Goal: Task Accomplishment & Management: Use online tool/utility

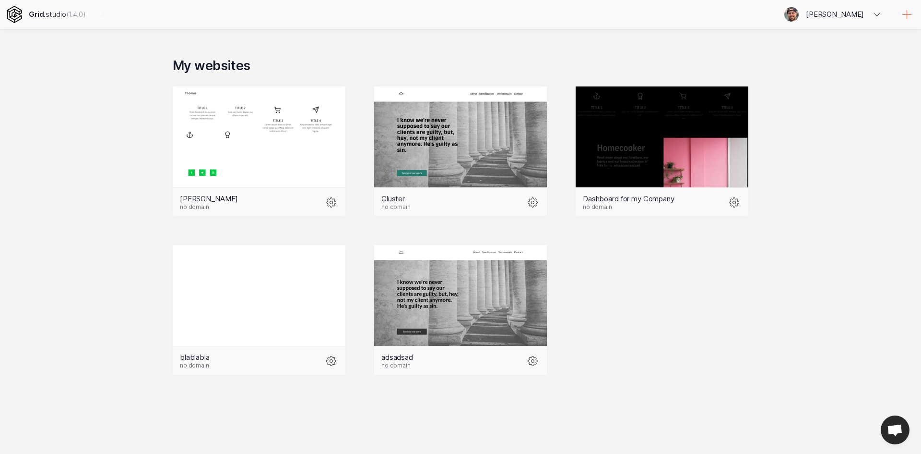
click at [902, 13] on icon at bounding box center [908, 15] width 12 height 12
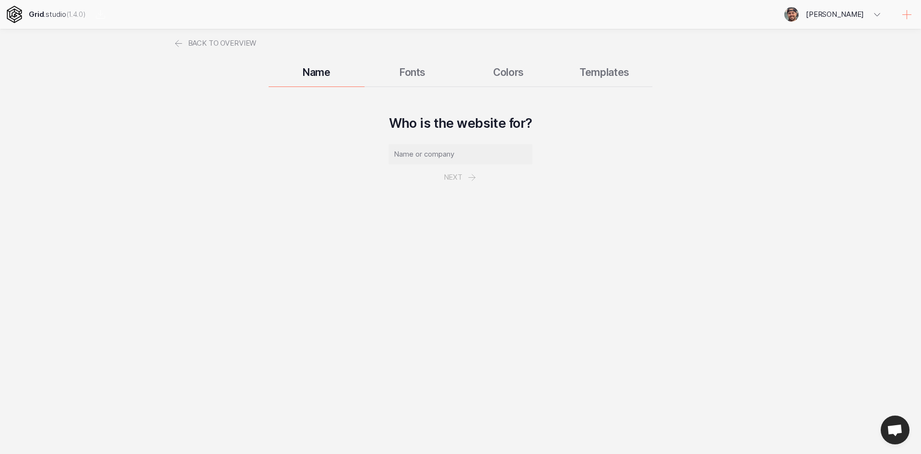
click at [446, 155] on input "text" at bounding box center [461, 154] width 144 height 20
type input "teste"
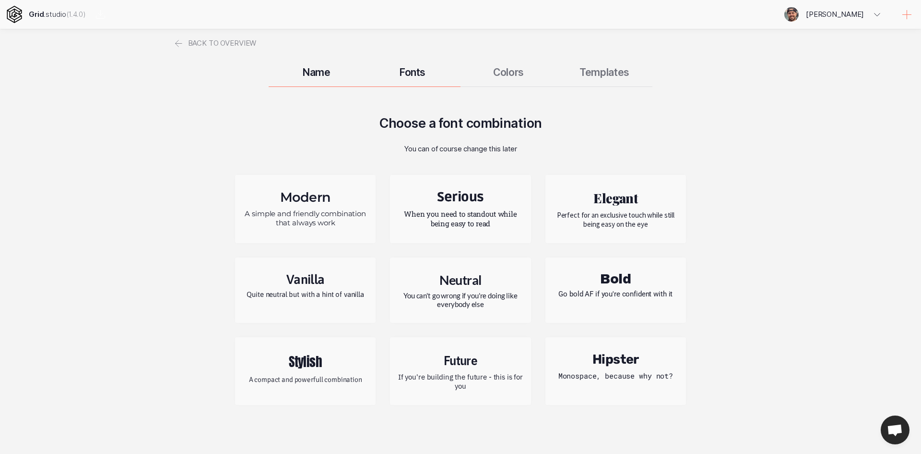
click at [335, 368] on h2 "Stylish" at bounding box center [305, 361] width 126 height 20
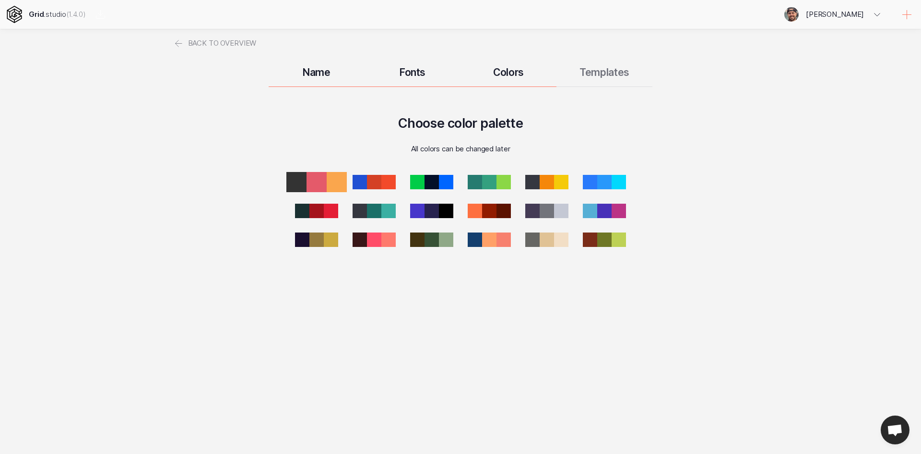
click at [314, 176] on div at bounding box center [317, 182] width 20 height 20
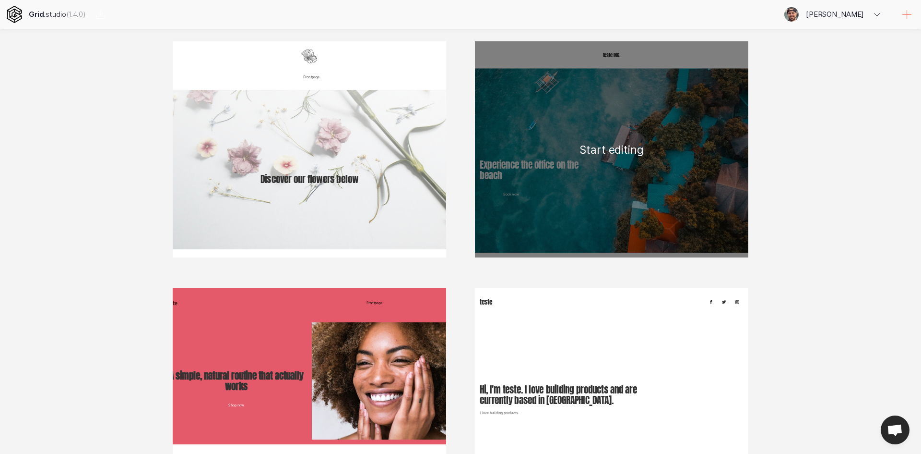
scroll to position [28, 0]
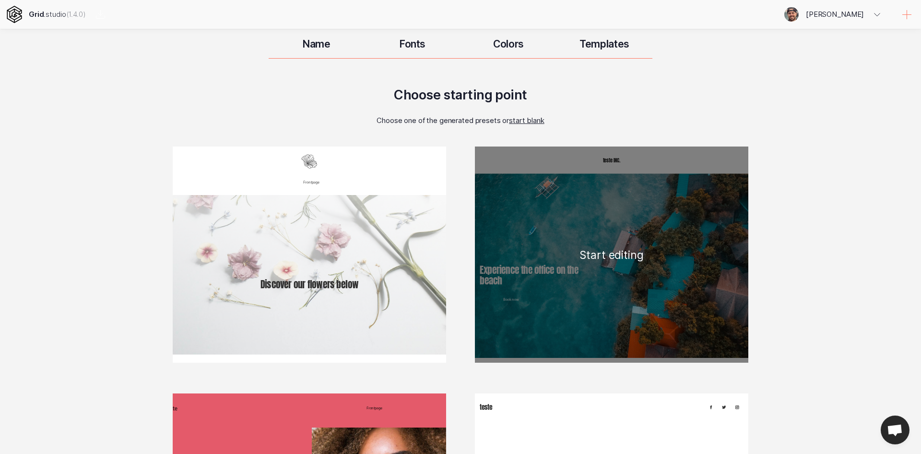
click at [623, 254] on div "teste INC. Experience the office on the beach Book now Boat access Proin hendre…" at bounding box center [612, 254] width 274 height 216
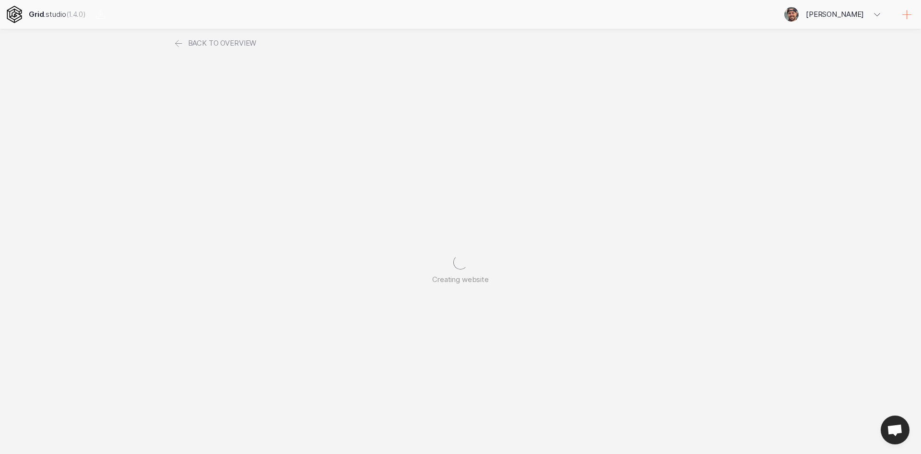
scroll to position [0, 0]
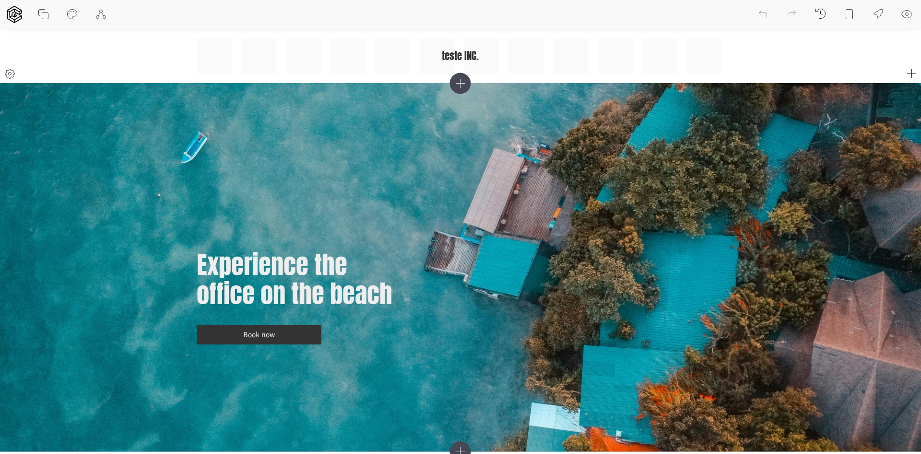
click at [908, 75] on icon at bounding box center [913, 74] width 12 height 12
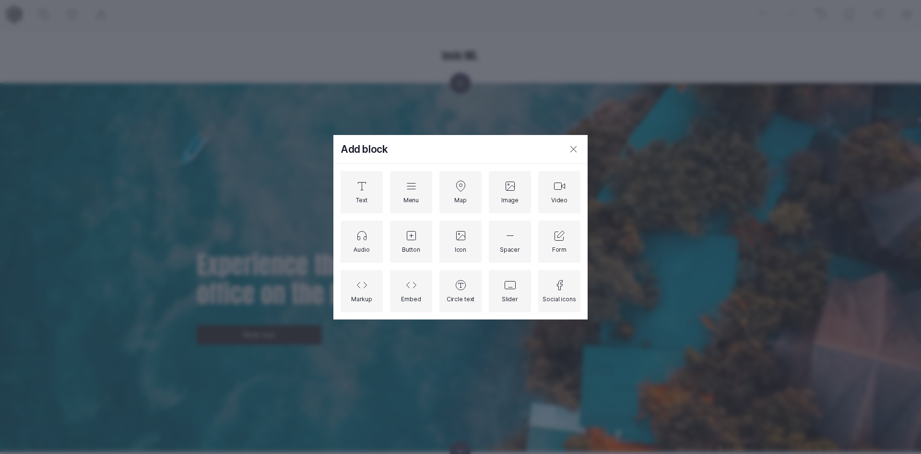
click at [436, 197] on div "Text Menu Map Image Video Audio Button Icon Spacer Form Markup Embed Circle tex…" at bounding box center [461, 241] width 240 height 141
click at [455, 193] on div "Map" at bounding box center [461, 192] width 12 height 24
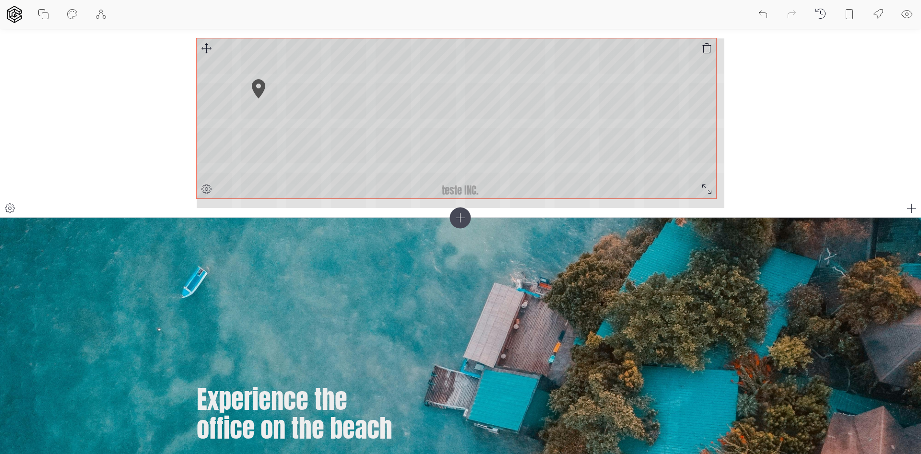
click at [713, 192] on div "teste INC. © Mapbox © OpenStreetMap Improve this map" at bounding box center [461, 122] width 528 height 169
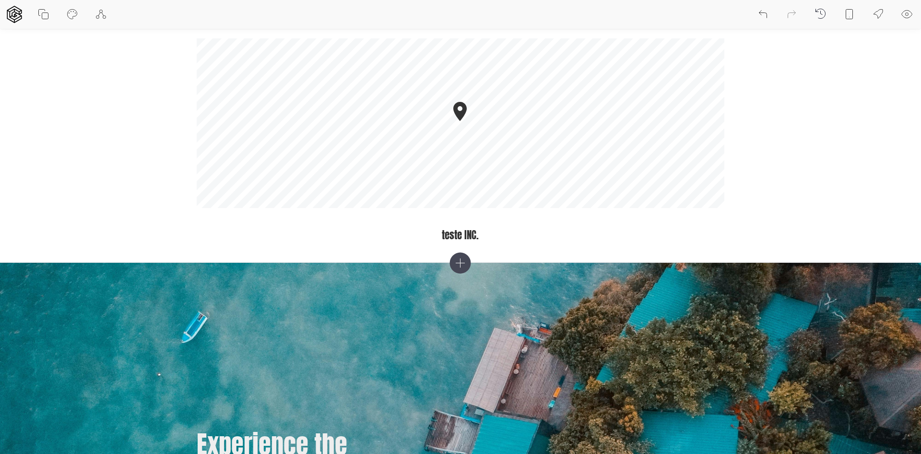
click at [460, 264] on icon at bounding box center [460, 262] width 9 height 9
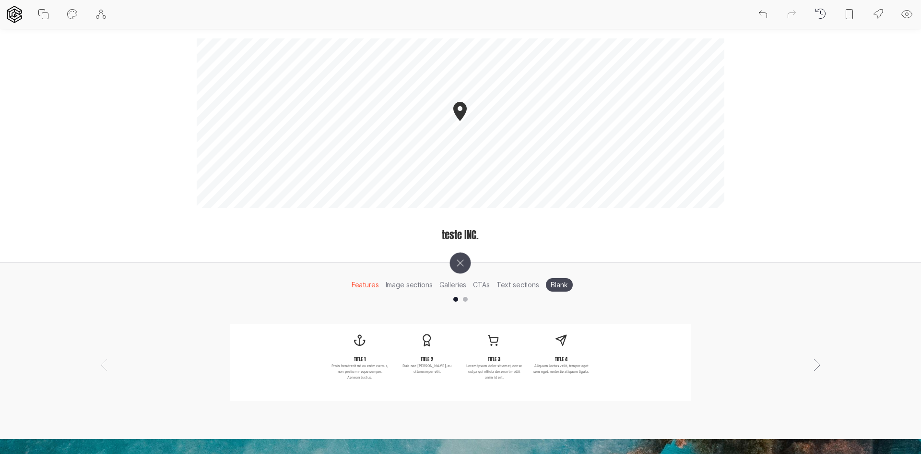
click at [559, 286] on li "Blank" at bounding box center [559, 284] width 27 height 13
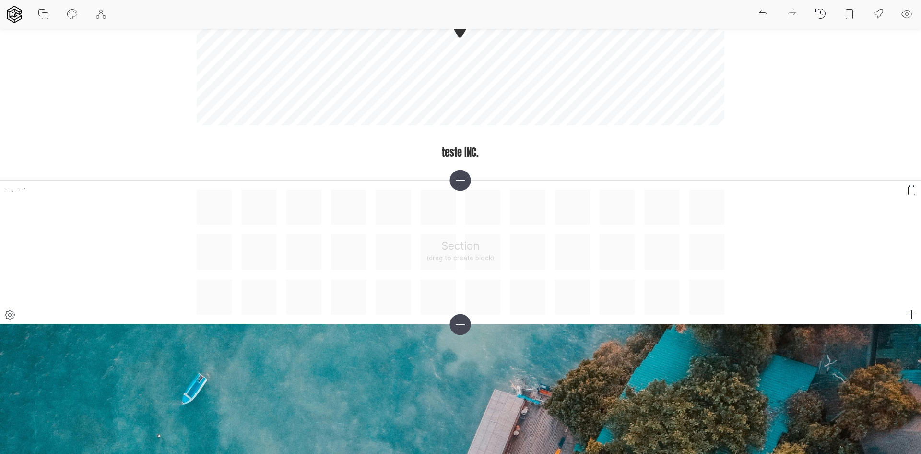
scroll to position [96, 0]
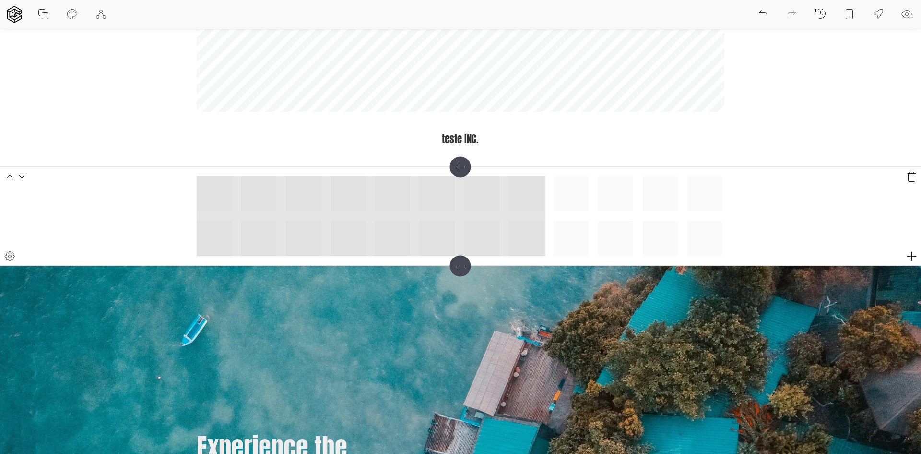
drag, startPoint x: 209, startPoint y: 188, endPoint x: 521, endPoint y: 245, distance: 317.1
click at [521, 245] on div at bounding box center [461, 216] width 528 height 80
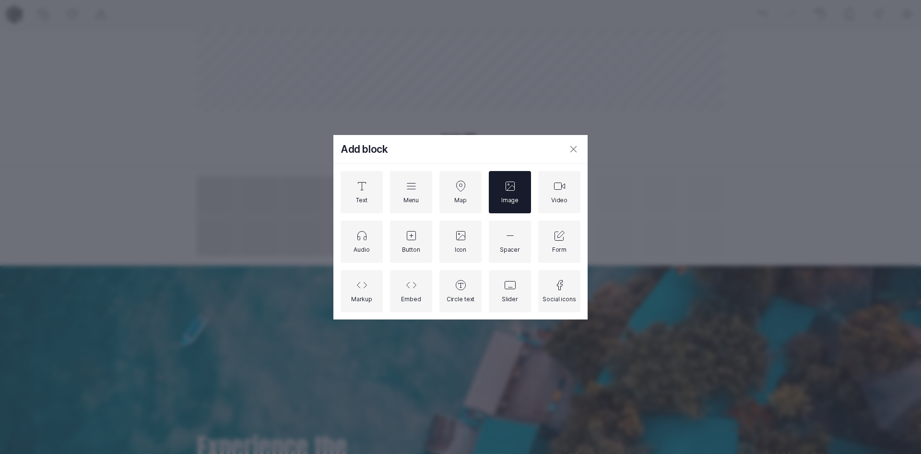
click at [514, 194] on div "Image" at bounding box center [510, 192] width 17 height 24
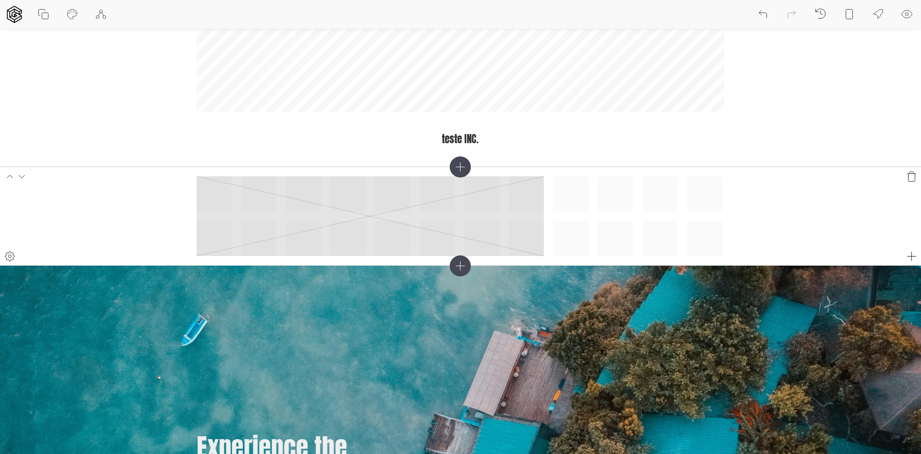
click at [604, 204] on div at bounding box center [461, 216] width 528 height 80
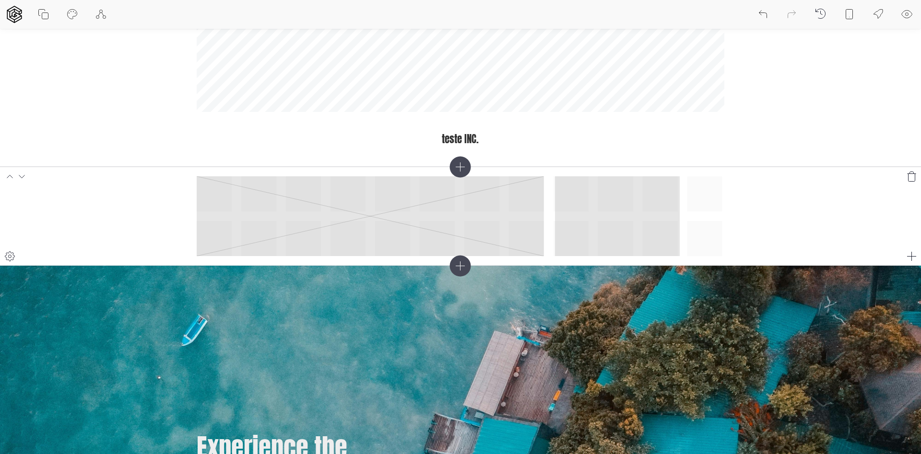
drag, startPoint x: 576, startPoint y: 191, endPoint x: 729, endPoint y: 238, distance: 159.7
click at [729, 238] on section at bounding box center [460, 216] width 921 height 99
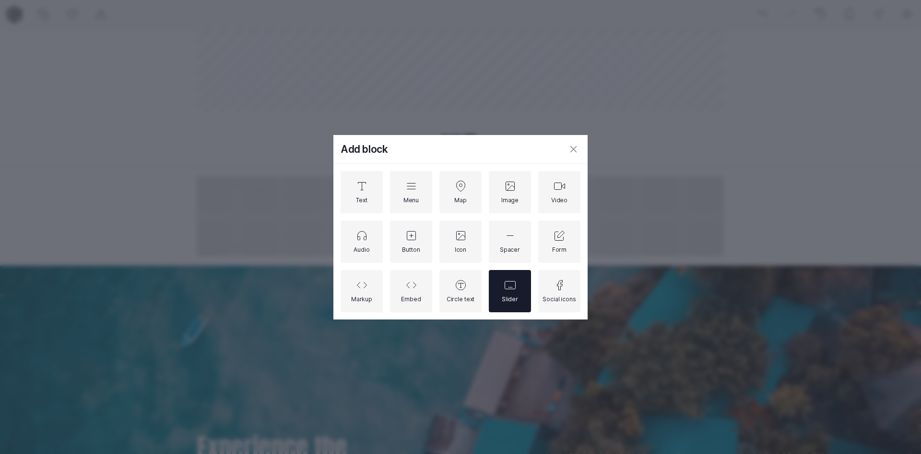
click at [522, 291] on div "Slider" at bounding box center [510, 291] width 42 height 42
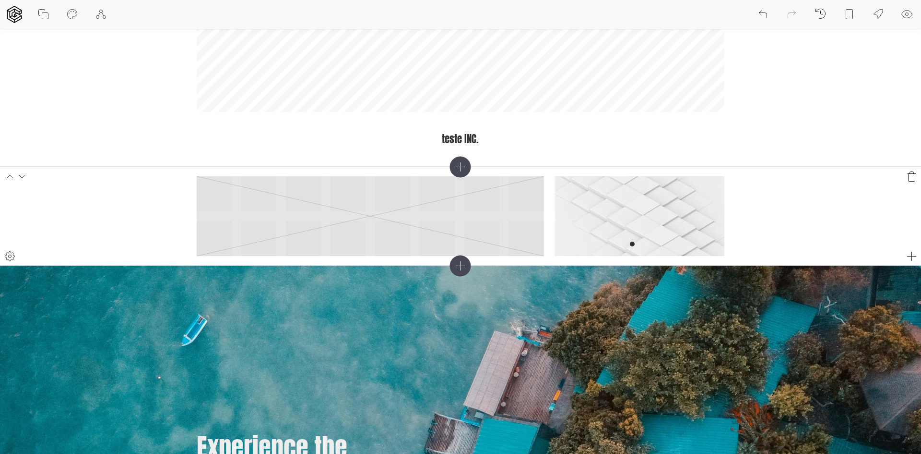
click at [760, 237] on section at bounding box center [460, 216] width 921 height 99
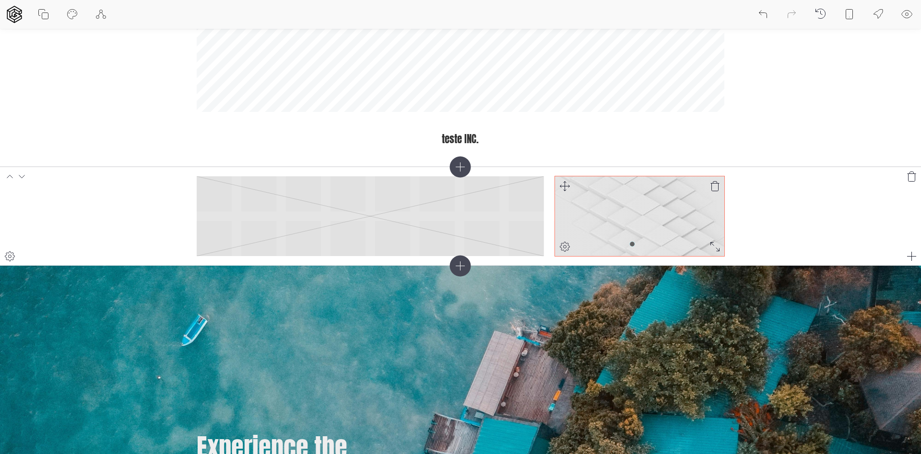
click at [633, 245] on button "Item 0" at bounding box center [632, 243] width 5 height 5
click at [643, 243] on div at bounding box center [639, 244] width 29 height 24
click at [627, 216] on img at bounding box center [639, 216] width 169 height 80
click at [571, 245] on div at bounding box center [564, 246] width 19 height 19
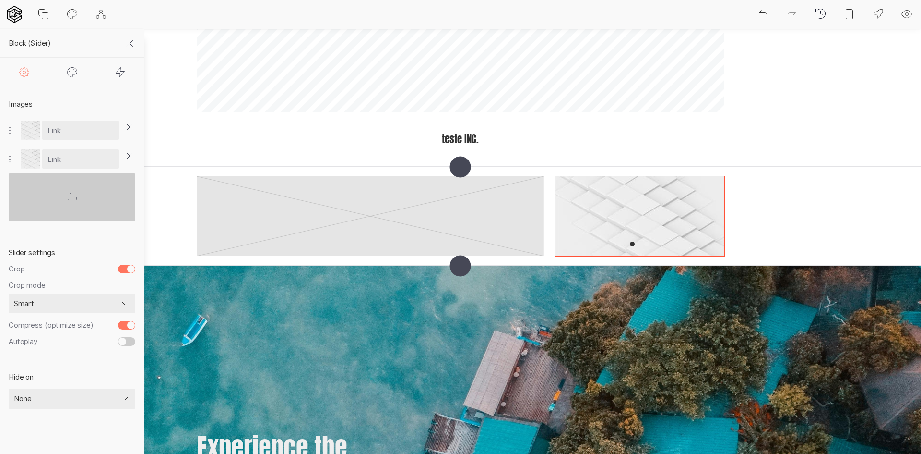
click at [72, 76] on icon at bounding box center [73, 72] width 12 height 12
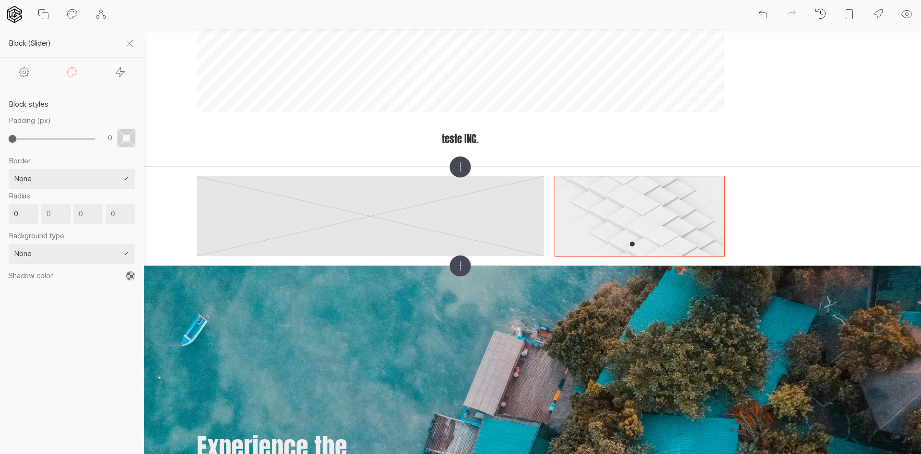
click at [122, 73] on icon at bounding box center [121, 72] width 12 height 12
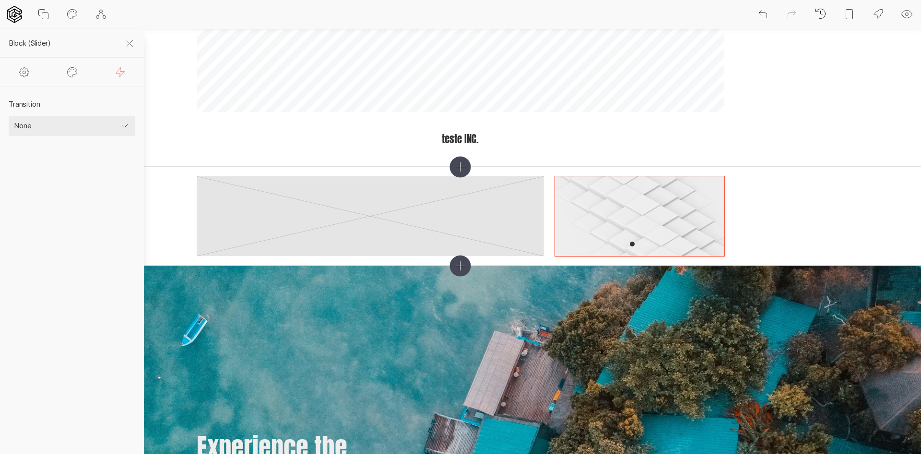
click at [47, 123] on select "None Fade Fade down Fade left Fade right Fade up Scale up Scale down Rotate lef…" at bounding box center [72, 126] width 127 height 20
select select "fadeInRight"
click at [9, 116] on select "None Fade Fade down Fade left Fade right Fade up Scale up Scale down Rotate lef…" at bounding box center [72, 126] width 127 height 20
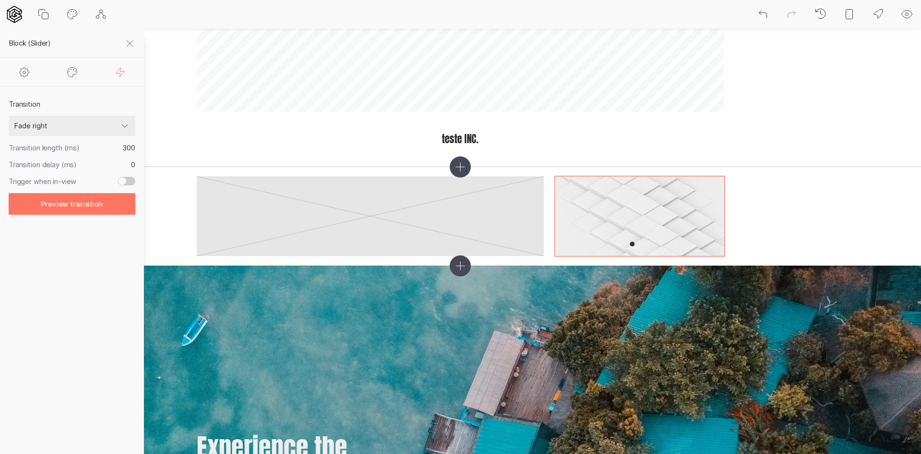
click at [31, 72] on div at bounding box center [24, 72] width 48 height 28
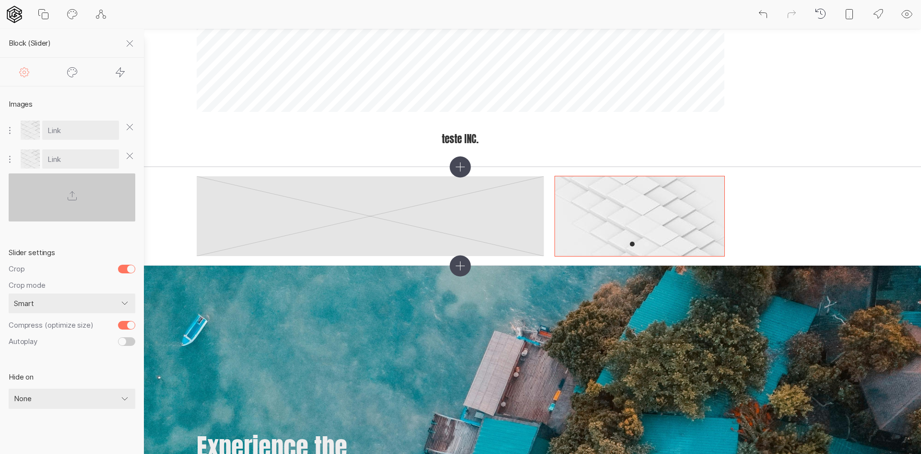
click at [132, 43] on icon at bounding box center [130, 44] width 12 height 12
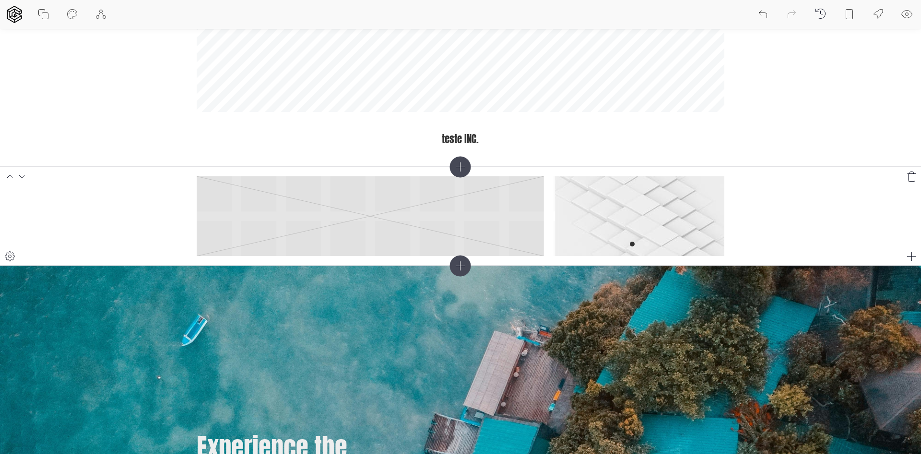
click at [89, 167] on section at bounding box center [460, 216] width 921 height 99
click at [67, 117] on header "teste INC. © Mapbox © OpenStreetMap Improve this map" at bounding box center [460, 50] width 921 height 234
click at [69, 11] on icon at bounding box center [73, 15] width 12 height 12
select select "Signika"
select select "Anton"
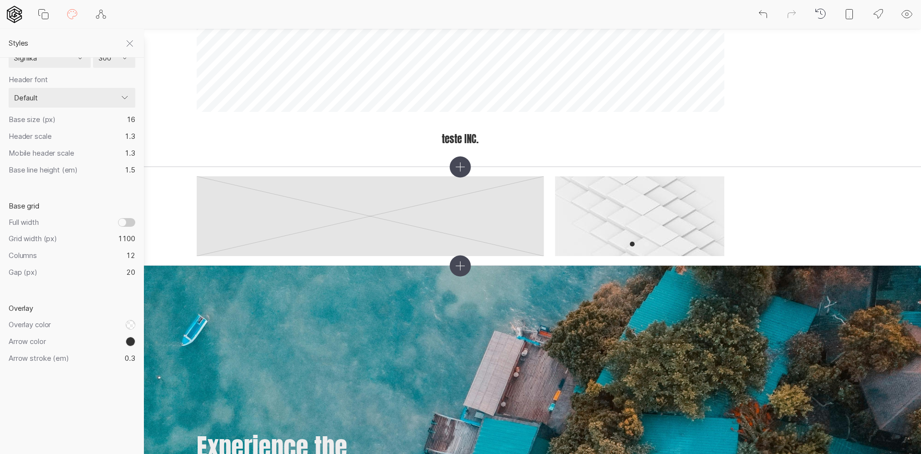
scroll to position [288, 0]
type input "13"
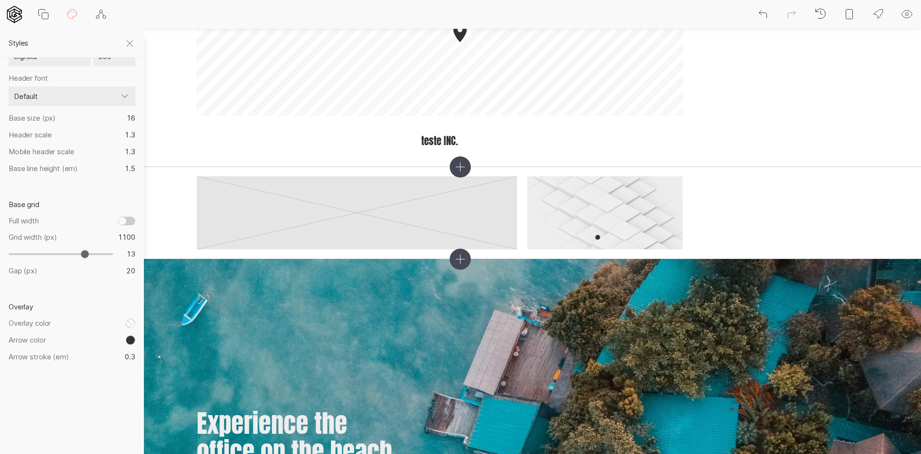
type input "14"
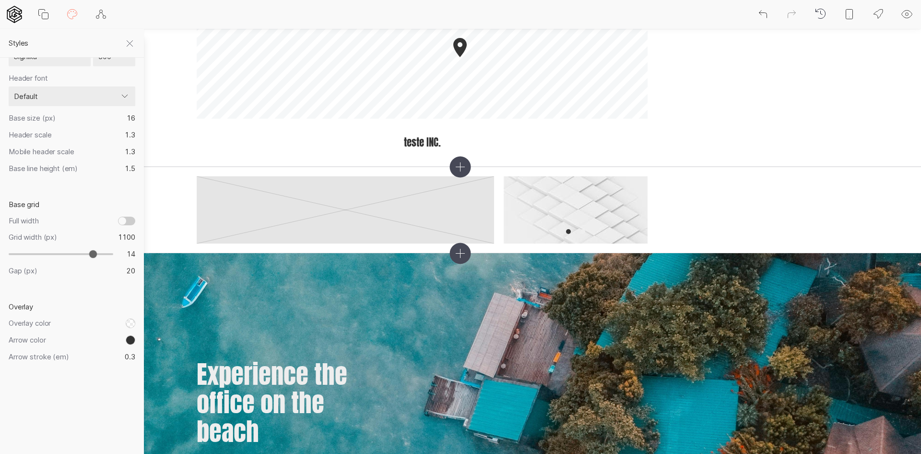
type input "15"
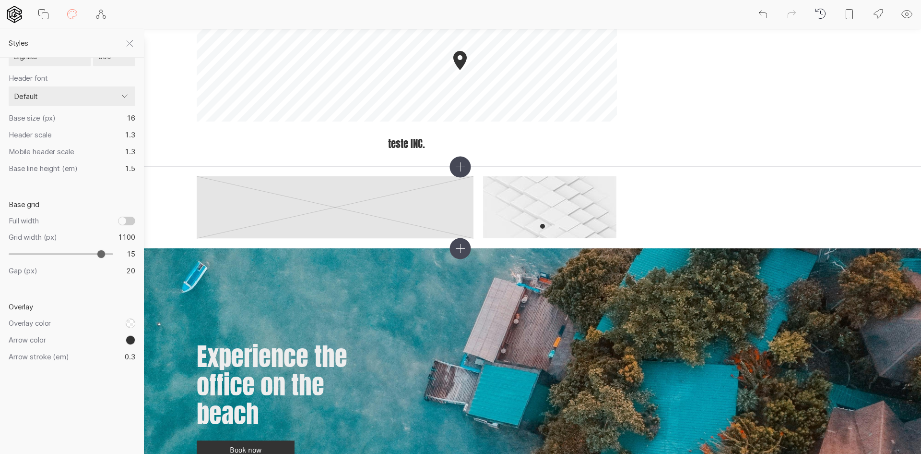
type input "16"
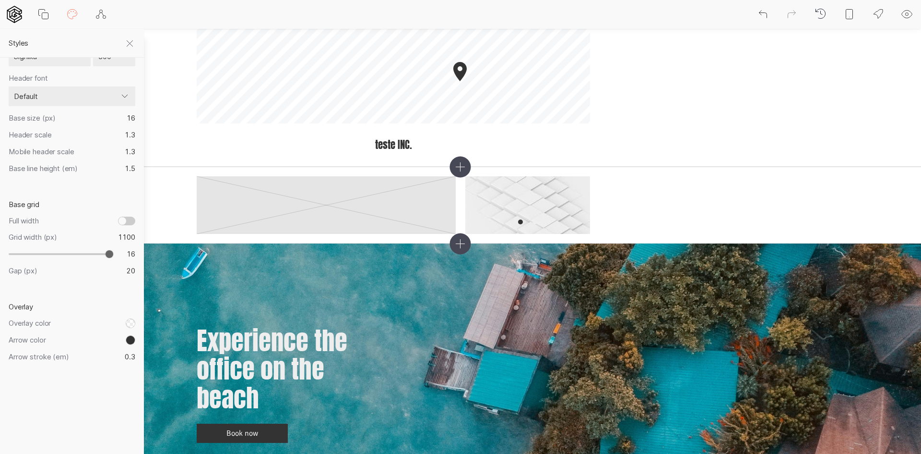
drag, startPoint x: 76, startPoint y: 252, endPoint x: 111, endPoint y: 254, distance: 35.1
type input "16"
click at [111, 254] on input "range" at bounding box center [61, 253] width 105 height 9
type input "21"
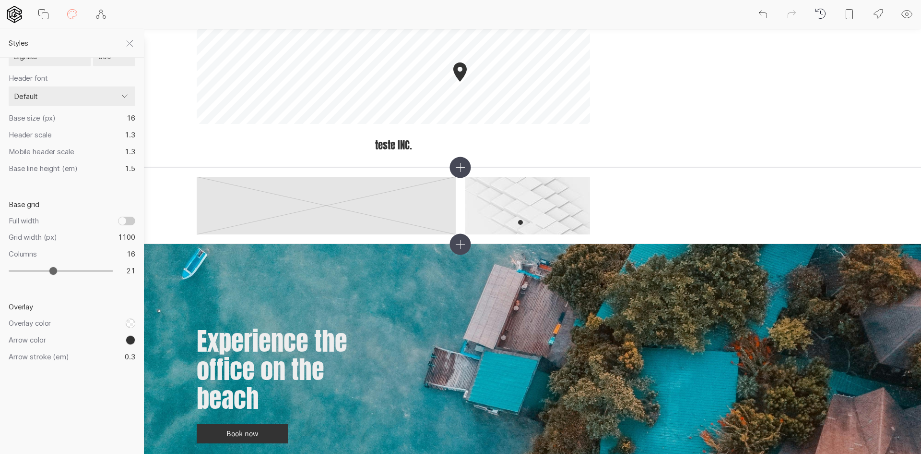
type input "22"
type input "23"
type input "29"
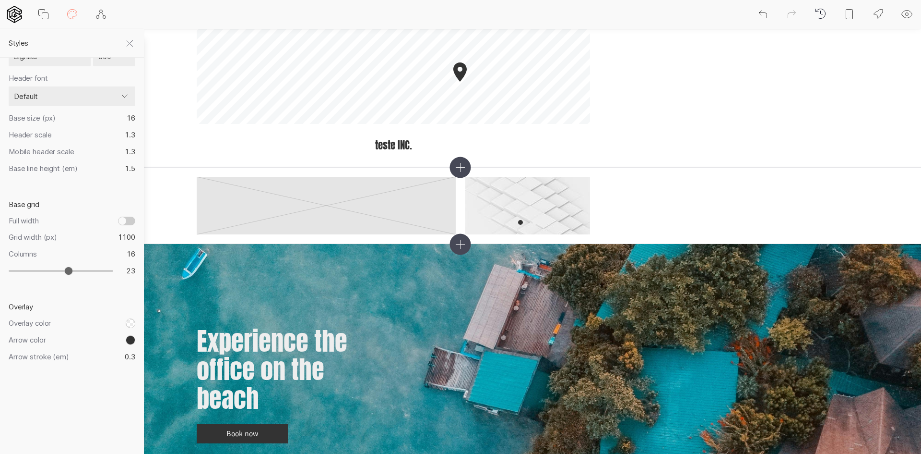
type input "29"
type input "30"
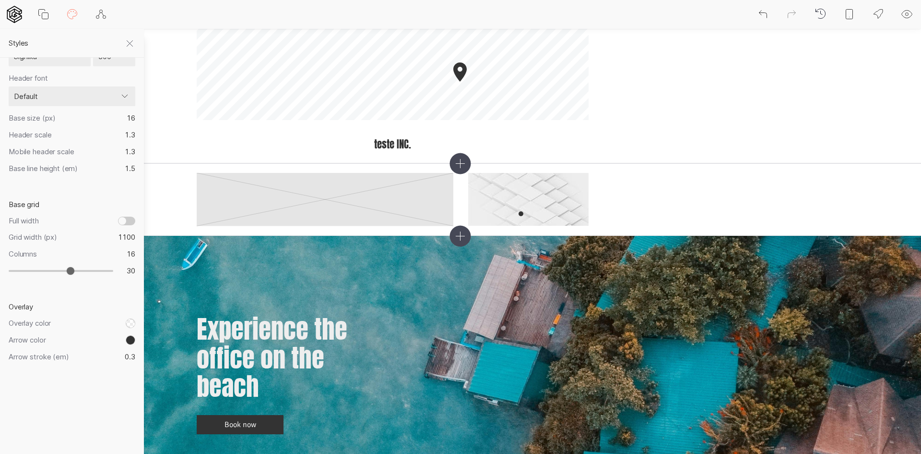
type input "31"
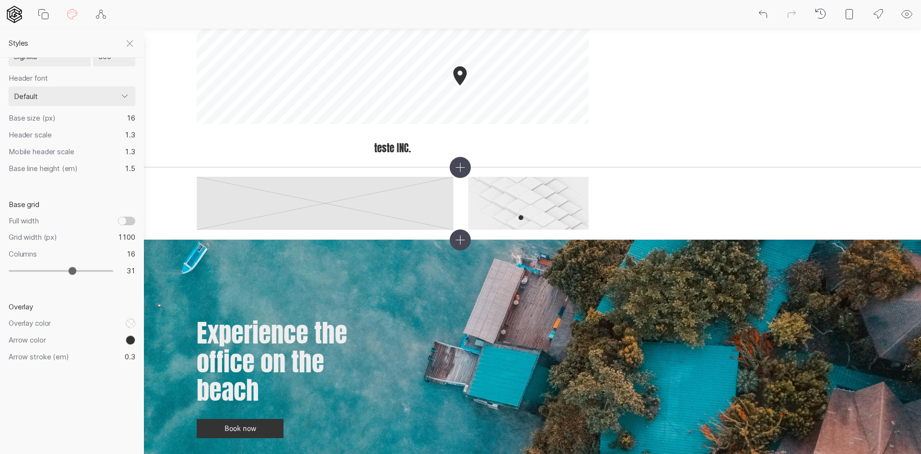
type input "32"
type input "33"
type input "34"
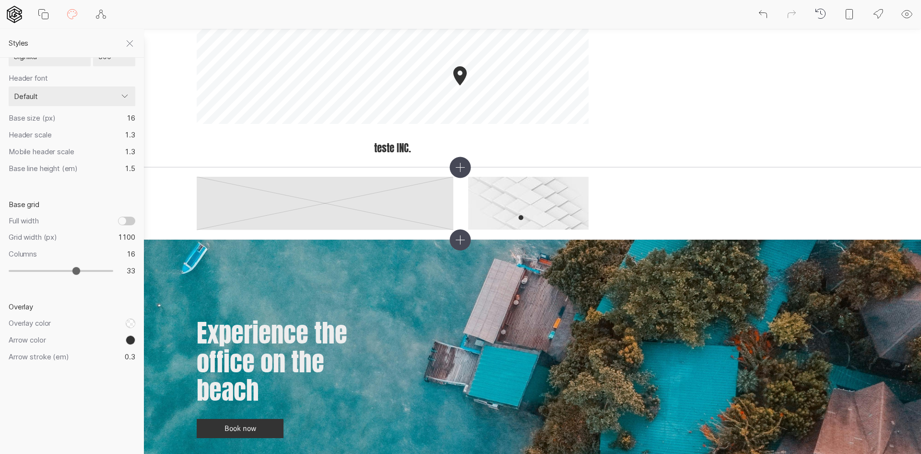
type input "34"
type input "35"
type input "36"
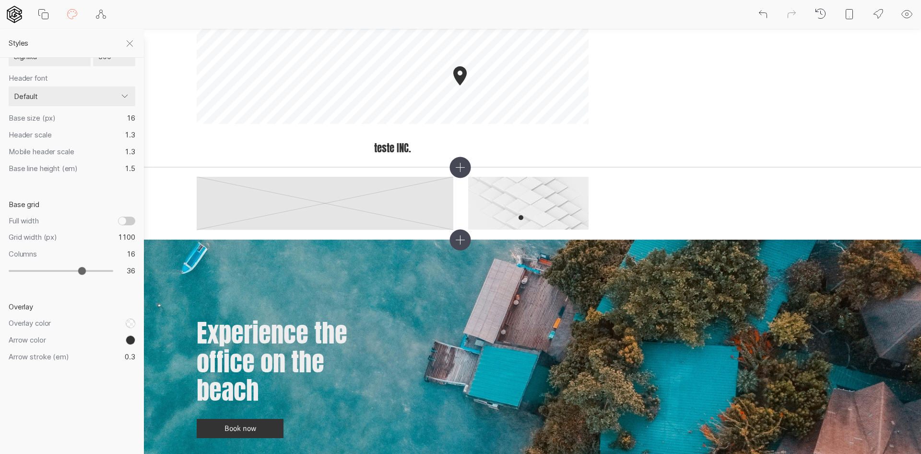
type input "38"
type input "39"
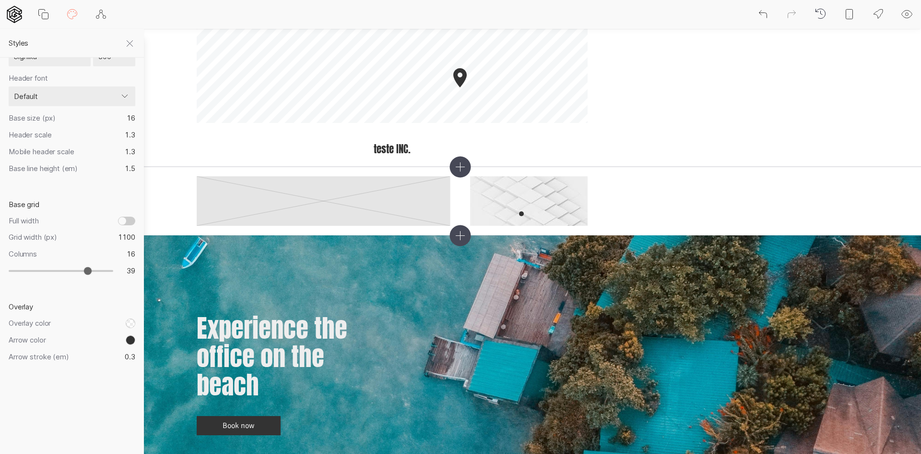
type input "40"
type input "39"
type input "38"
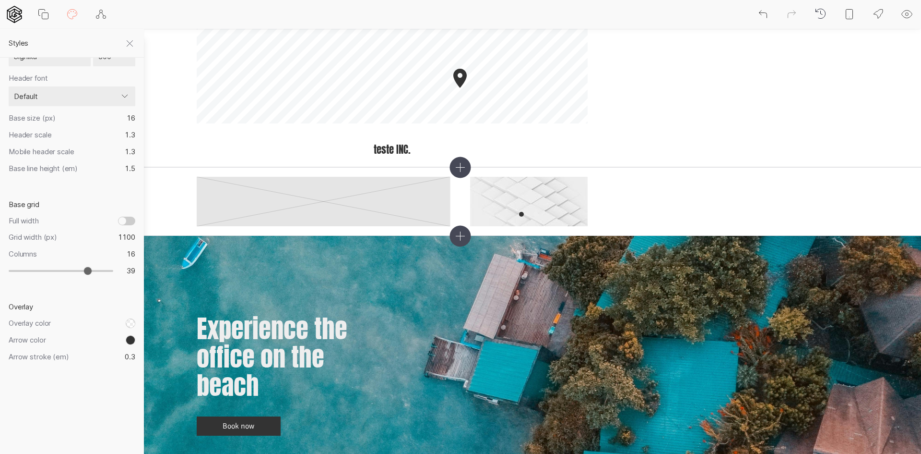
type input "38"
type input "37"
type input "35"
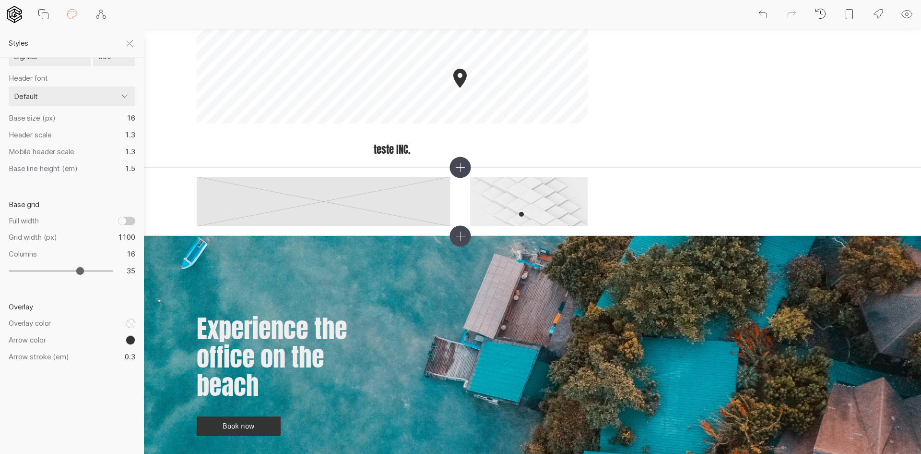
type input "32"
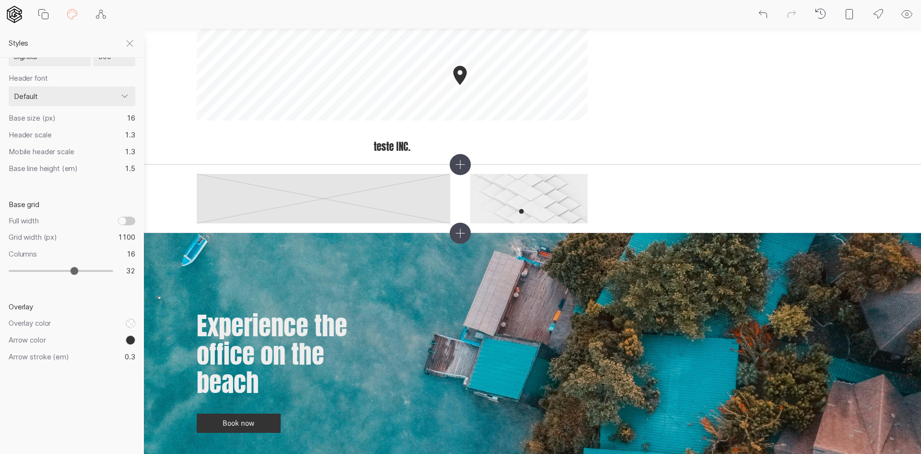
type input "30"
type input "28"
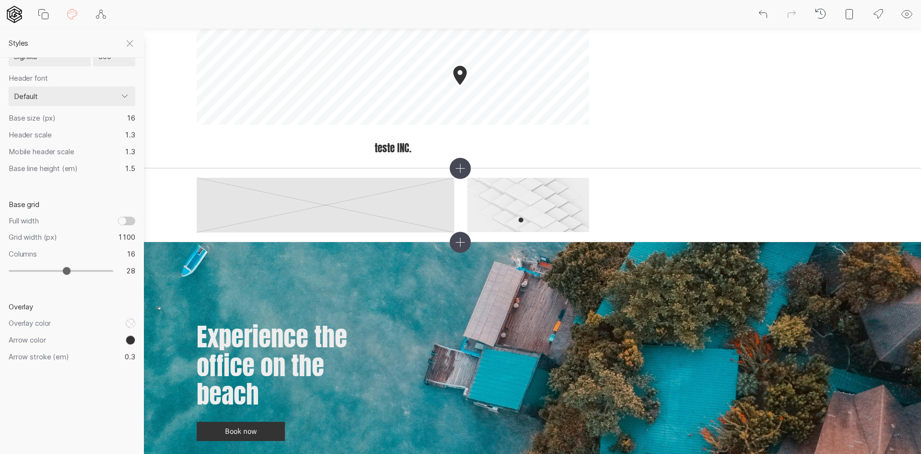
type input "27"
type input "26"
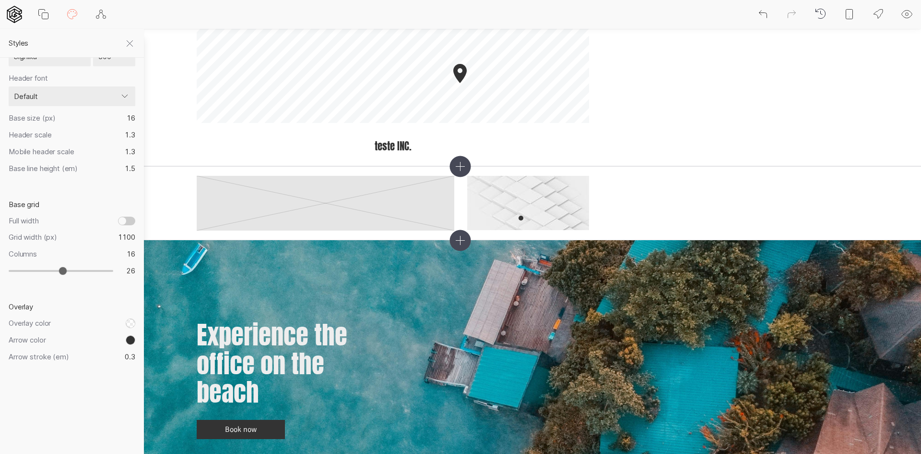
type input "25"
type input "24"
type input "23"
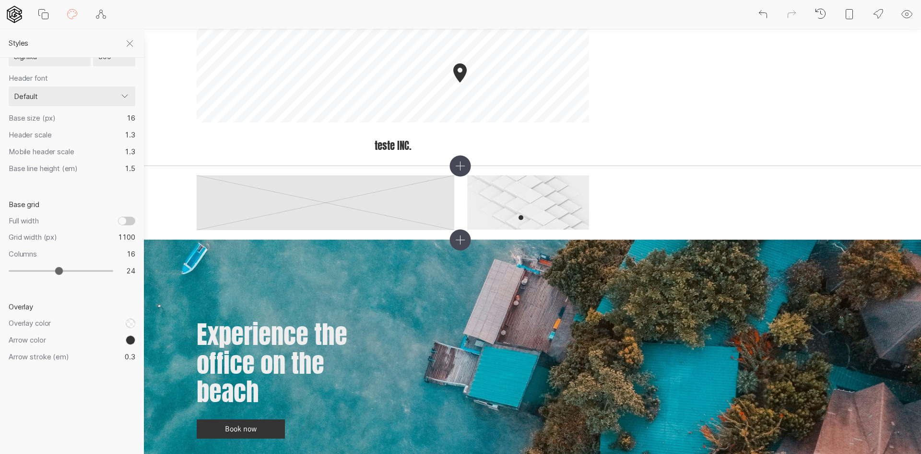
type input "23"
type input "22"
type input "19"
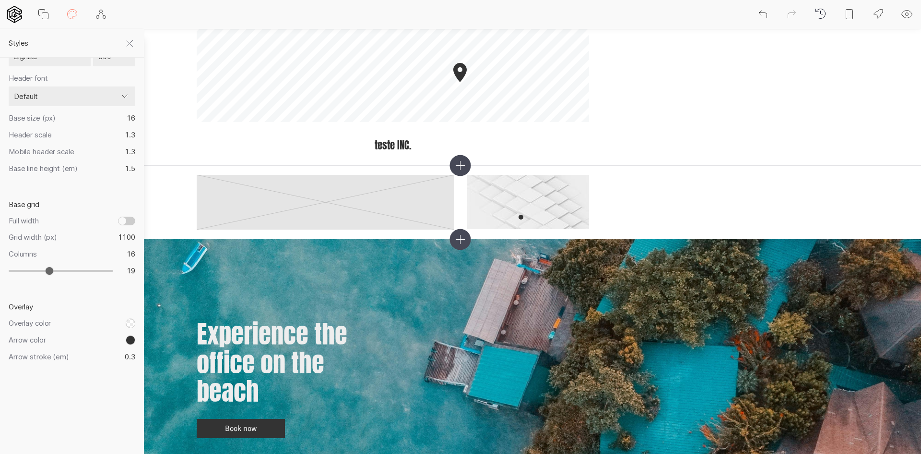
type input "17"
type input "15"
type input "13"
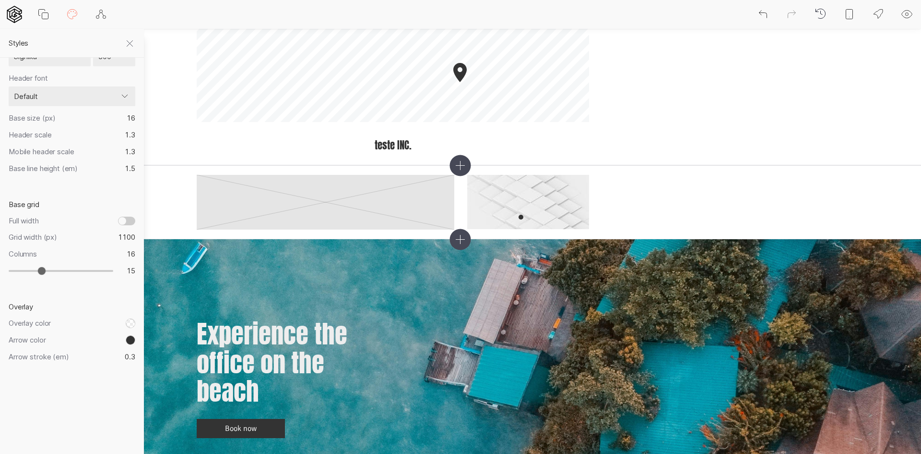
type input "13"
type input "11"
type input "10"
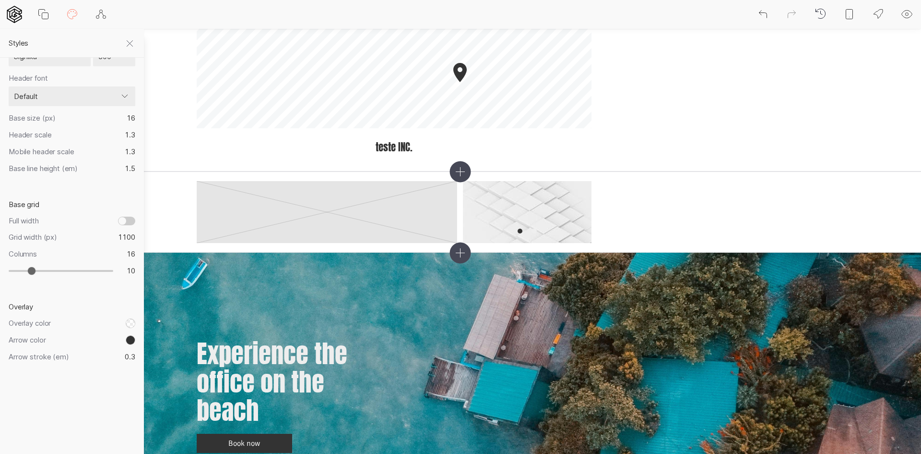
type input "9"
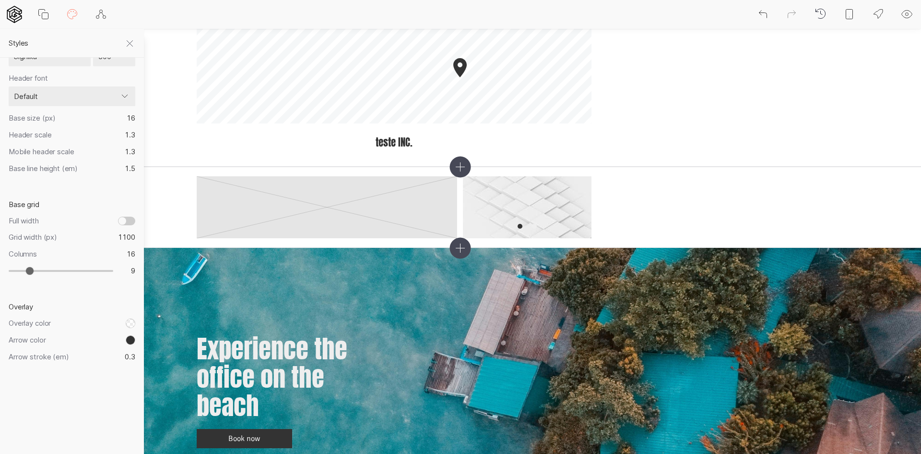
type input "7"
type input "6"
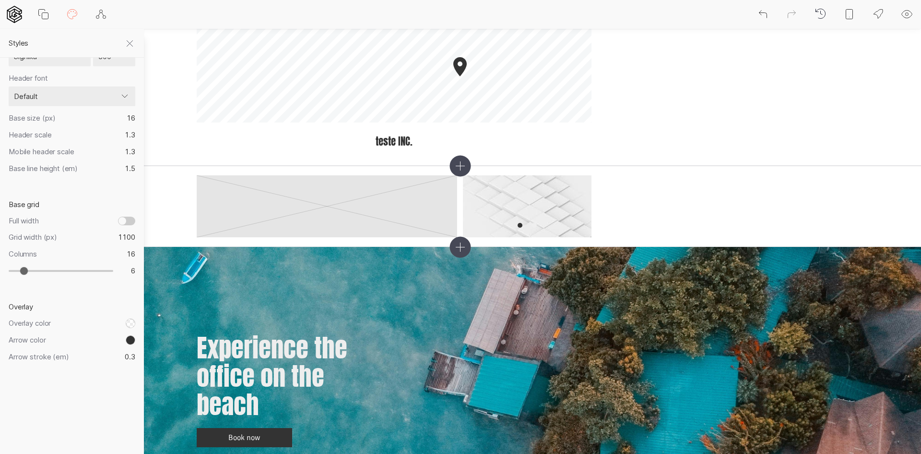
type input "7"
type input "12"
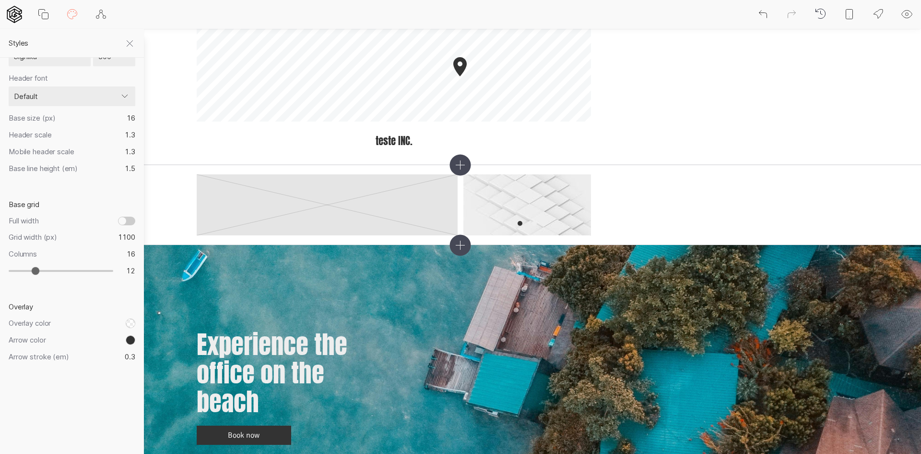
type input "15"
type input "16"
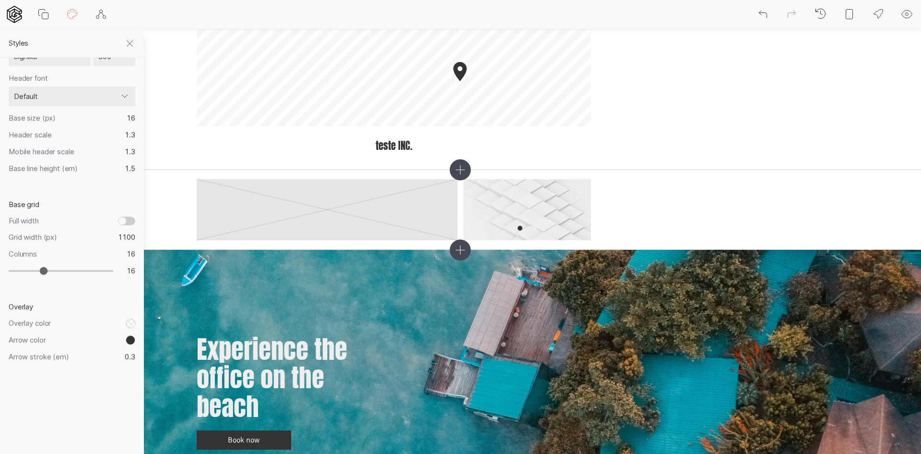
type input "18"
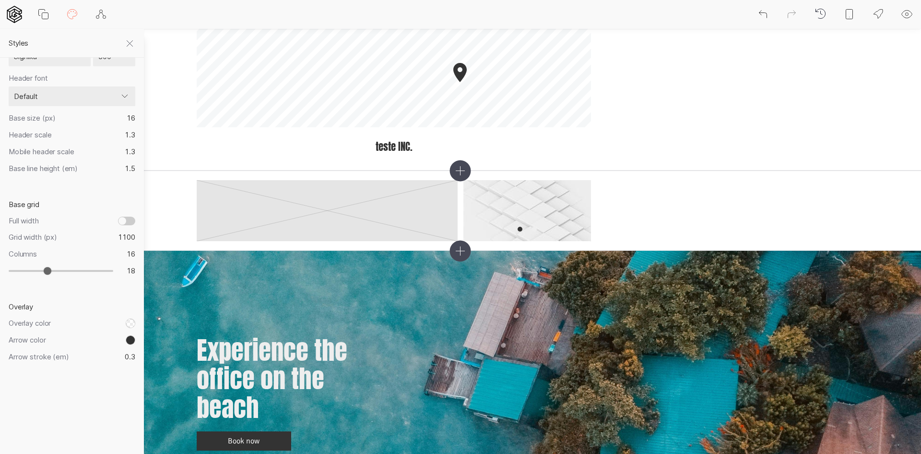
type input "20"
type input "24"
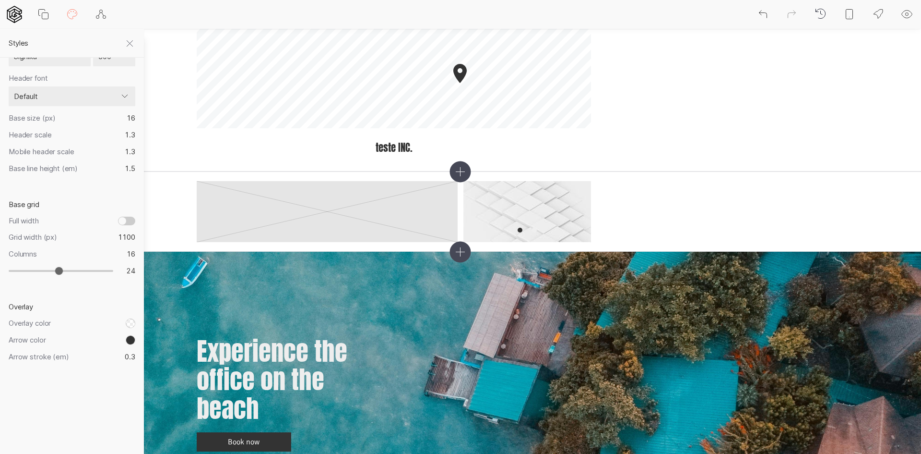
type input "26"
type input "29"
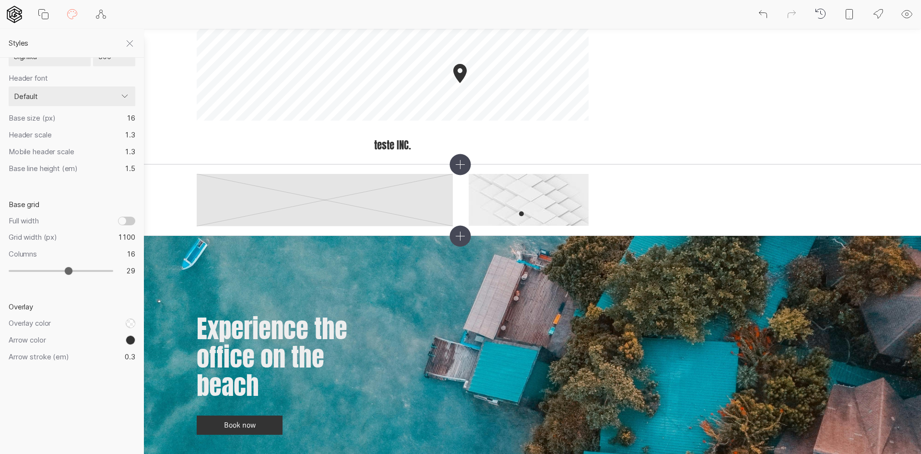
type input "33"
type input "35"
type input "36"
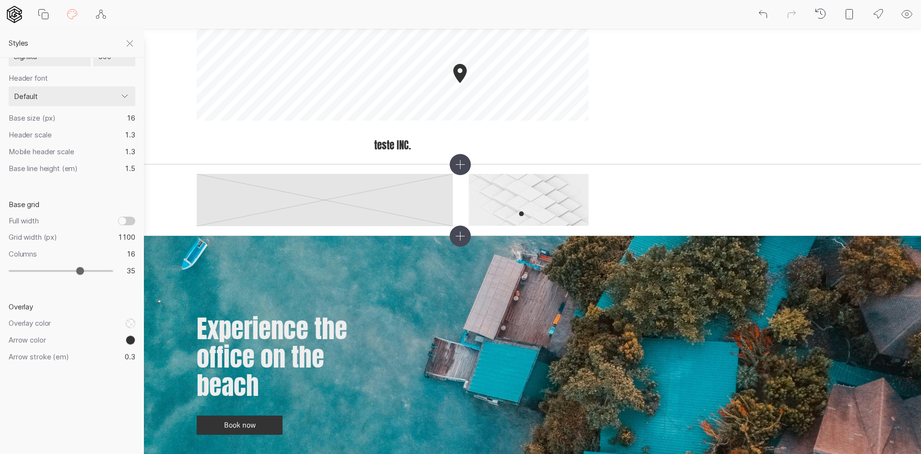
type input "36"
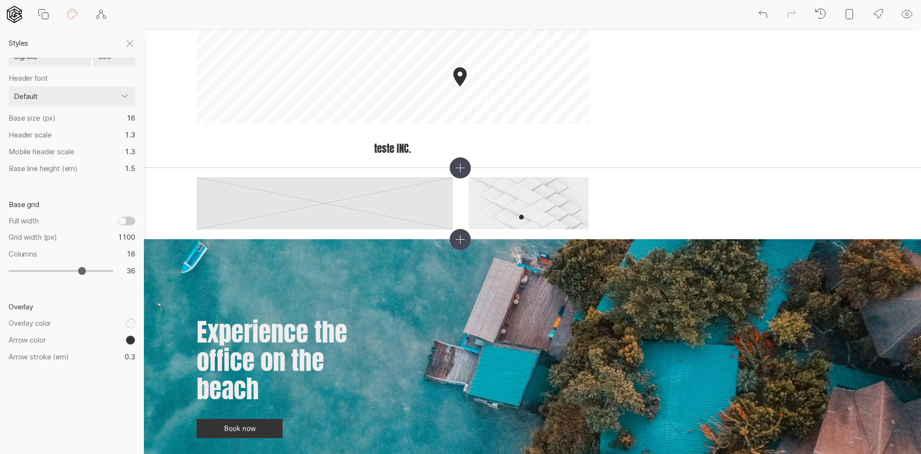
type input "37"
type input "38"
type input "37"
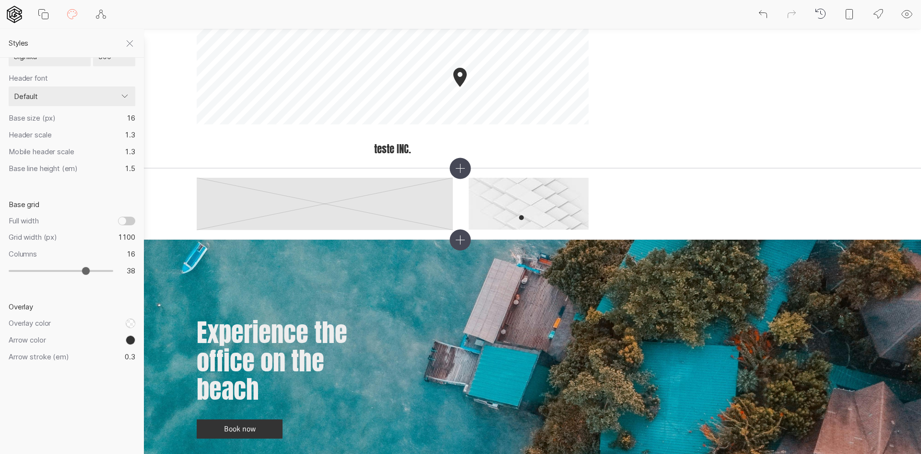
type input "37"
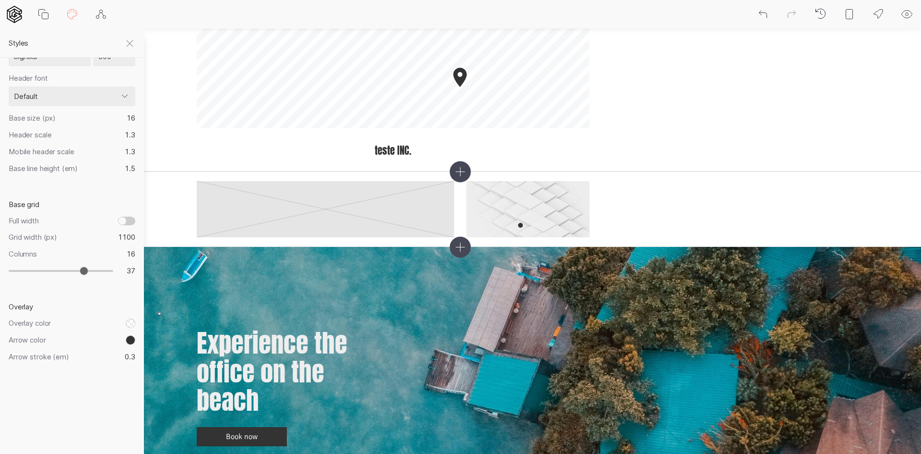
type input "23"
type input "20"
type input "18"
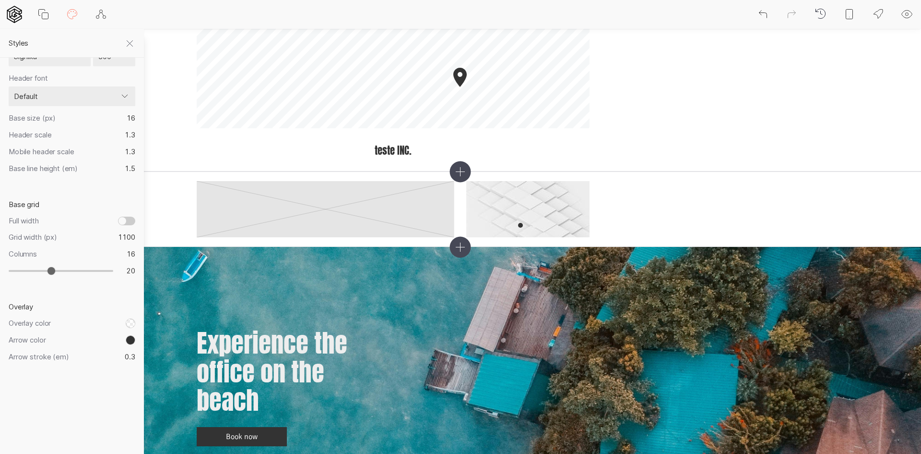
type input "18"
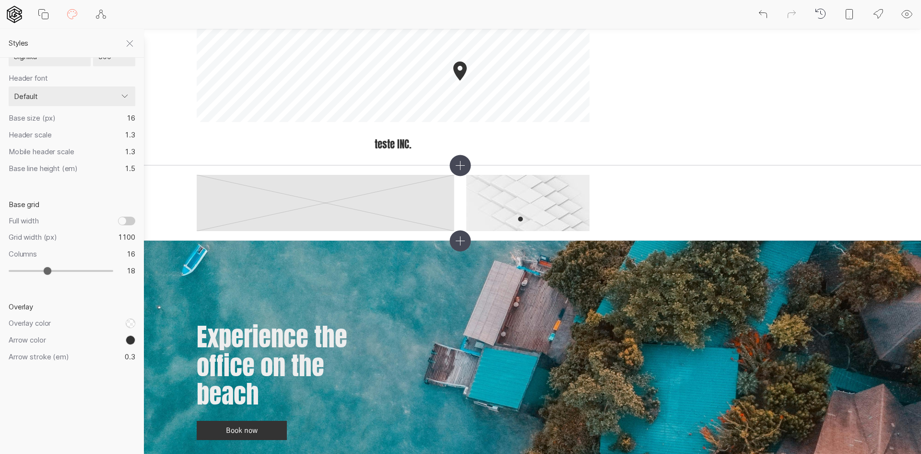
type input "16"
type input "15"
type input "13"
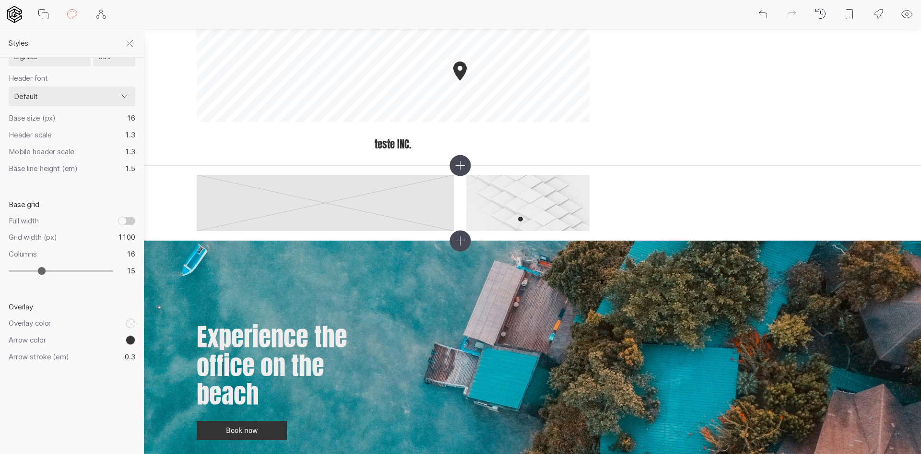
type input "13"
type input "12"
type input "10"
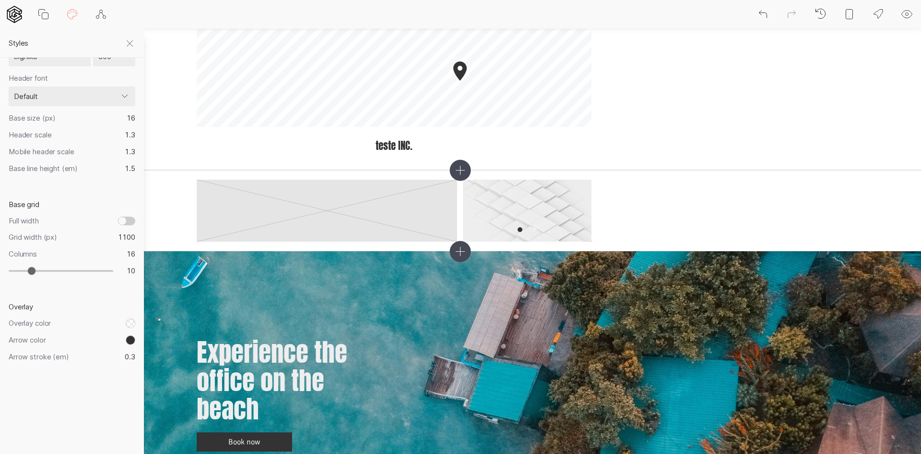
type input "9"
type input "7"
type input "5"
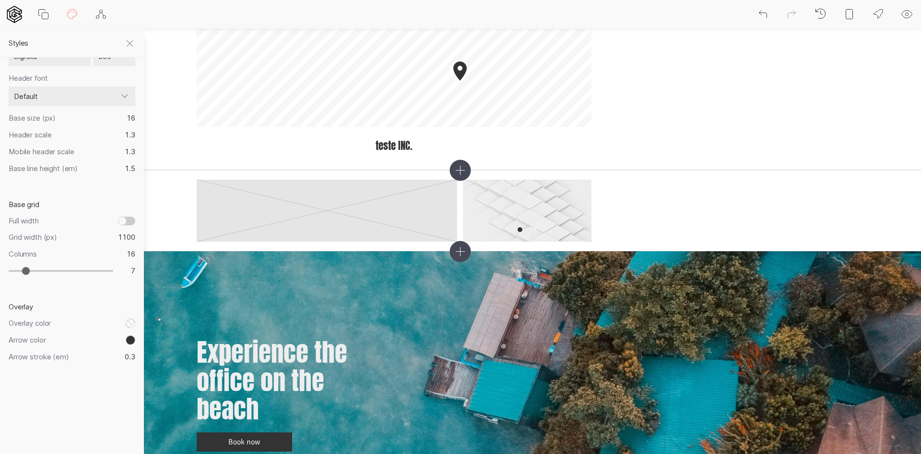
type input "5"
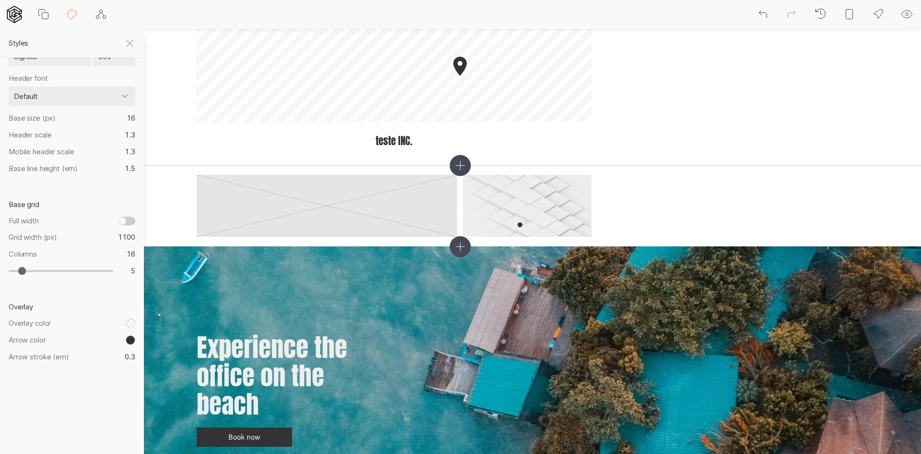
type input "2"
type input "0"
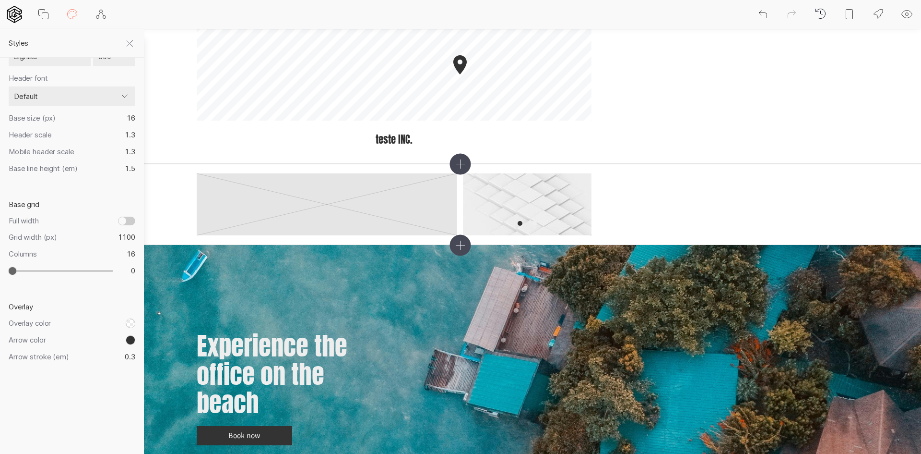
type input "3"
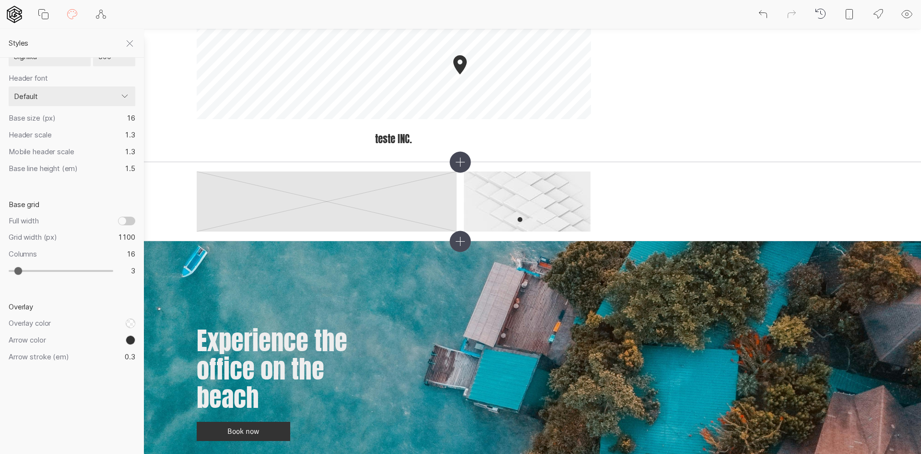
type input "14"
type input "15"
type input "17"
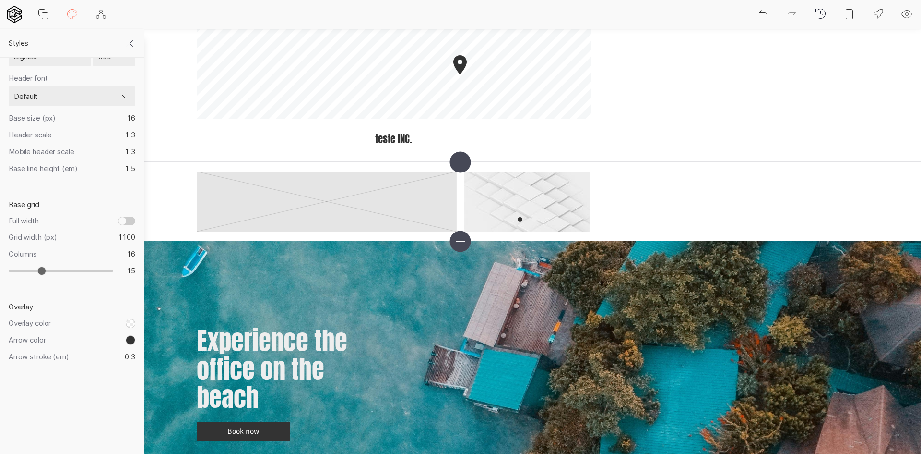
type input "17"
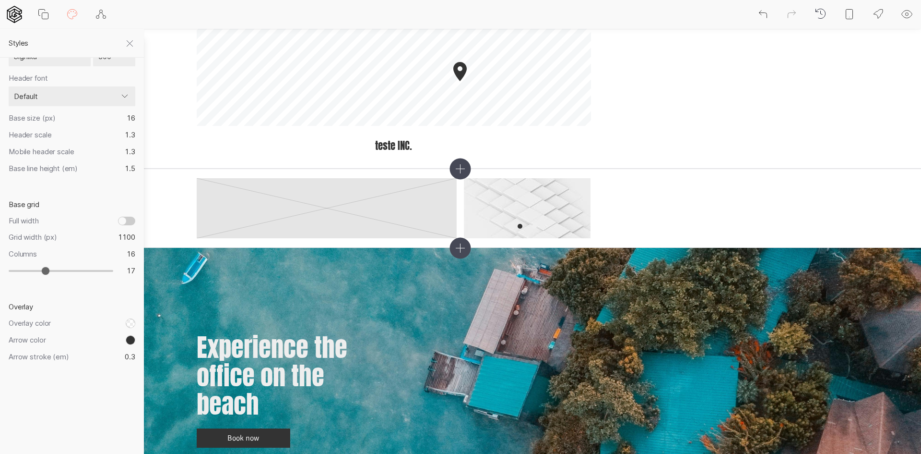
type input "19"
type input "21"
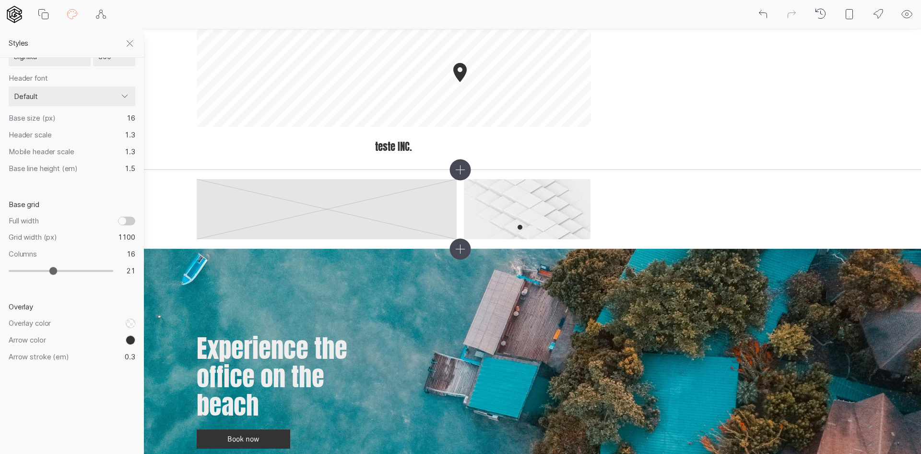
type input "23"
type input "25"
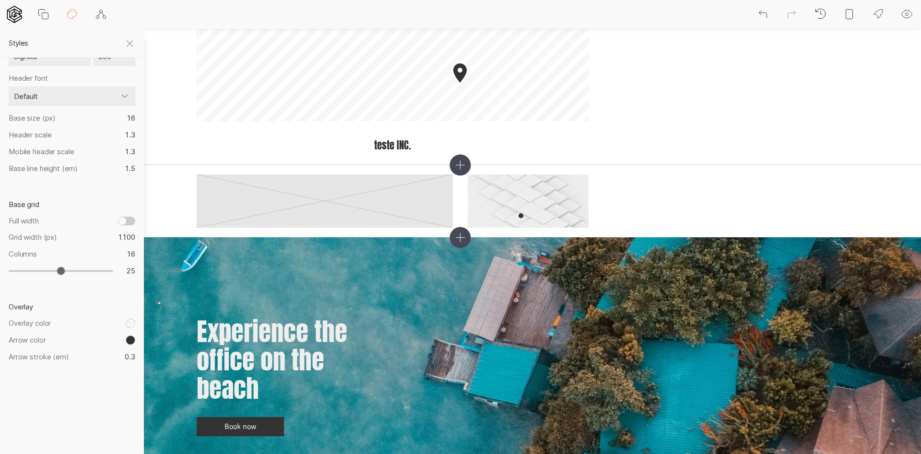
type input "30"
type input "31"
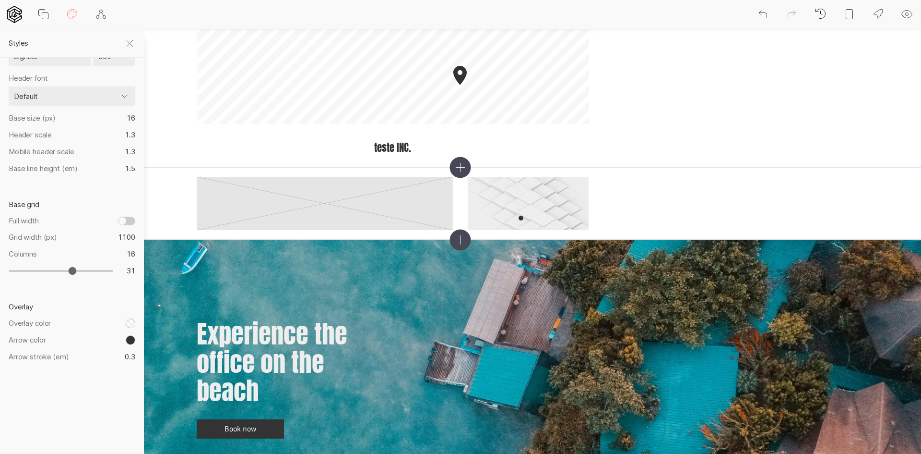
type input "30"
type input "28"
type input "27"
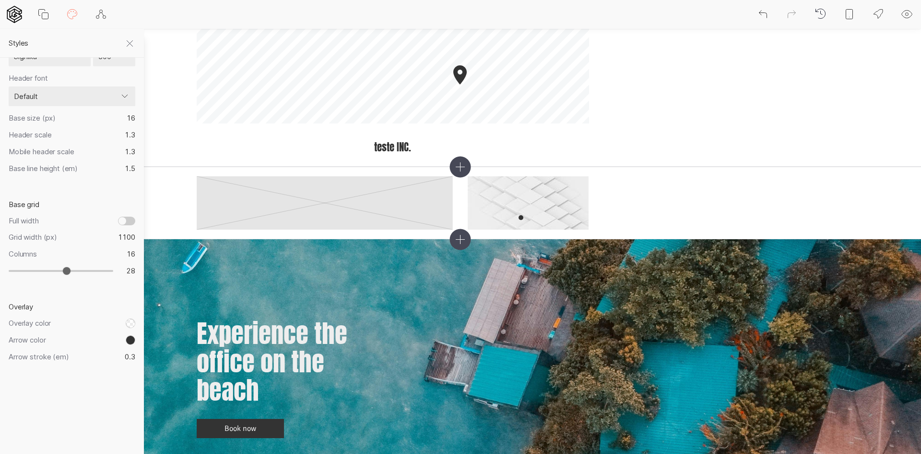
type input "27"
type input "25"
type input "23"
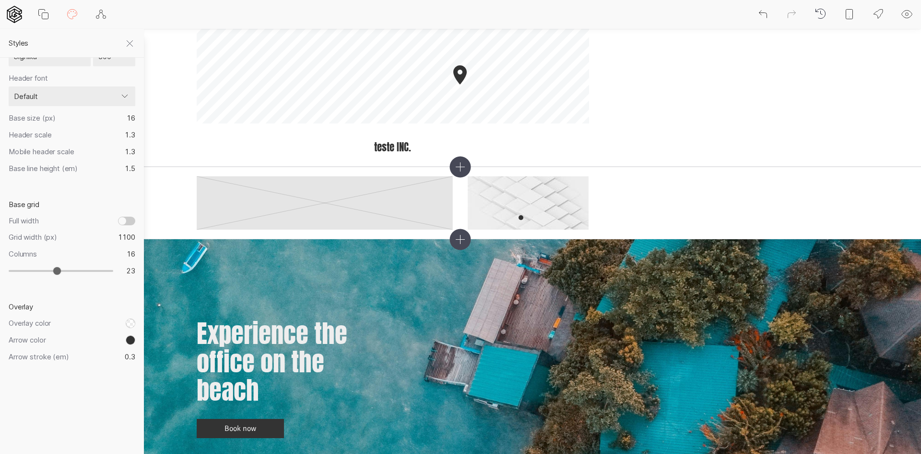
type input "20"
type input "18"
type input "15"
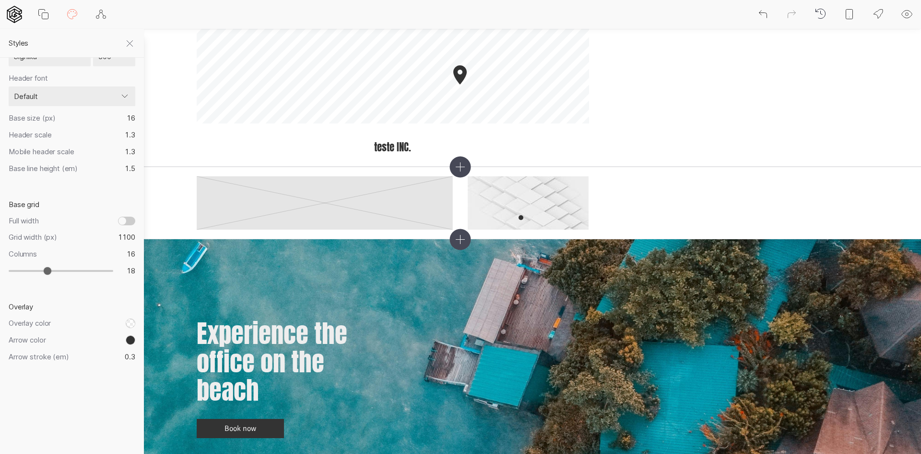
type input "15"
type input "14"
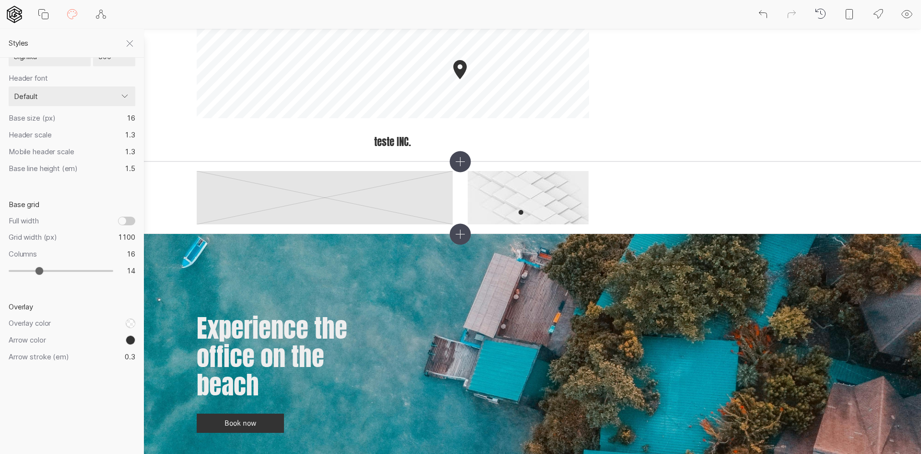
type input "12"
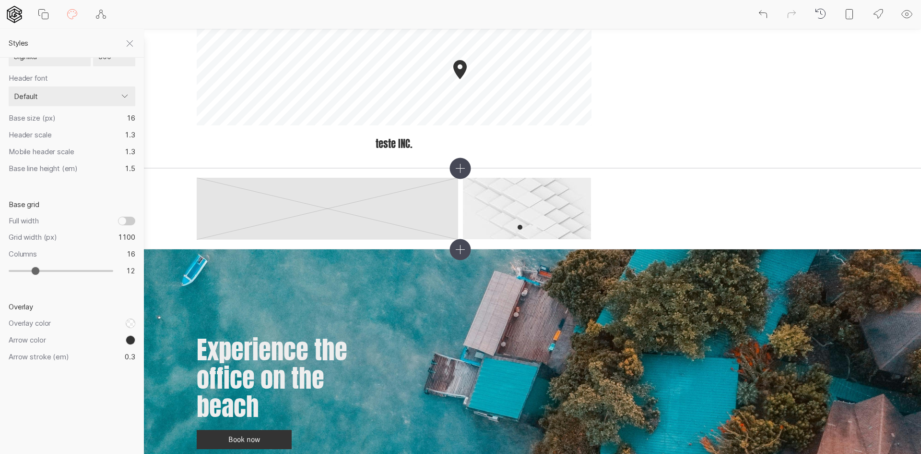
type input "10"
type input "9"
type input "8"
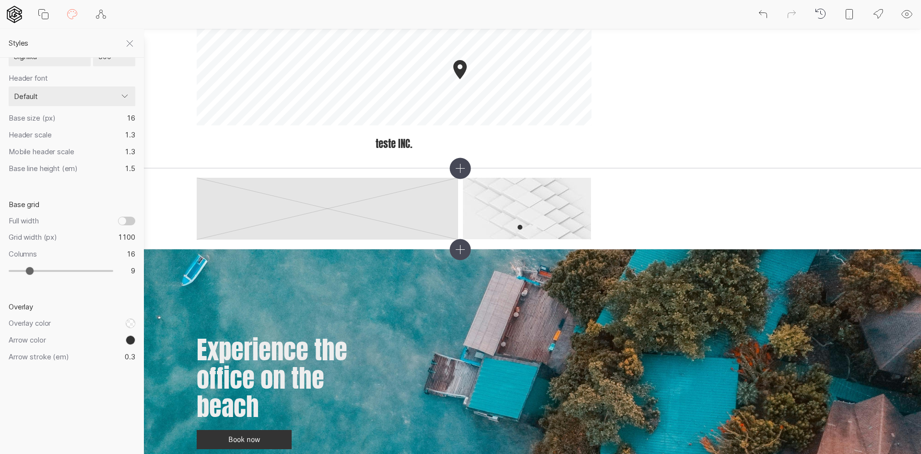
type input "8"
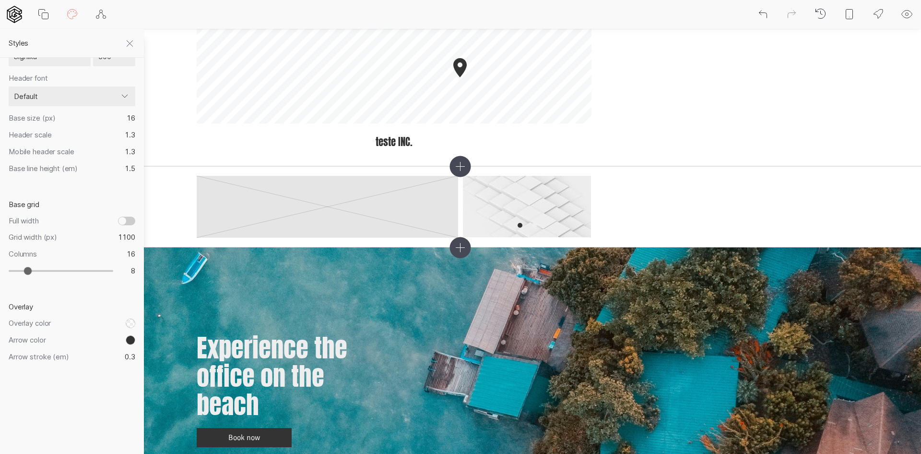
type input "7"
type input "6"
type input "5"
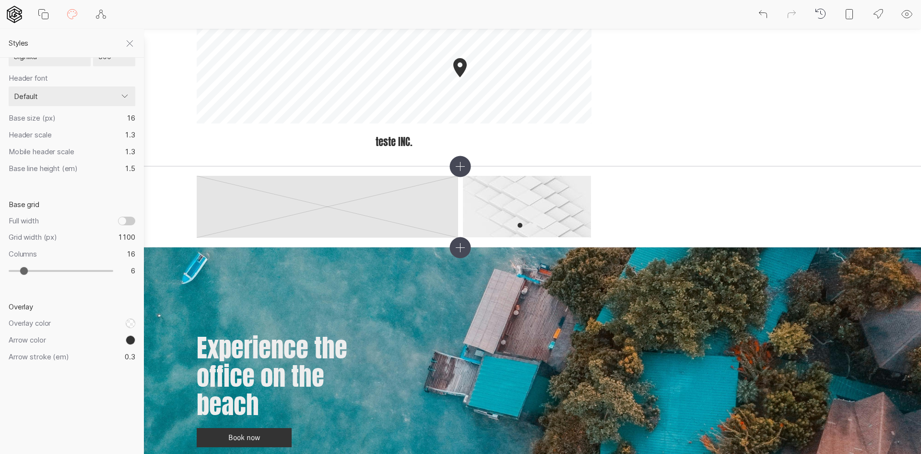
type input "5"
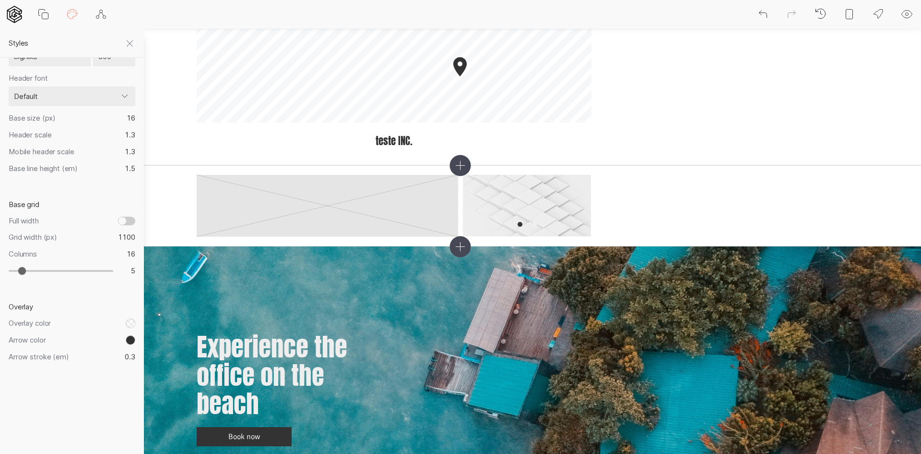
type input "6"
type input "8"
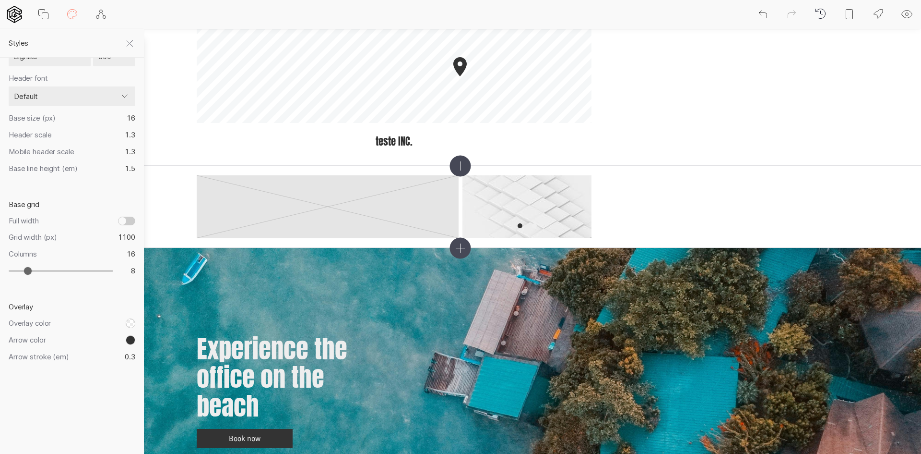
type input "9"
type input "10"
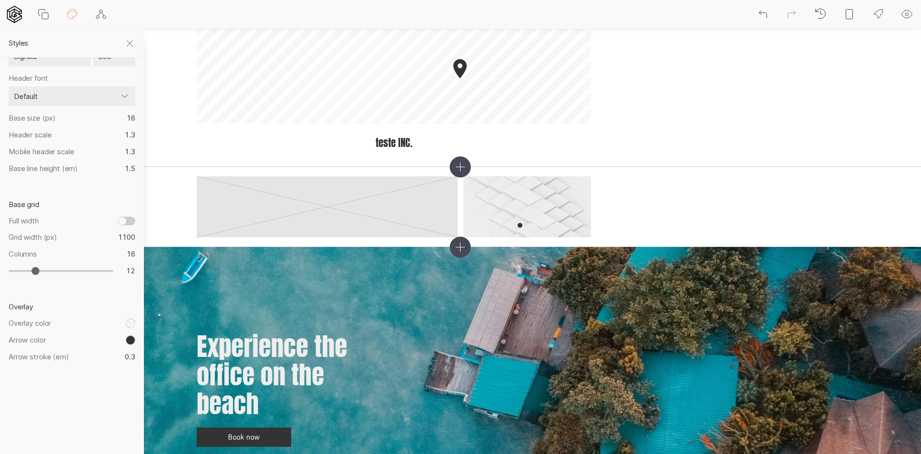
drag, startPoint x: 51, startPoint y: 270, endPoint x: 36, endPoint y: 266, distance: 16.3
click at [36, 266] on input "range" at bounding box center [61, 270] width 105 height 9
click at [124, 217] on input "Full width" at bounding box center [126, 220] width 17 height 9
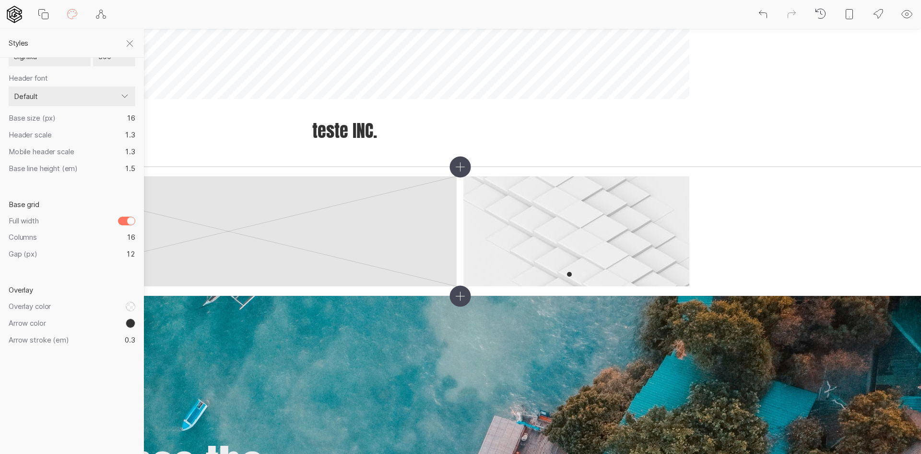
click at [133, 219] on input "Full width" at bounding box center [126, 220] width 17 height 9
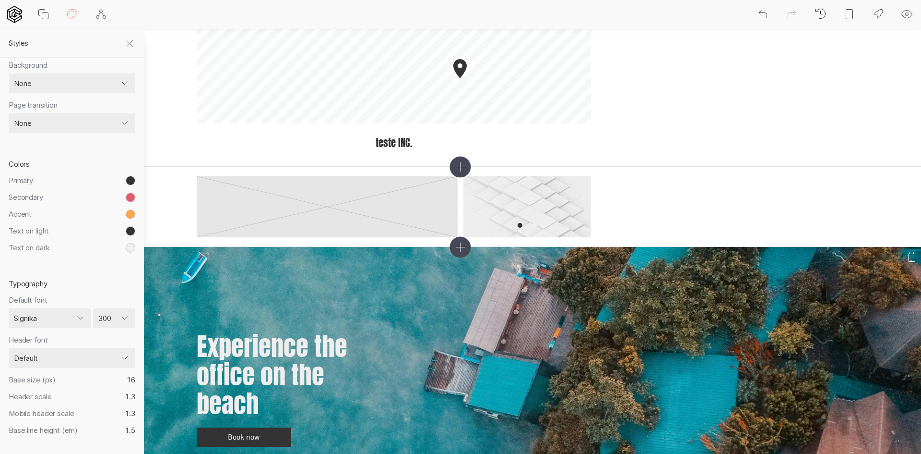
scroll to position [0, 0]
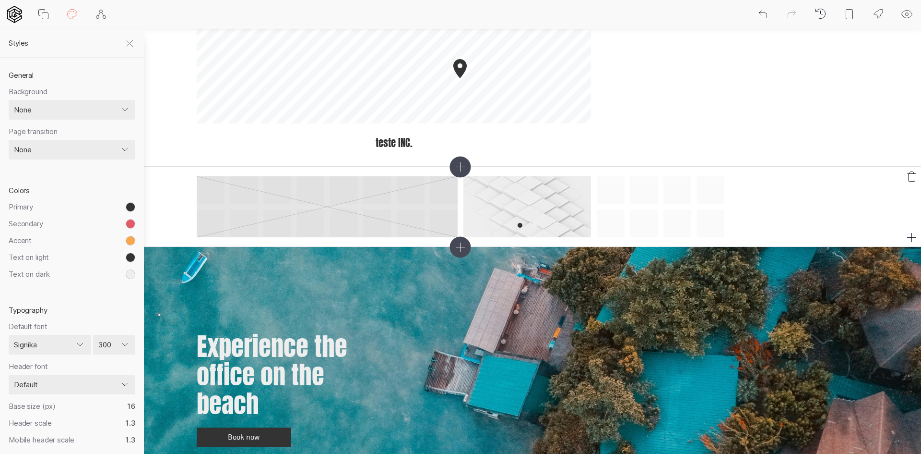
drag, startPoint x: 547, startPoint y: 212, endPoint x: 612, endPoint y: 225, distance: 66.0
click at [633, 210] on div at bounding box center [461, 206] width 528 height 61
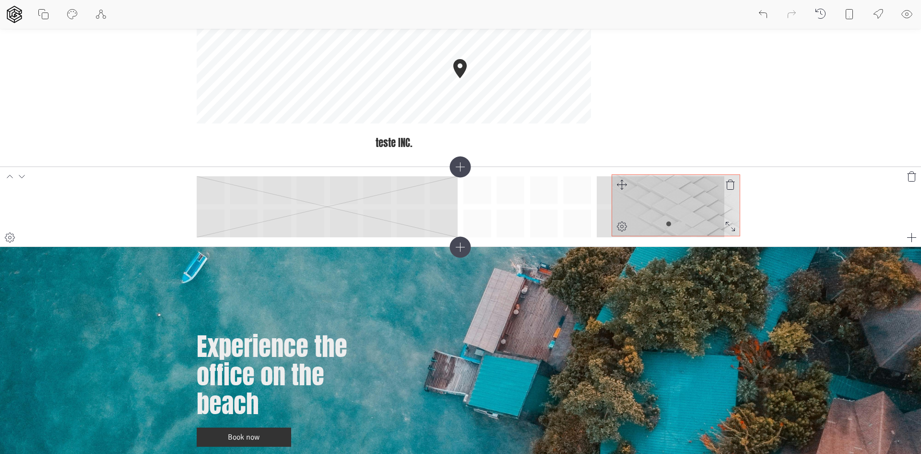
click at [622, 184] on div at bounding box center [461, 206] width 528 height 61
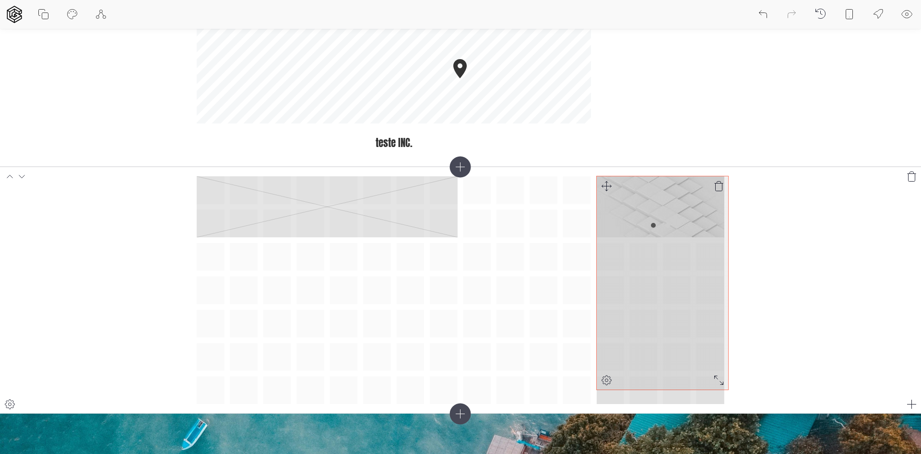
click at [725, 389] on div at bounding box center [718, 379] width 19 height 19
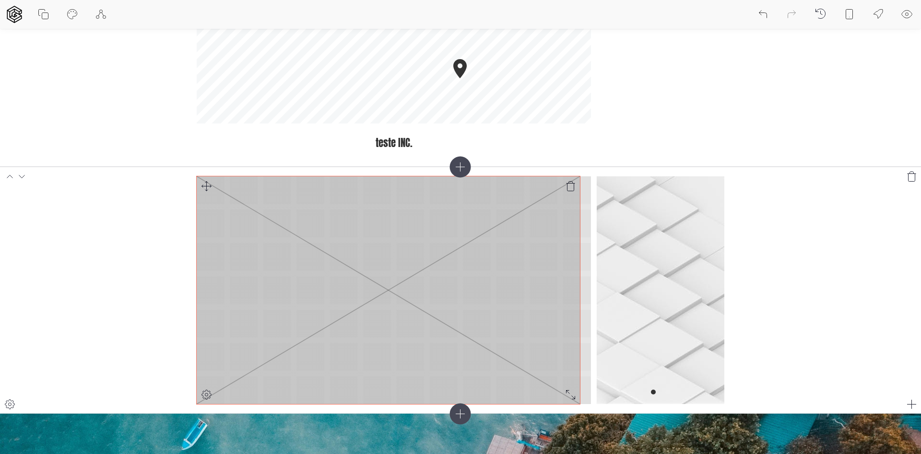
click at [589, 400] on div at bounding box center [461, 290] width 528 height 228
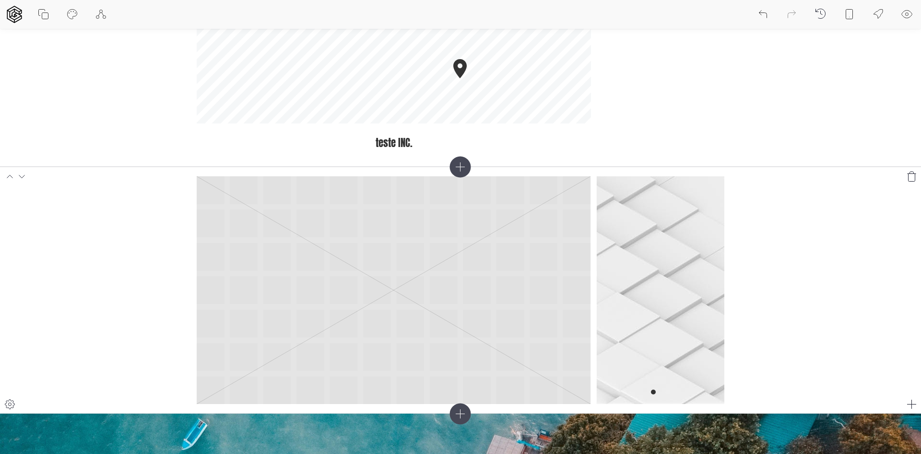
click at [819, 321] on section at bounding box center [460, 290] width 921 height 247
click at [9, 177] on icon at bounding box center [10, 176] width 12 height 12
click at [24, 177] on icon at bounding box center [22, 176] width 12 height 12
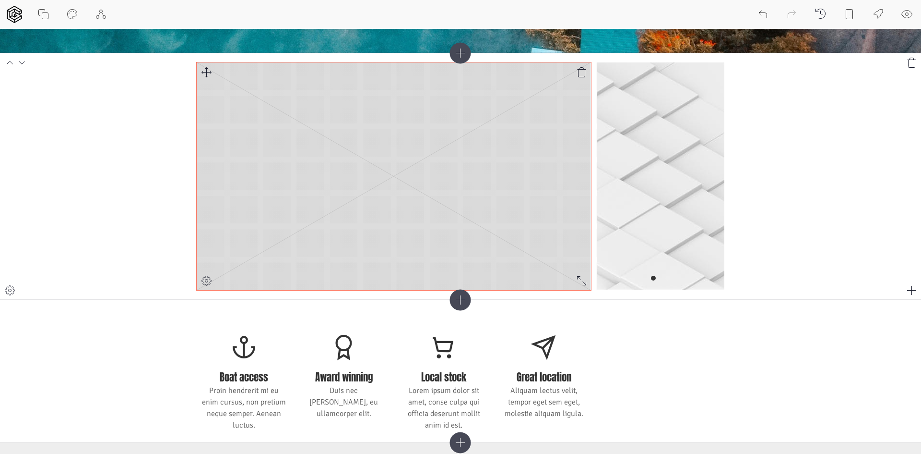
scroll to position [427, 0]
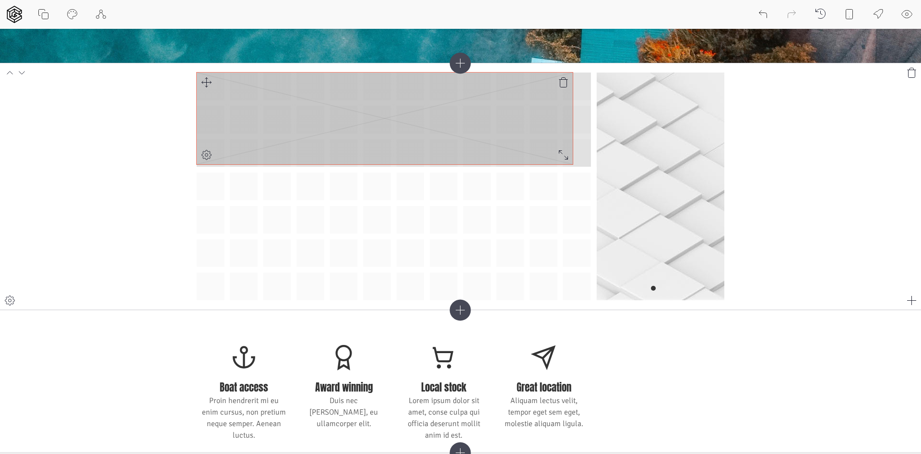
click at [582, 155] on div at bounding box center [461, 186] width 528 height 228
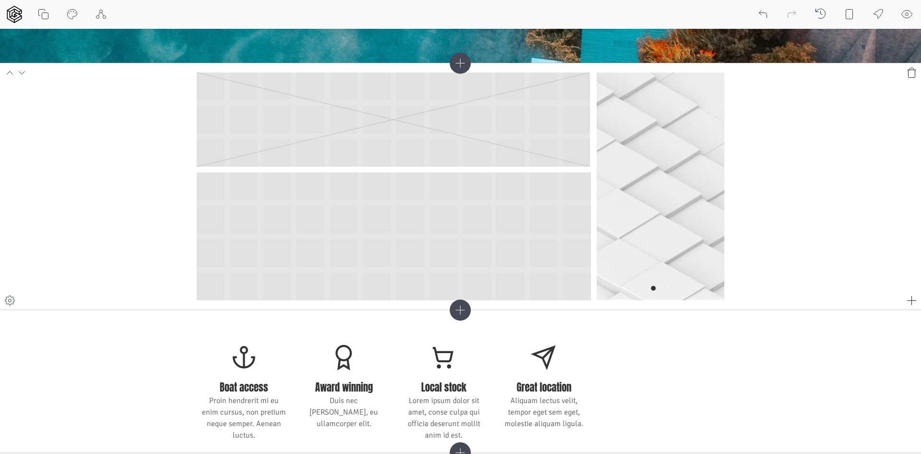
drag, startPoint x: 206, startPoint y: 191, endPoint x: 577, endPoint y: 283, distance: 382.0
click at [577, 283] on div at bounding box center [461, 186] width 528 height 228
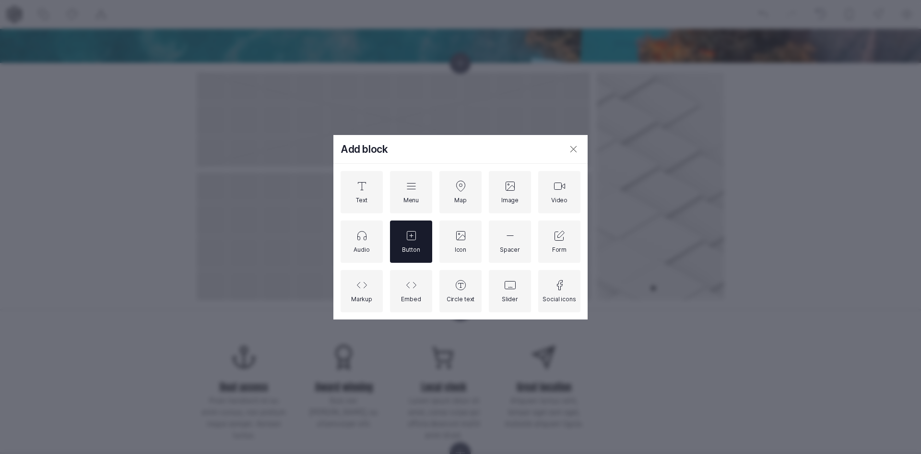
click at [403, 243] on div "Button" at bounding box center [411, 241] width 18 height 24
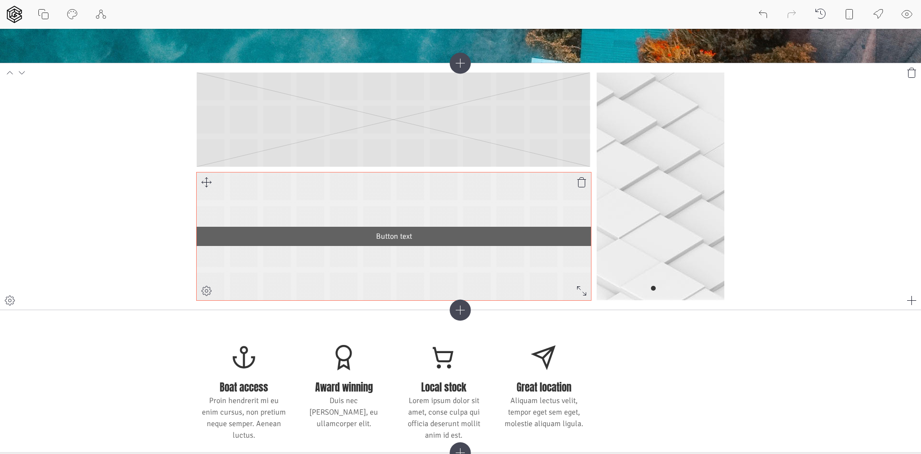
click at [438, 236] on span "Button text" at bounding box center [393, 236] width 379 height 12
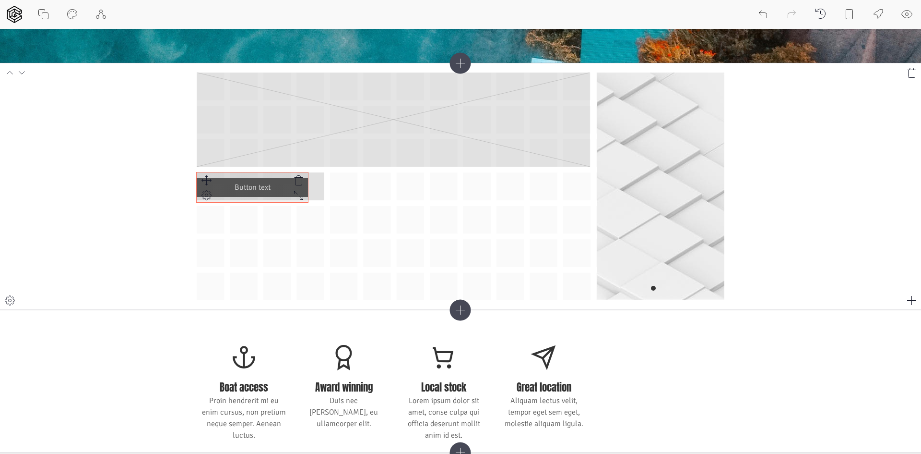
click at [283, 196] on div "Button text" at bounding box center [461, 186] width 528 height 228
drag, startPoint x: 278, startPoint y: 212, endPoint x: 255, endPoint y: 196, distance: 28.6
click at [277, 212] on div "Button text" at bounding box center [461, 186] width 528 height 228
drag, startPoint x: 250, startPoint y: 187, endPoint x: 190, endPoint y: 179, distance: 60.0
click at [395, 208] on div "Button text" at bounding box center [461, 186] width 528 height 228
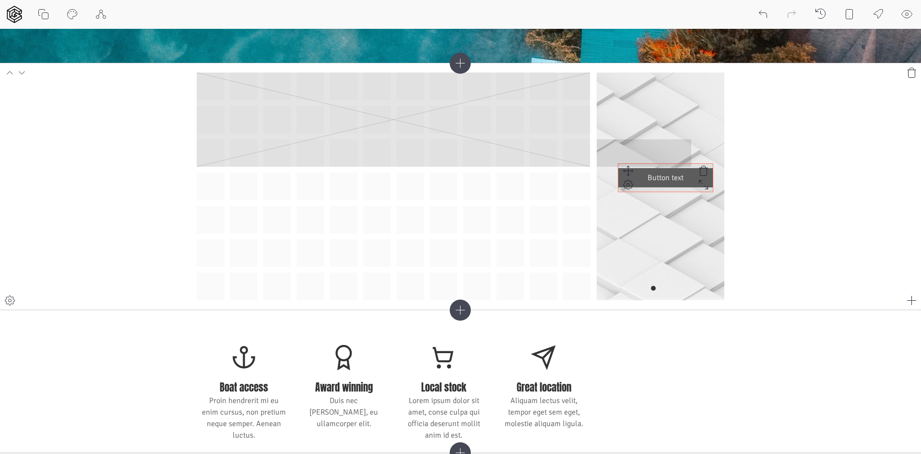
click at [624, 169] on icon at bounding box center [629, 171] width 10 height 10
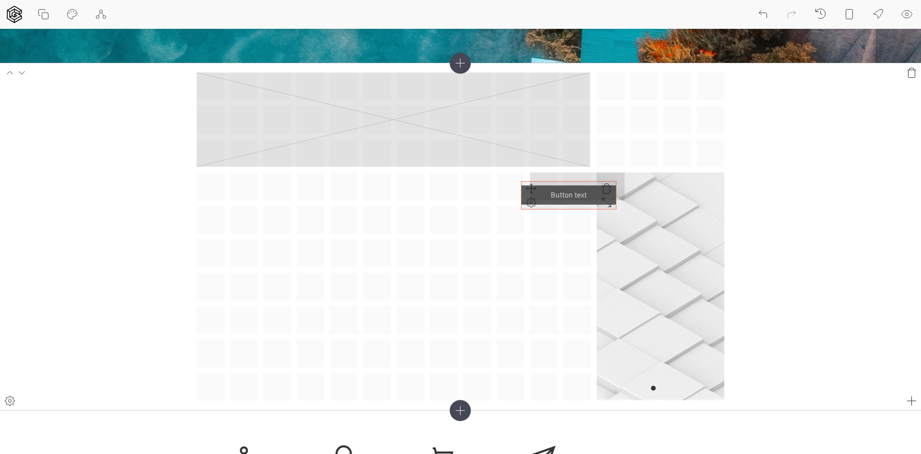
click at [489, 178] on div "Button text" at bounding box center [461, 236] width 528 height 328
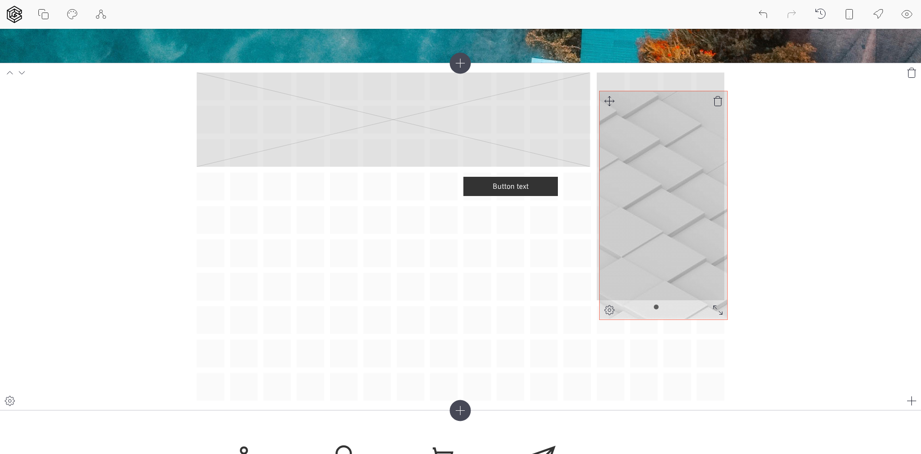
click at [604, 76] on div "Button text" at bounding box center [461, 236] width 528 height 328
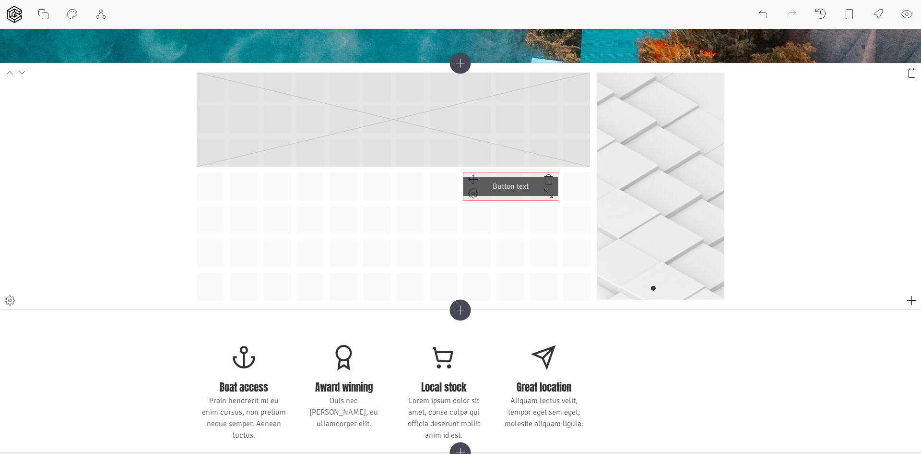
click at [475, 191] on icon at bounding box center [474, 194] width 12 height 12
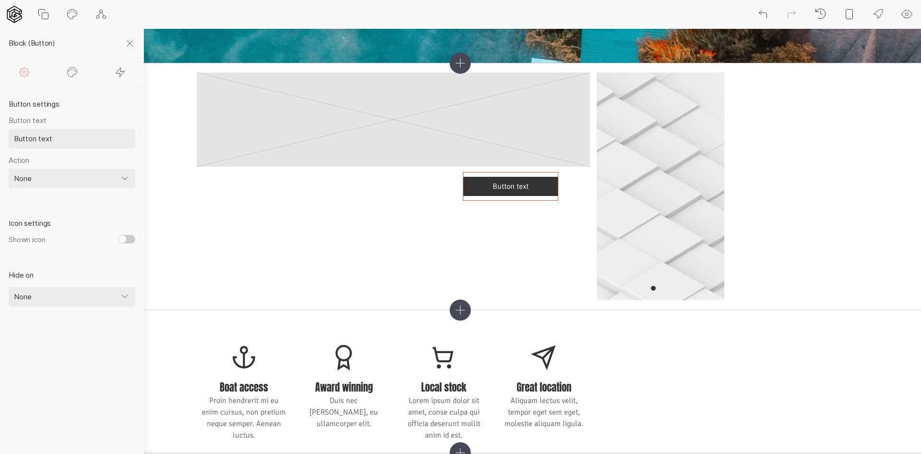
click at [70, 75] on icon at bounding box center [73, 72] width 12 height 12
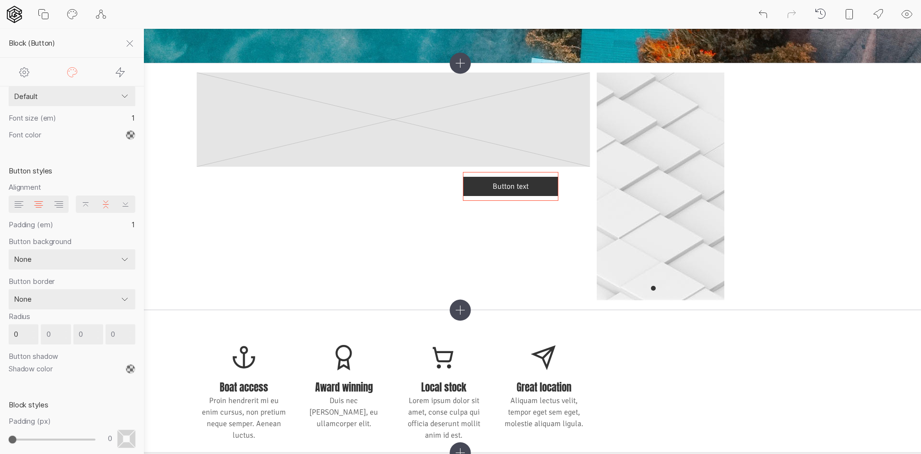
scroll to position [0, 0]
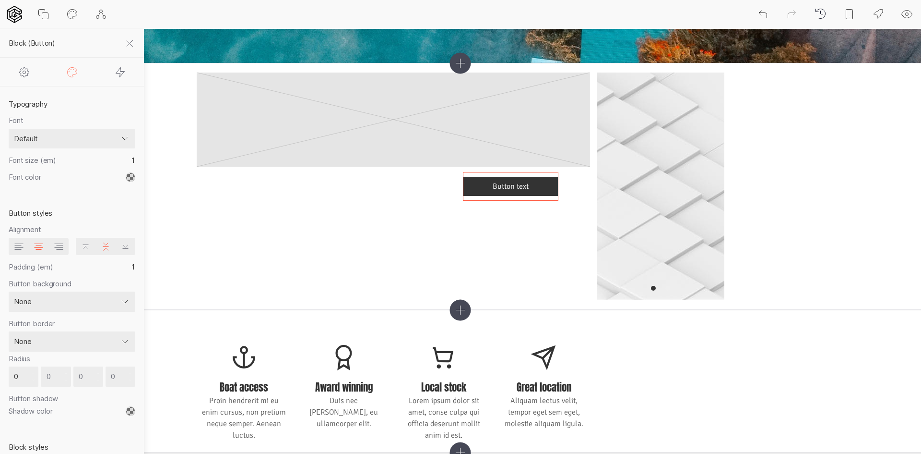
click at [116, 73] on icon at bounding box center [121, 72] width 12 height 12
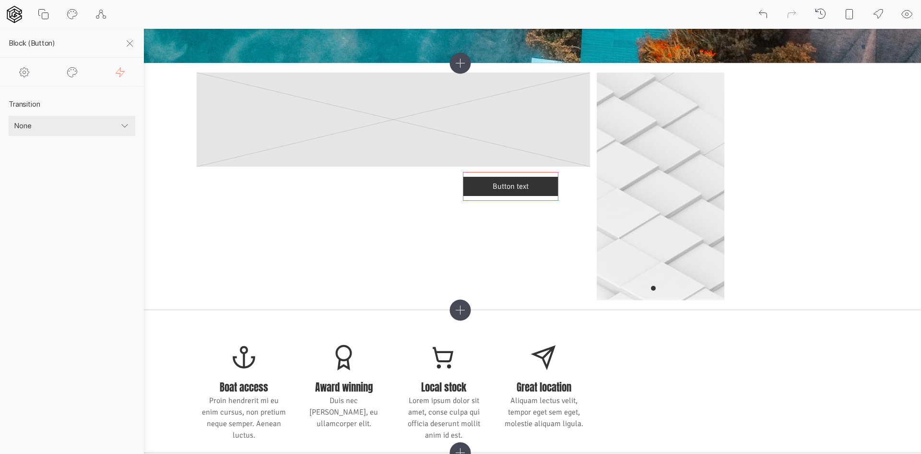
click at [70, 69] on icon at bounding box center [73, 72] width 12 height 12
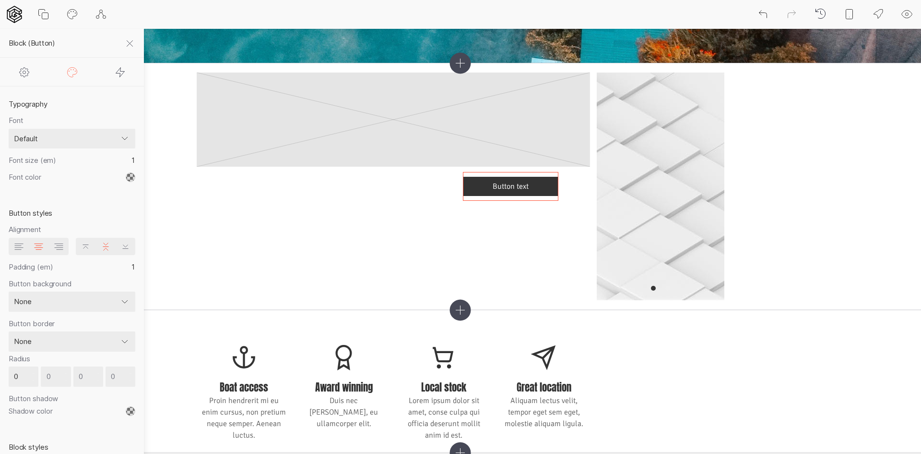
click at [8, 72] on div at bounding box center [24, 72] width 48 height 28
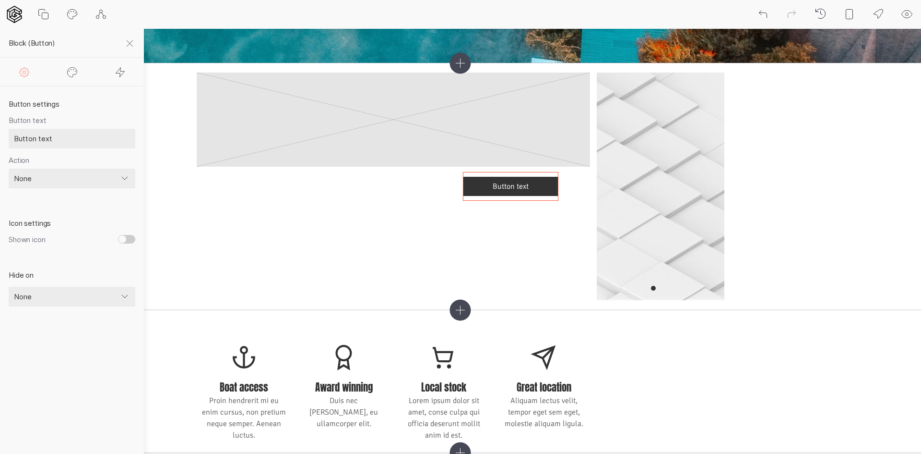
click at [128, 45] on icon at bounding box center [130, 44] width 12 height 12
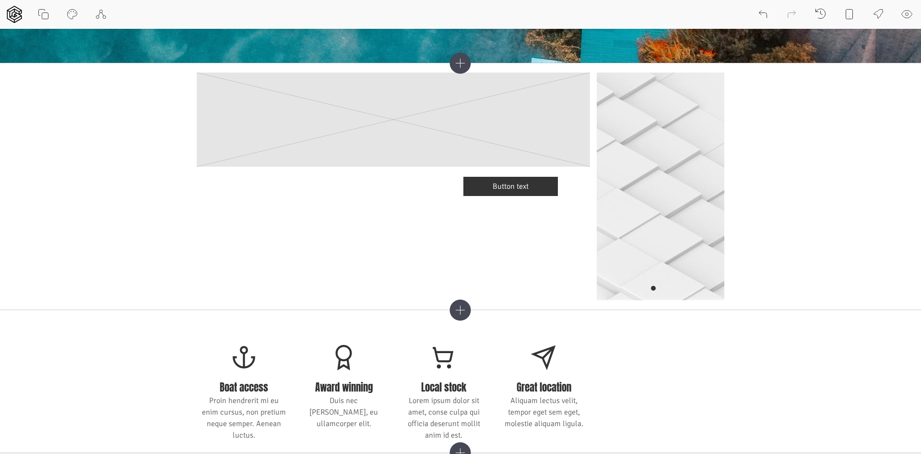
click at [848, 14] on icon at bounding box center [850, 15] width 12 height 12
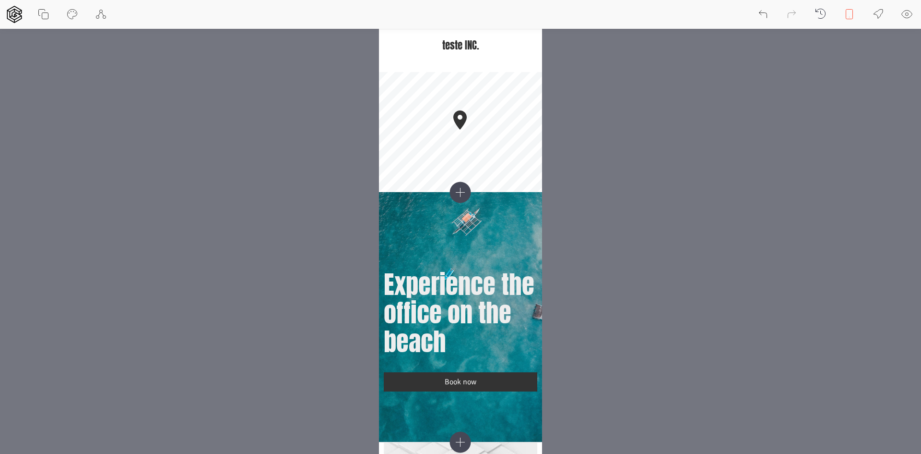
click at [850, 13] on icon at bounding box center [850, 15] width 12 height 12
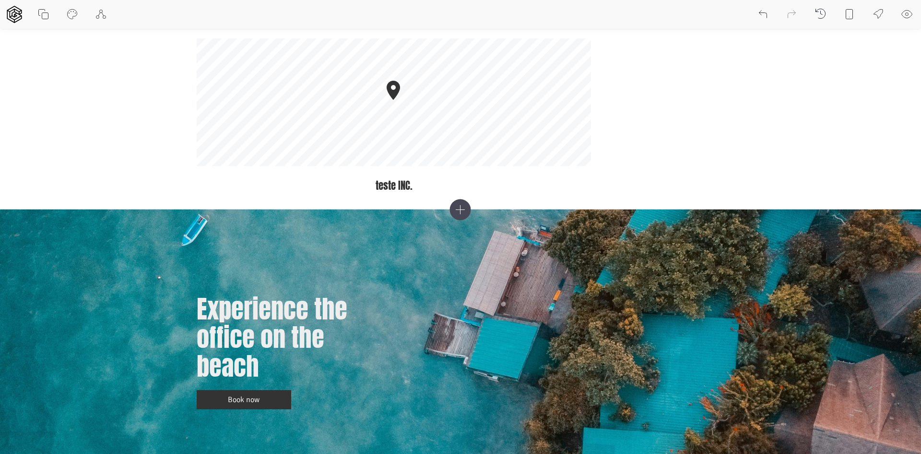
click at [882, 16] on icon at bounding box center [879, 15] width 12 height 12
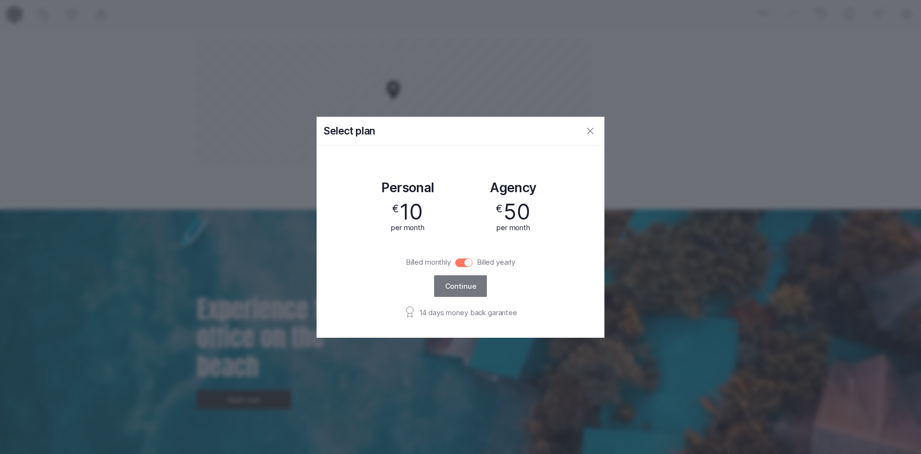
click at [592, 137] on button at bounding box center [590, 131] width 29 height 29
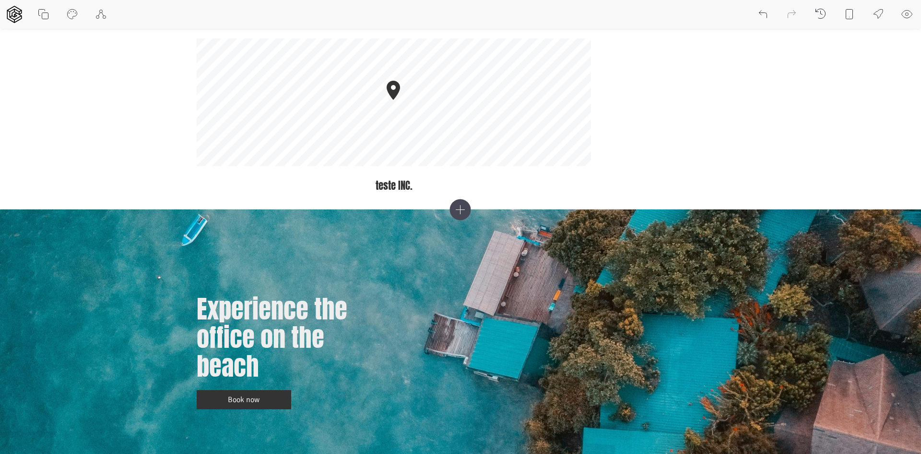
click at [877, 15] on icon at bounding box center [879, 15] width 12 height 12
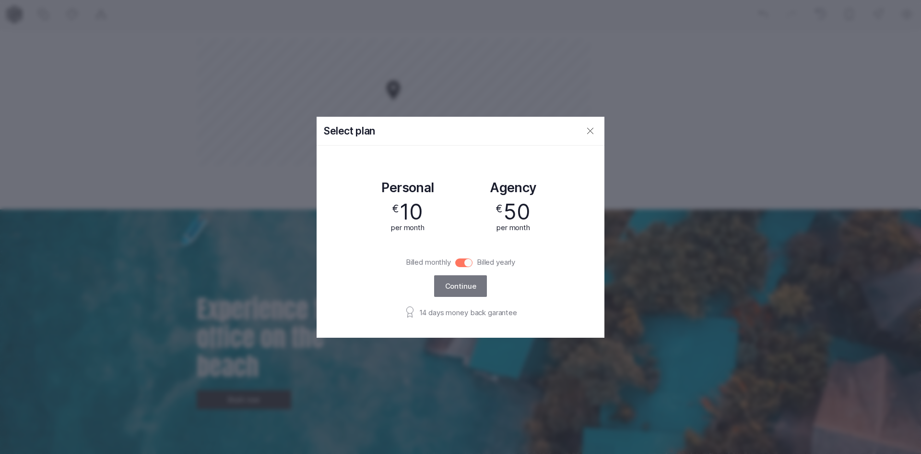
click at [587, 138] on button at bounding box center [590, 131] width 29 height 29
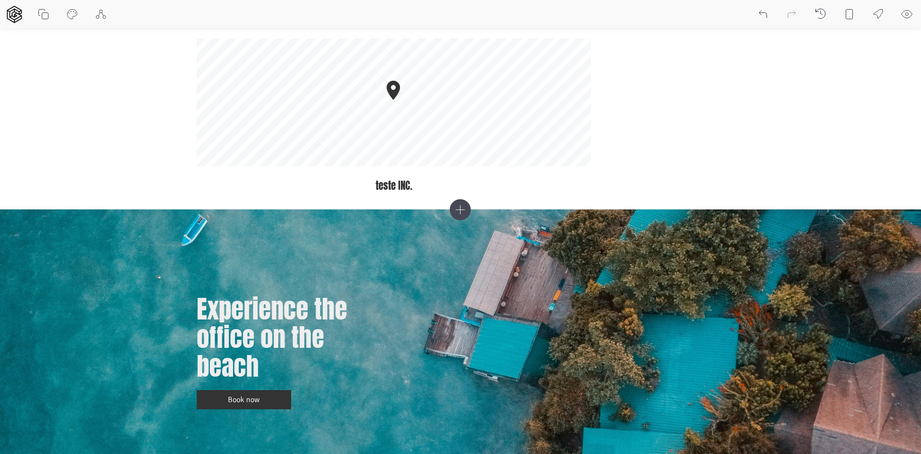
click at [910, 14] on icon at bounding box center [908, 15] width 12 height 12
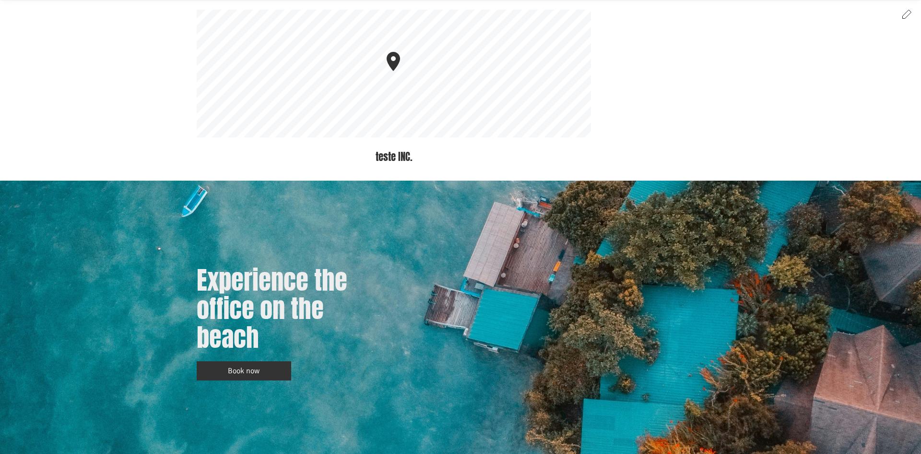
click at [909, 10] on icon at bounding box center [907, 14] width 9 height 9
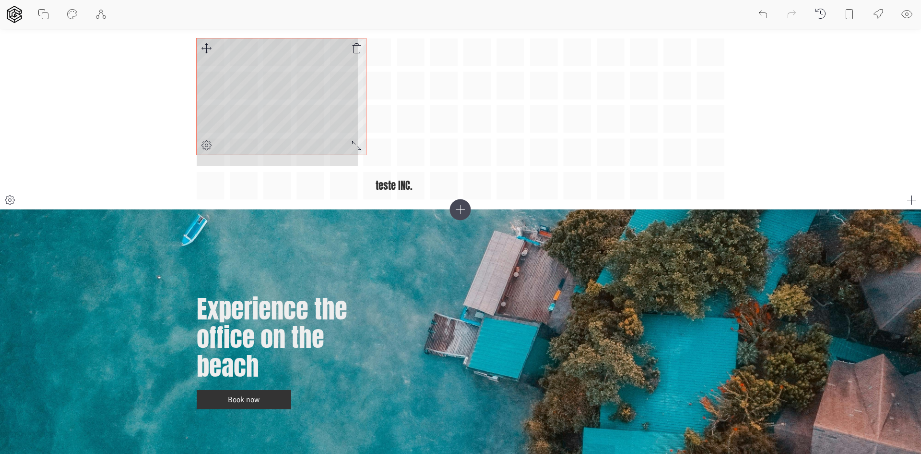
click at [356, 156] on div "teste INC. © Mapbox © OpenStreetMap Improve this map" at bounding box center [461, 118] width 528 height 161
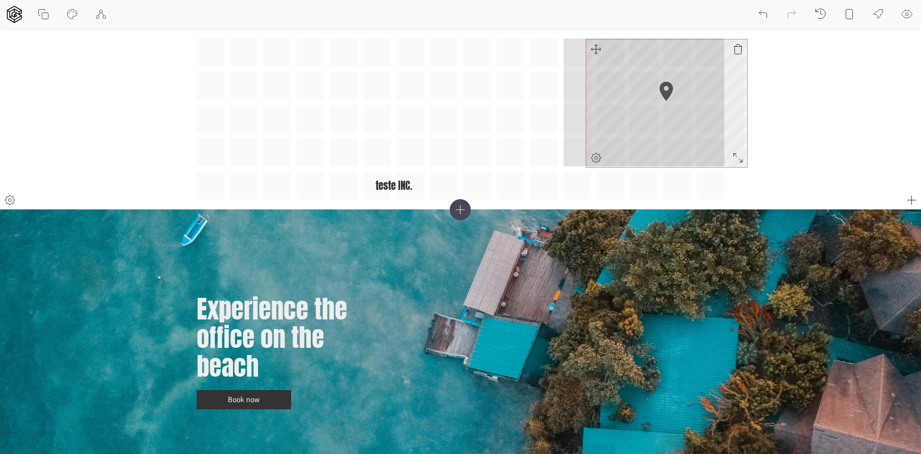
click at [590, 54] on div "teste INC. © Mapbox © OpenStreetMap Improve this map" at bounding box center [461, 118] width 528 height 161
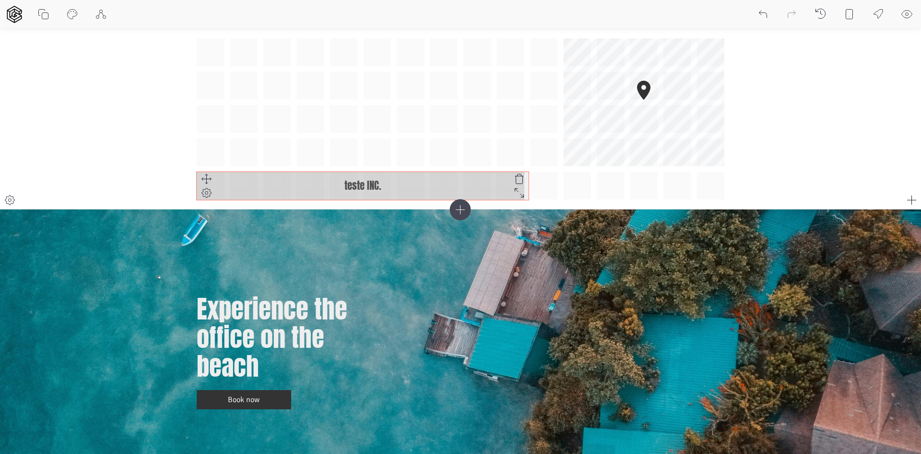
click at [528, 196] on div at bounding box center [519, 193] width 19 height 14
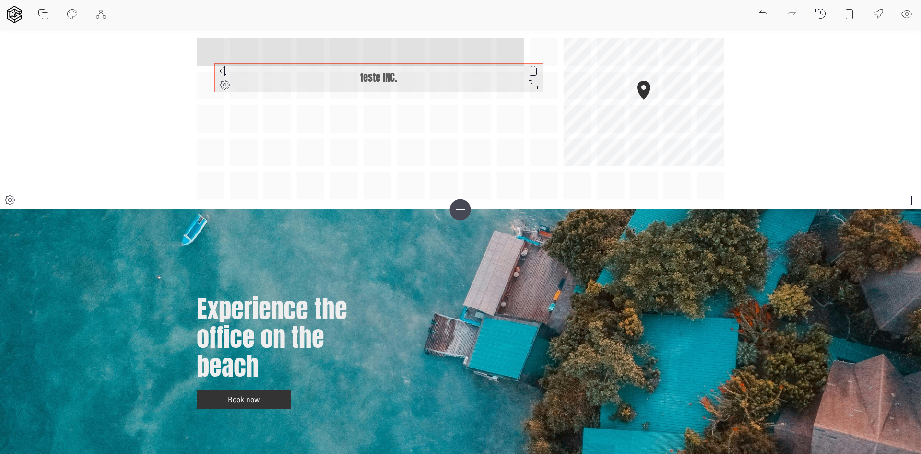
click at [214, 55] on div "teste INC. © Mapbox © OpenStreetMap Improve this map" at bounding box center [461, 118] width 528 height 161
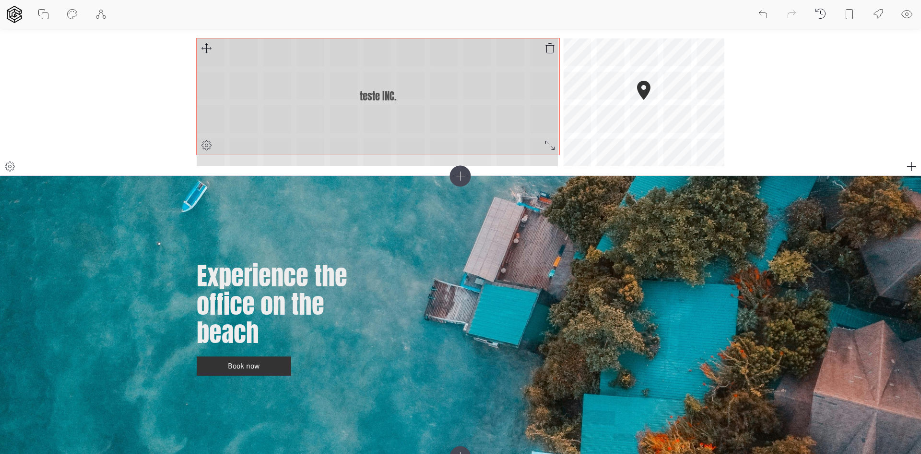
click at [555, 163] on div "teste INC. © Mapbox © OpenStreetMap Improve this map" at bounding box center [461, 102] width 528 height 128
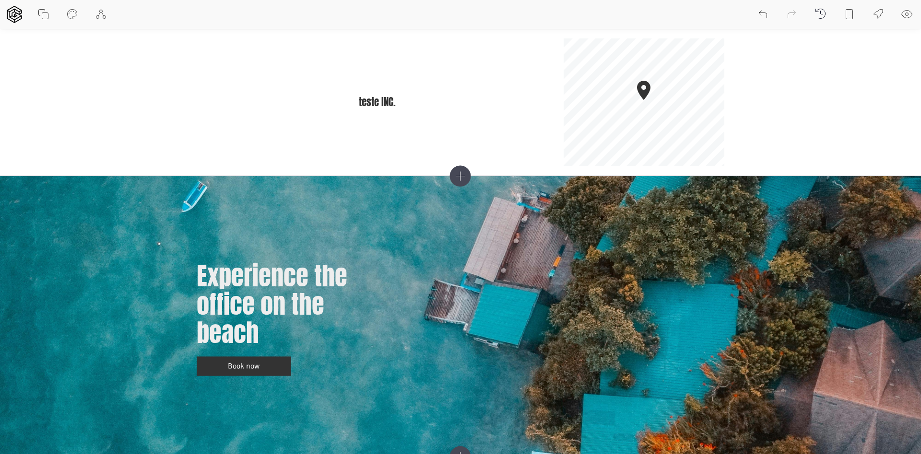
click at [467, 172] on icon at bounding box center [460, 176] width 21 height 21
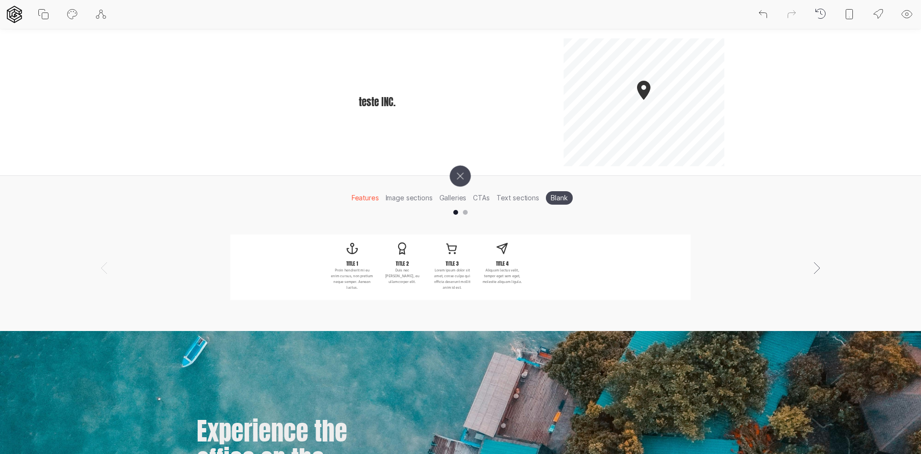
click at [420, 192] on li "Image sections" at bounding box center [410, 197] width 54 height 15
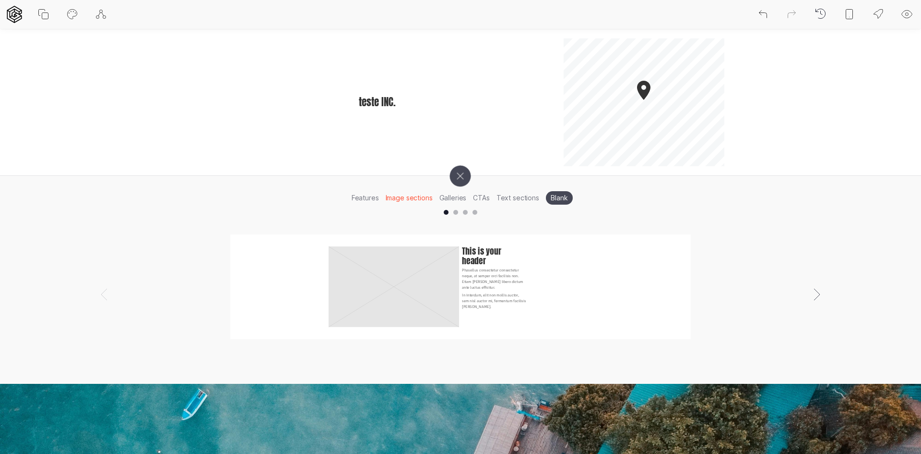
click at [448, 199] on li "Galleries" at bounding box center [453, 197] width 34 height 15
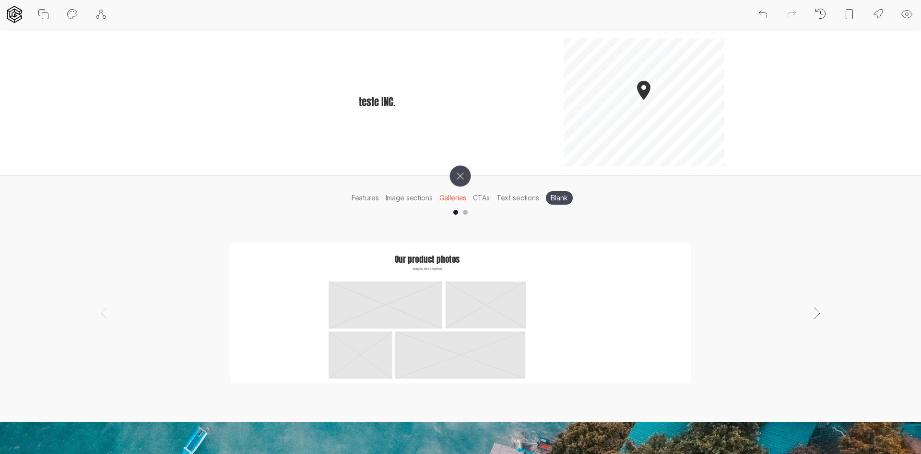
click at [486, 199] on li "CTAs" at bounding box center [481, 197] width 23 height 15
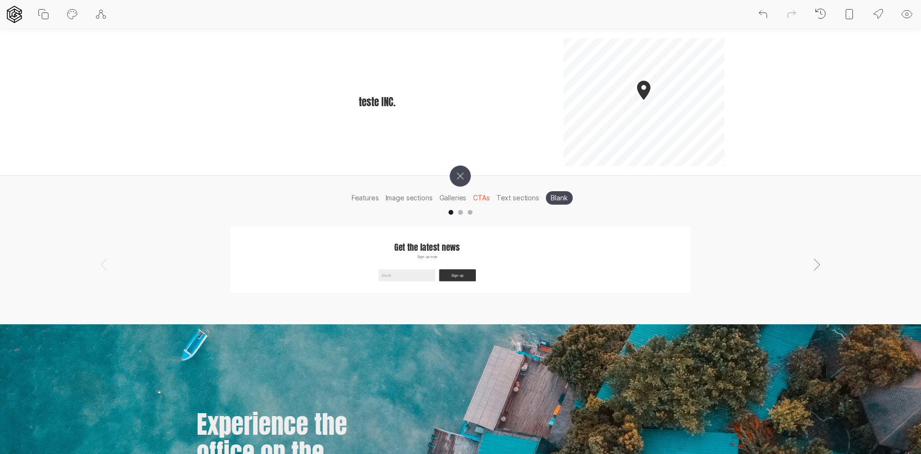
click at [508, 200] on li "Text sections" at bounding box center [517, 197] width 49 height 15
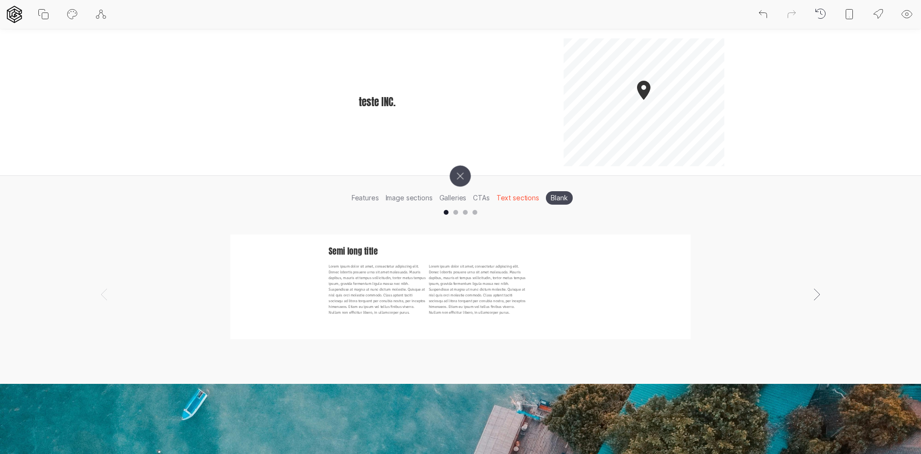
click at [472, 200] on li "CTAs" at bounding box center [481, 197] width 23 height 15
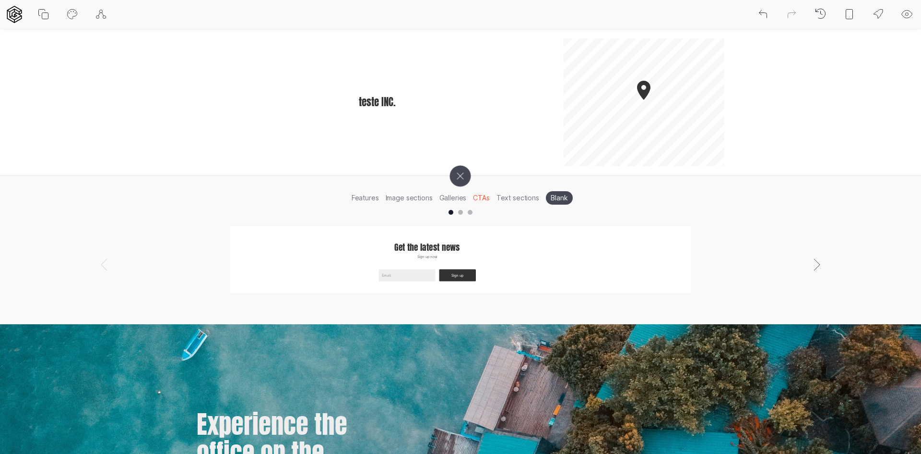
click at [455, 212] on div at bounding box center [460, 213] width 921 height 12
click at [461, 213] on div at bounding box center [460, 212] width 5 height 5
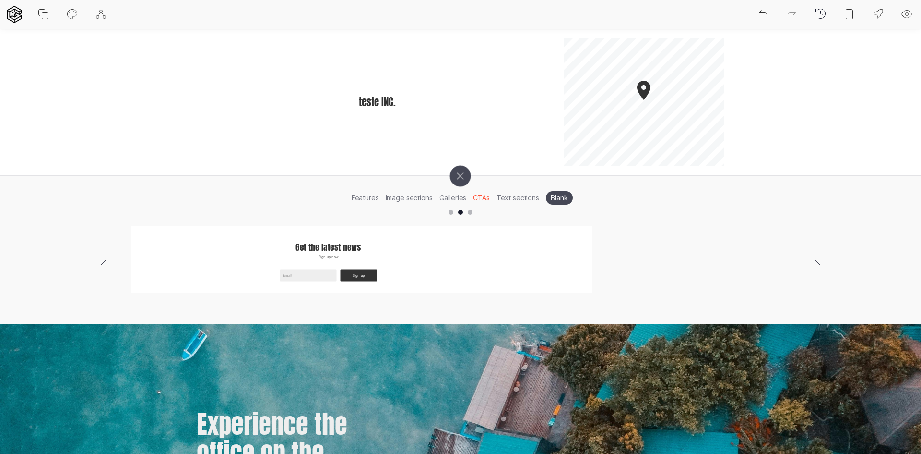
click at [461, 213] on div at bounding box center [460, 212] width 5 height 5
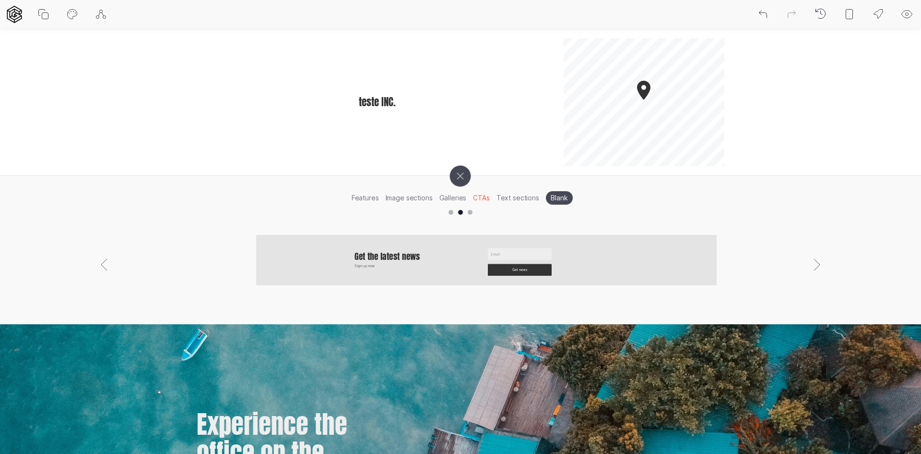
click at [476, 212] on div at bounding box center [460, 213] width 921 height 12
click at [471, 211] on div at bounding box center [460, 213] width 921 height 12
click at [471, 211] on div at bounding box center [470, 212] width 5 height 5
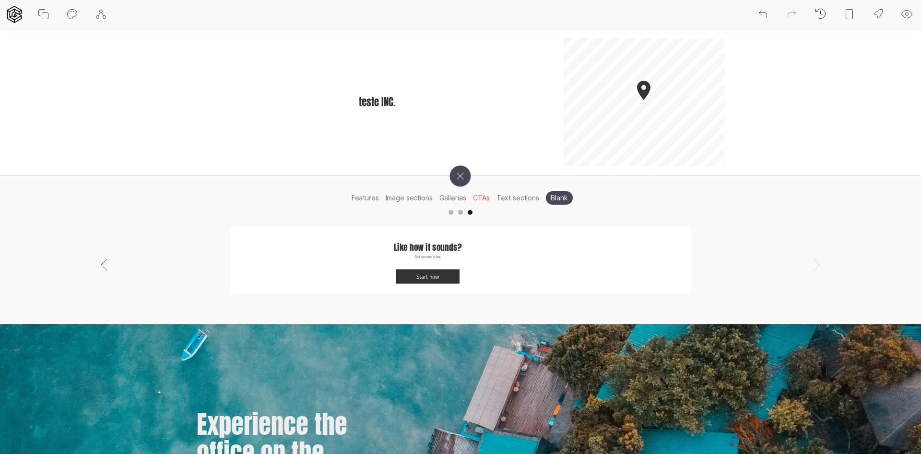
scroll to position [0, 1843]
click at [416, 198] on li "Image sections" at bounding box center [410, 197] width 54 height 15
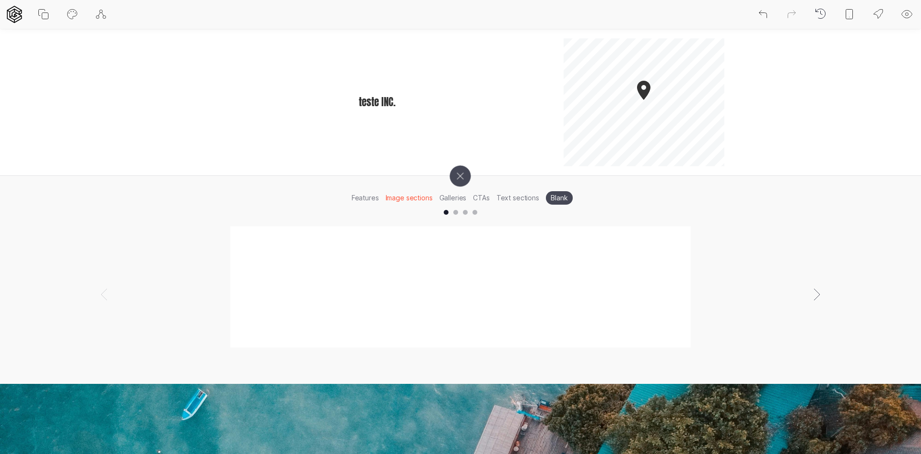
scroll to position [0, 0]
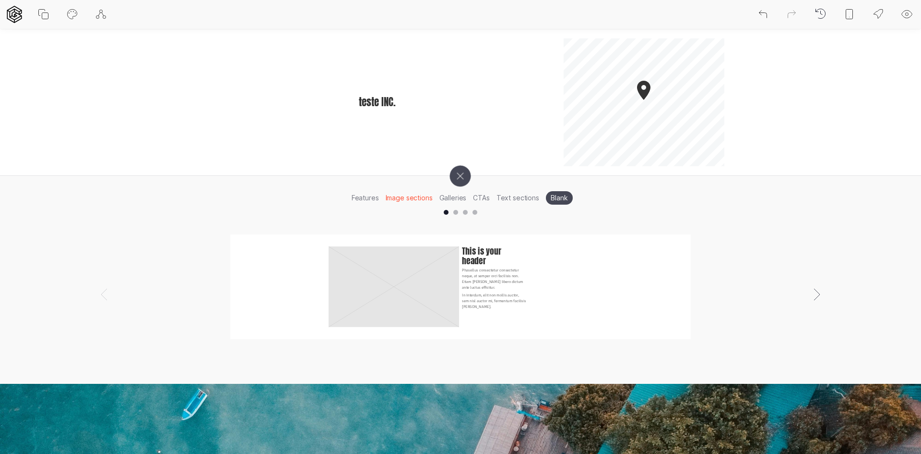
click at [456, 211] on div at bounding box center [456, 212] width 5 height 5
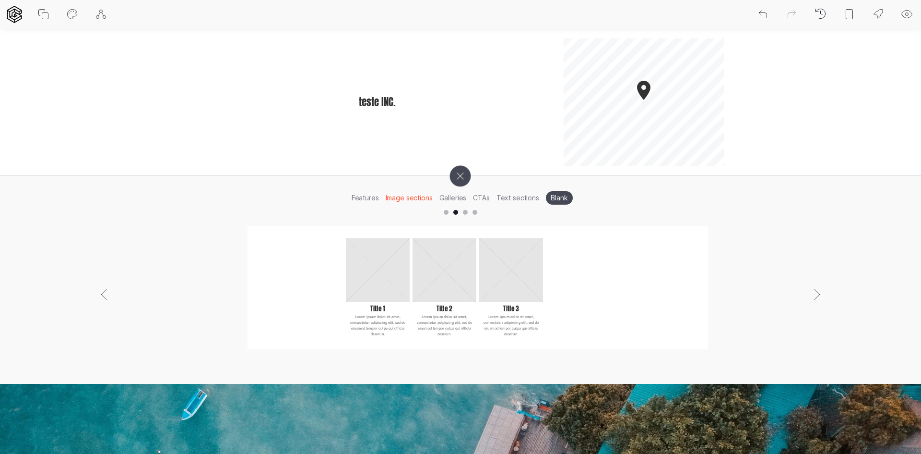
scroll to position [0, 921]
click at [469, 209] on div at bounding box center [460, 213] width 921 height 12
click at [464, 213] on div at bounding box center [465, 212] width 5 height 5
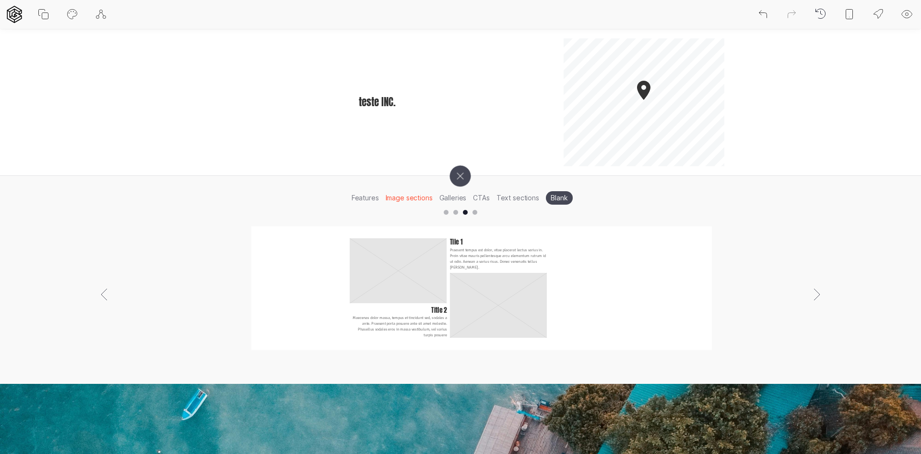
scroll to position [0, 1843]
click at [445, 213] on div at bounding box center [446, 212] width 5 height 5
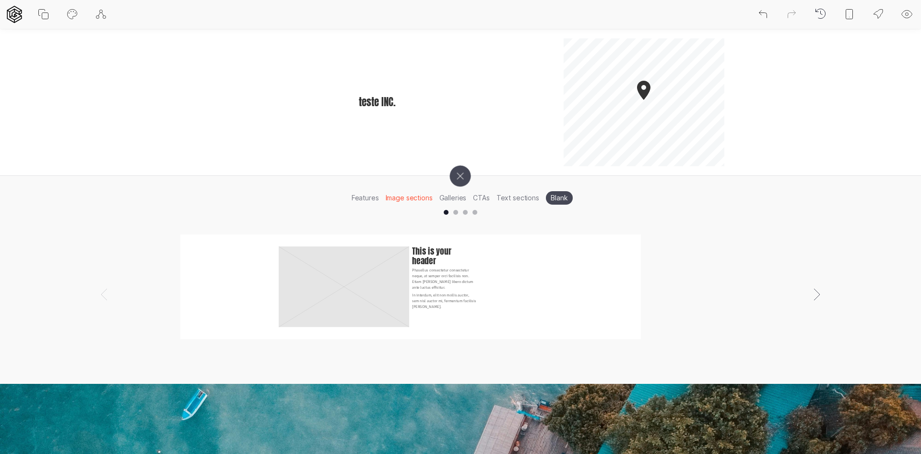
scroll to position [0, 0]
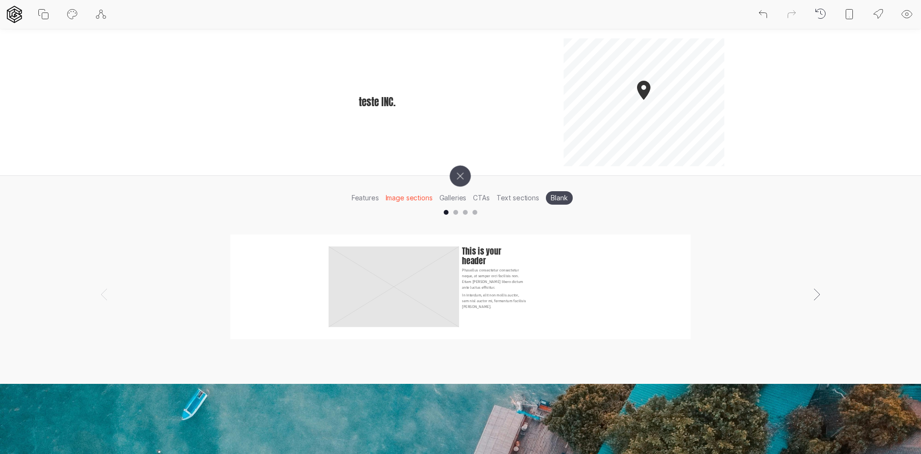
click at [392, 198] on li "Image sections" at bounding box center [410, 197] width 54 height 15
click at [369, 196] on li "Features" at bounding box center [365, 197] width 34 height 15
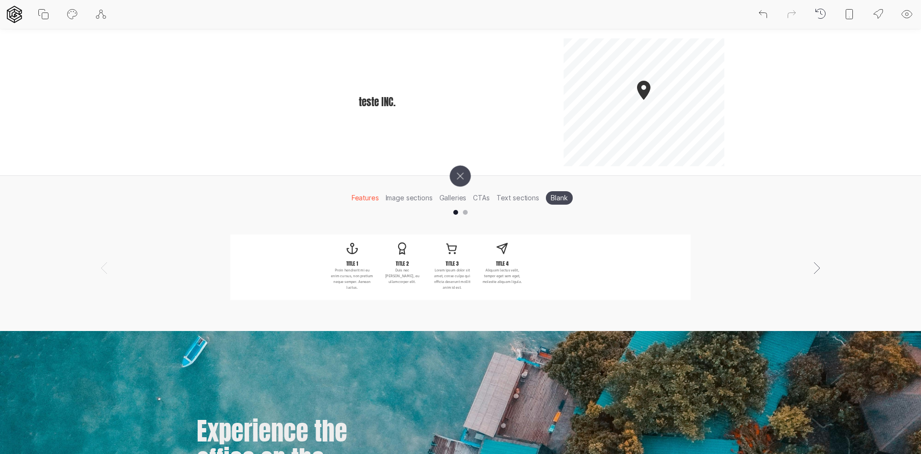
click at [450, 196] on li "Galleries" at bounding box center [453, 197] width 34 height 15
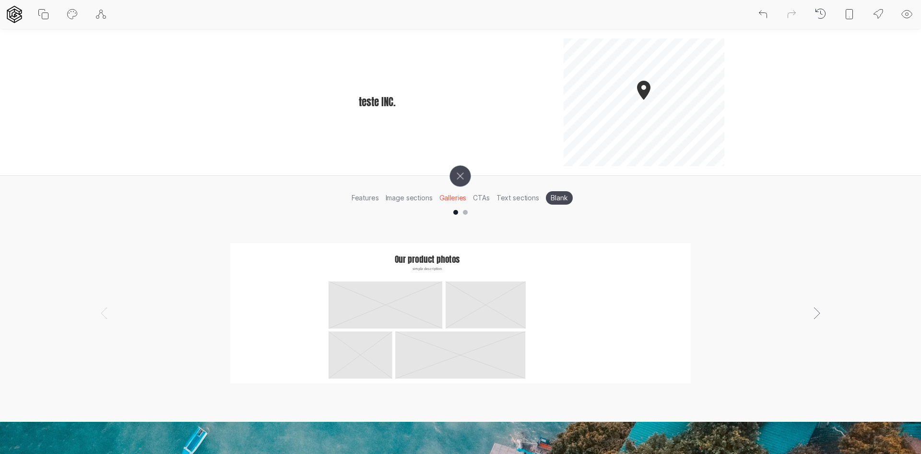
click at [404, 198] on li "Image sections" at bounding box center [410, 197] width 54 height 15
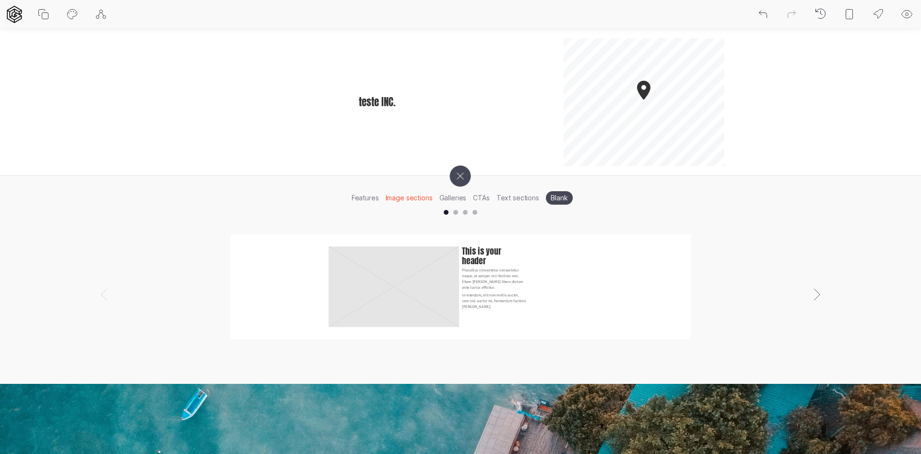
drag, startPoint x: 385, startPoint y: 199, endPoint x: 371, endPoint y: 198, distance: 14.5
click at [381, 199] on ul "Features Image sections Galleries CTAs Text sections Blank" at bounding box center [460, 192] width 921 height 32
click at [371, 198] on li "Features" at bounding box center [365, 197] width 34 height 15
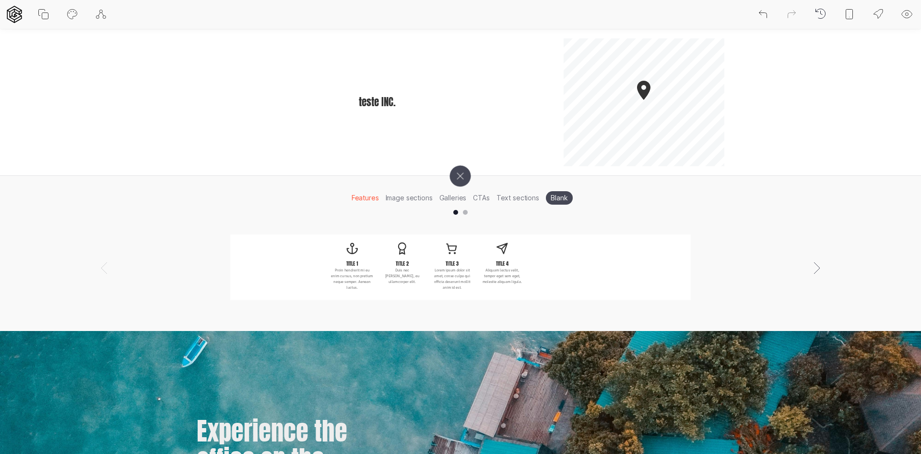
click at [402, 199] on li "Image sections" at bounding box center [410, 197] width 54 height 15
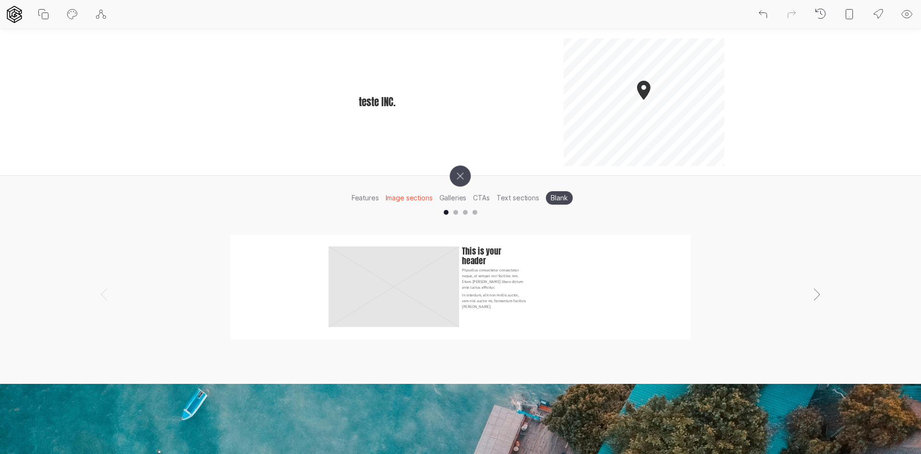
click at [445, 196] on li "Galleries" at bounding box center [453, 197] width 34 height 15
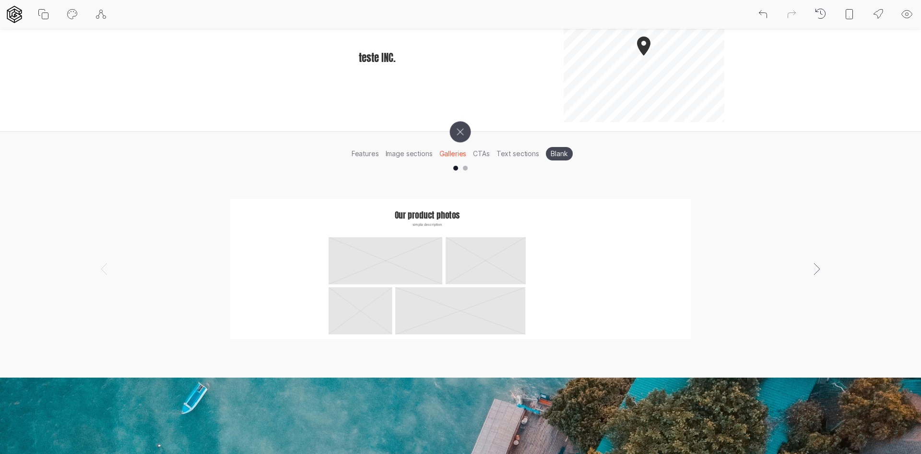
scroll to position [48, 0]
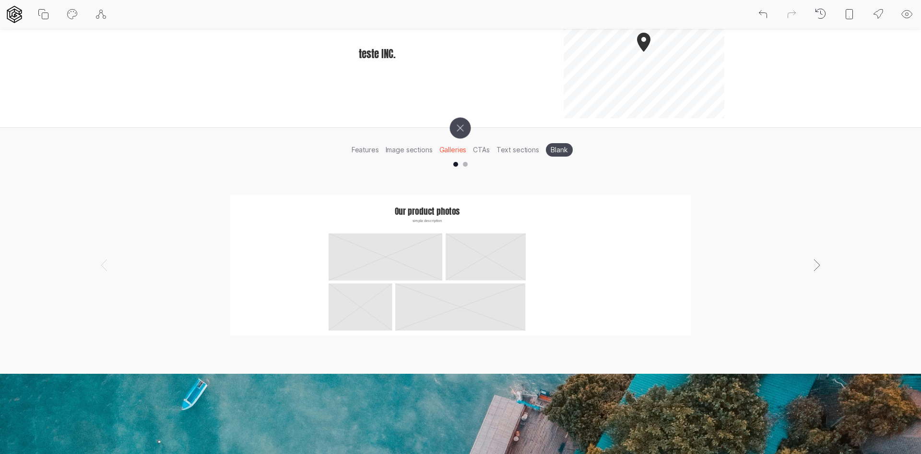
click at [510, 231] on div "Our product photos simple description" at bounding box center [461, 265] width 264 height 131
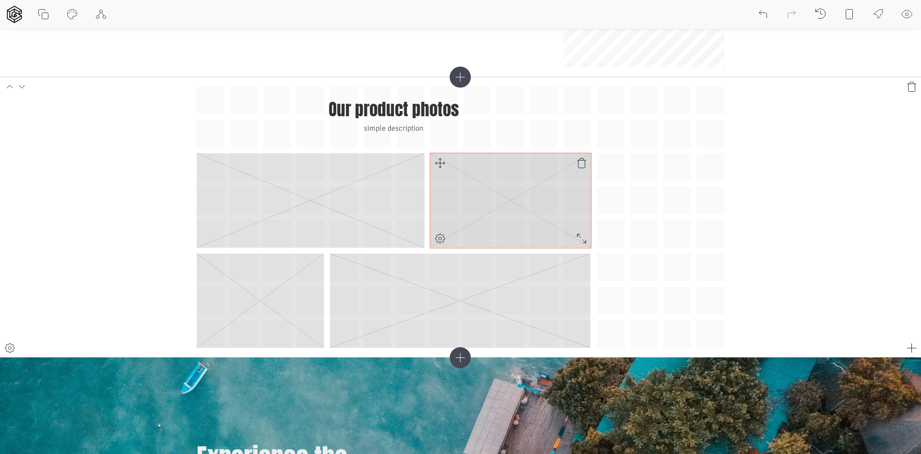
scroll to position [96, 0]
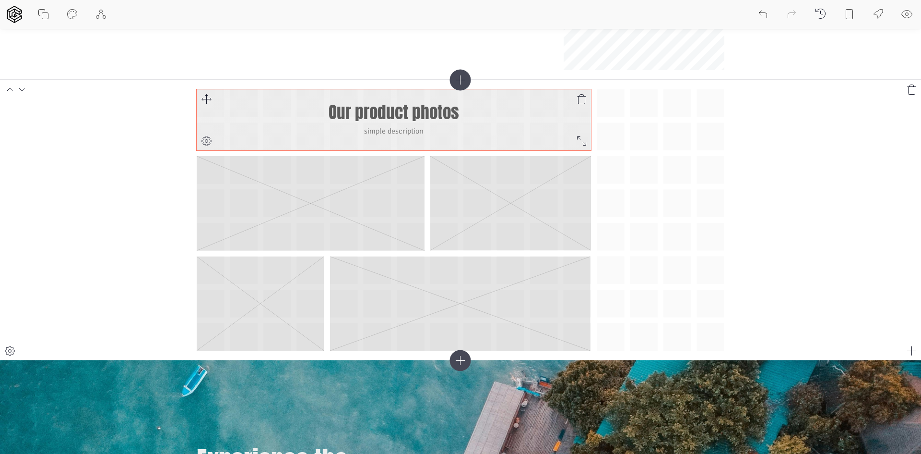
click at [499, 140] on div "Our product photos simple description" at bounding box center [394, 119] width 395 height 61
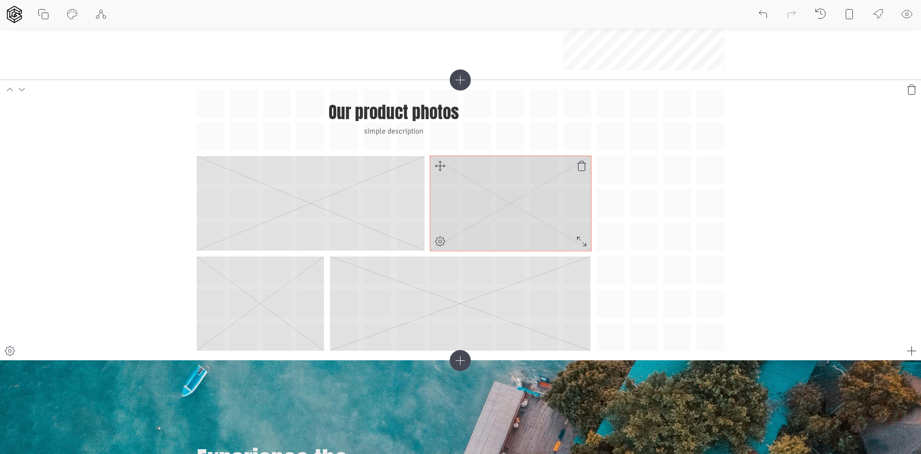
click at [478, 190] on rect at bounding box center [511, 203] width 161 height 95
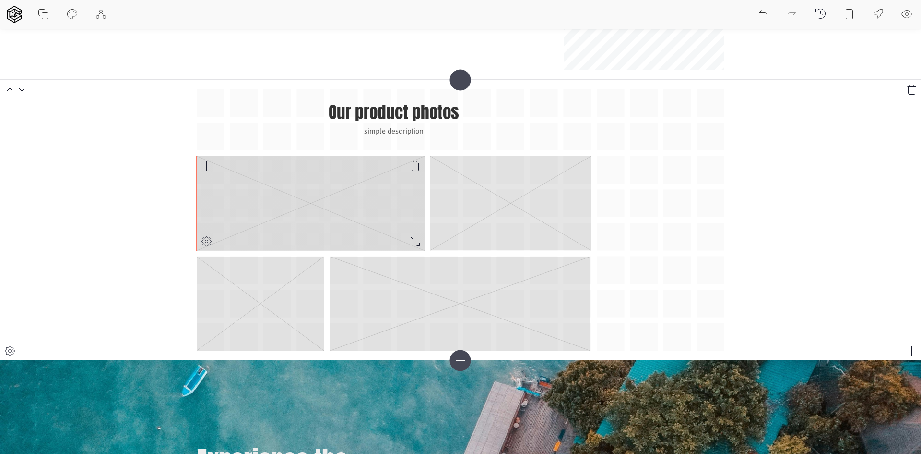
click at [207, 235] on div at bounding box center [206, 240] width 19 height 19
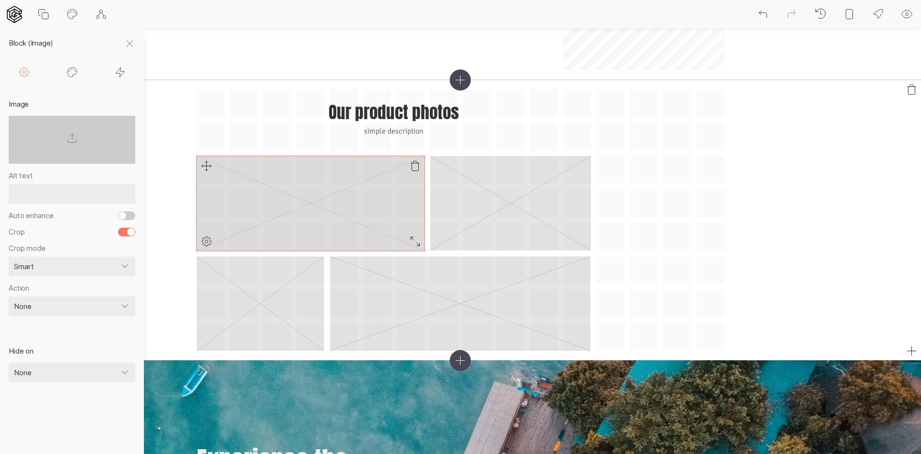
click at [207, 235] on div at bounding box center [206, 240] width 19 height 19
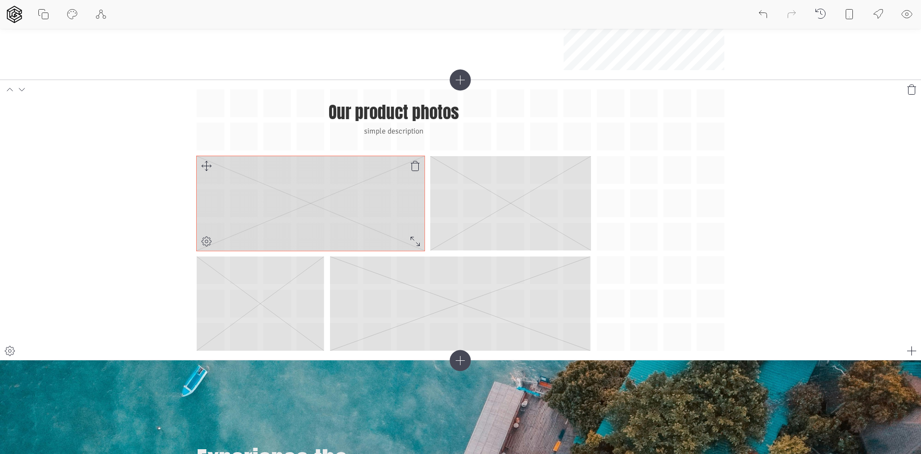
click at [416, 167] on icon at bounding box center [415, 166] width 12 height 12
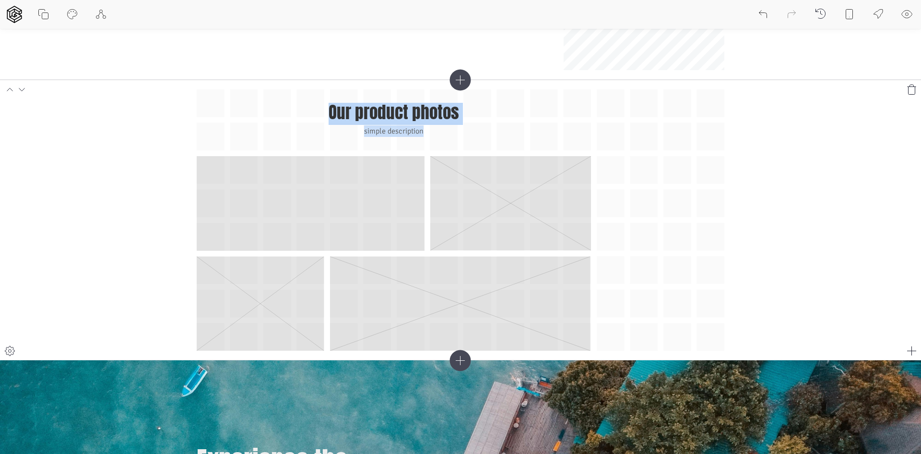
drag, startPoint x: 203, startPoint y: 171, endPoint x: 426, endPoint y: 238, distance: 233.3
click at [426, 238] on div "Our product photos simple description" at bounding box center [461, 219] width 528 height 261
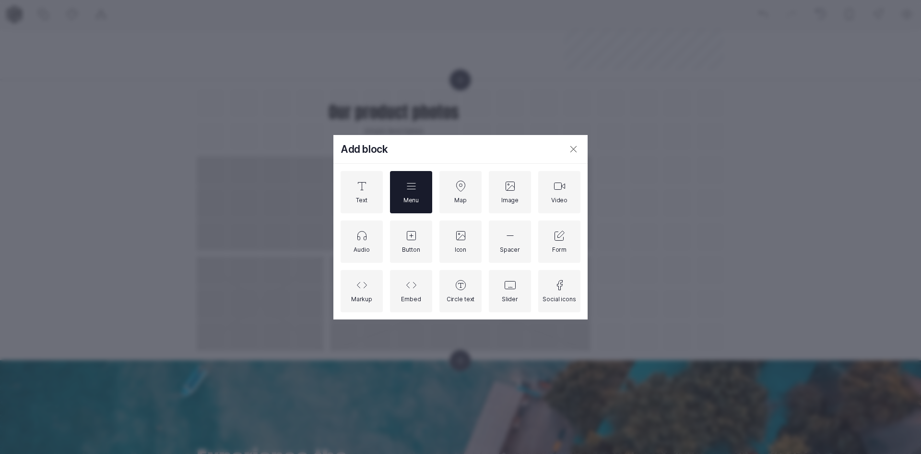
click at [417, 194] on div "Menu" at bounding box center [411, 192] width 15 height 24
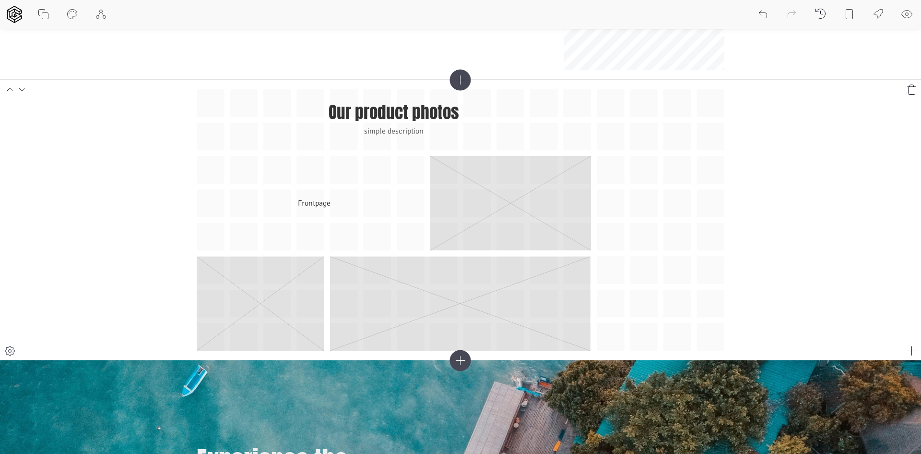
click at [637, 220] on div "Our product photos simple description Frontpage" at bounding box center [461, 219] width 528 height 261
click at [780, 174] on section "Our product photos simple description Frontpage" at bounding box center [460, 220] width 921 height 280
click at [825, 115] on section "Our product photos simple description Frontpage" at bounding box center [460, 220] width 921 height 280
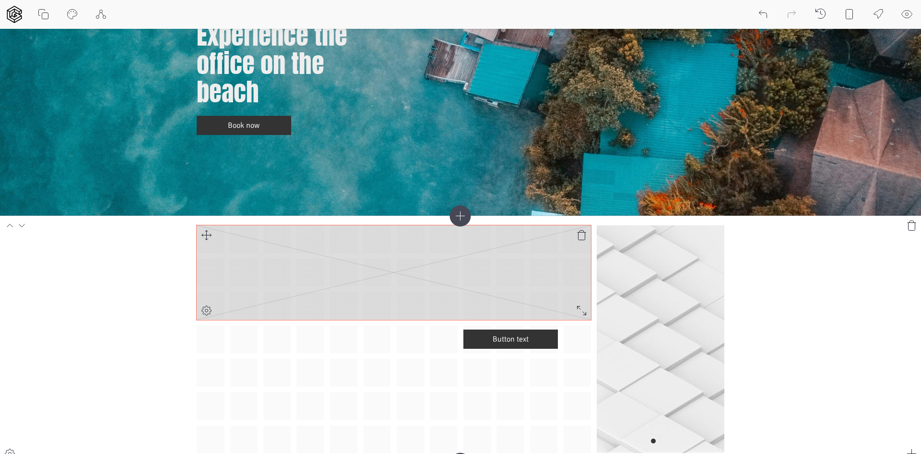
scroll to position [528, 0]
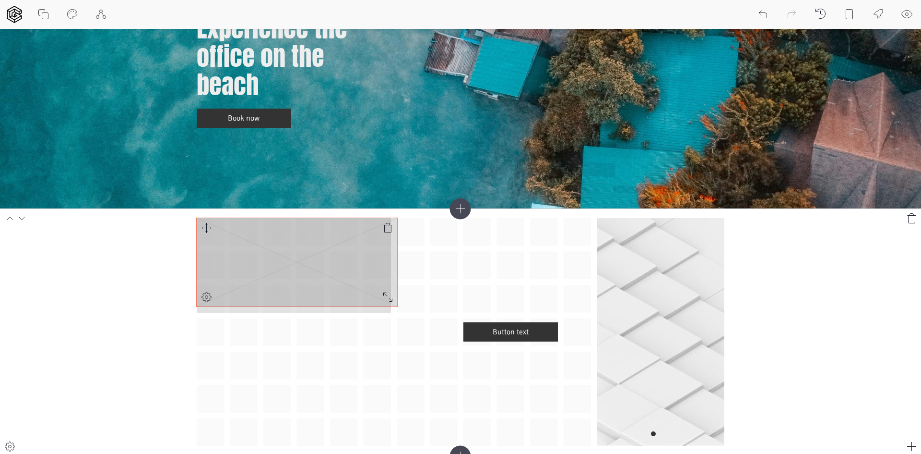
click at [392, 304] on div at bounding box center [387, 296] width 19 height 19
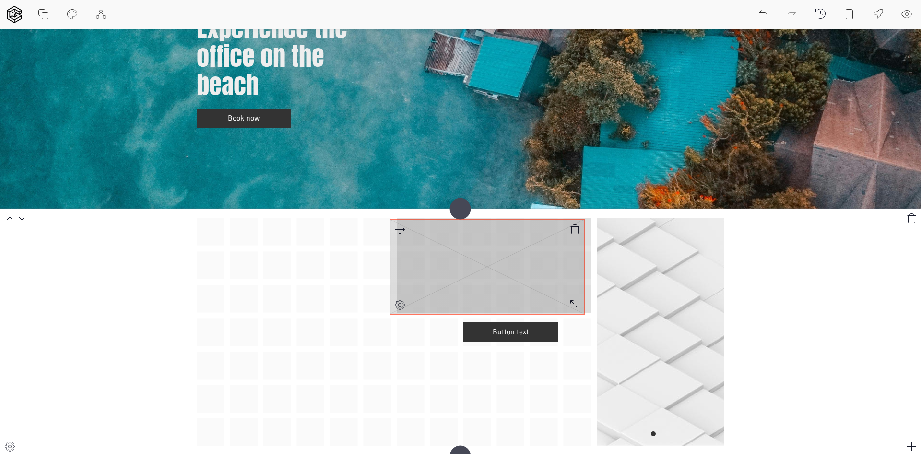
click at [399, 229] on div "Button text" at bounding box center [461, 332] width 528 height 228
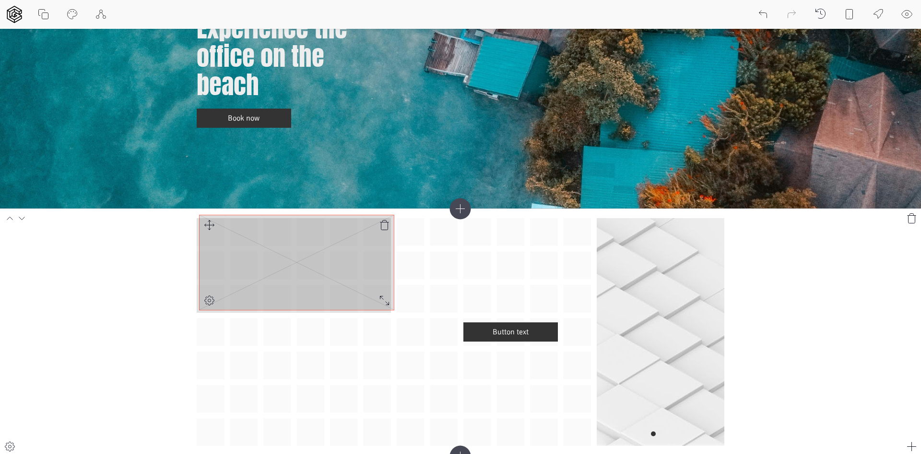
click at [207, 228] on div "Button text" at bounding box center [461, 332] width 528 height 228
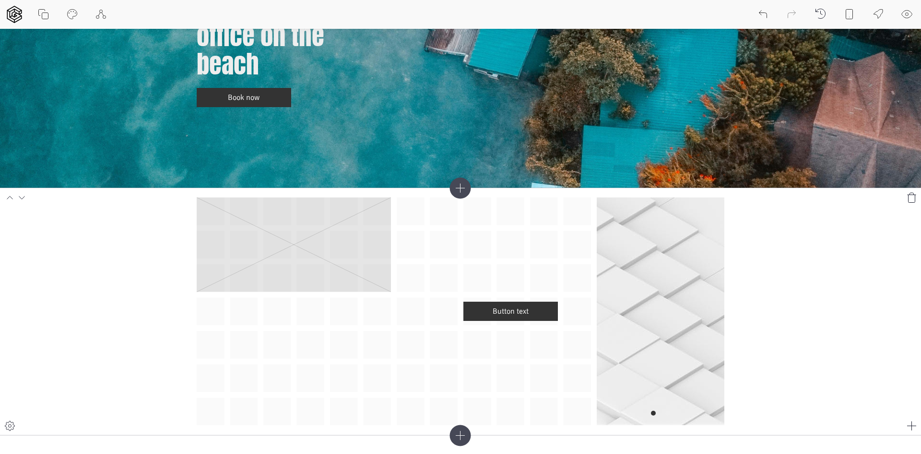
scroll to position [576, 0]
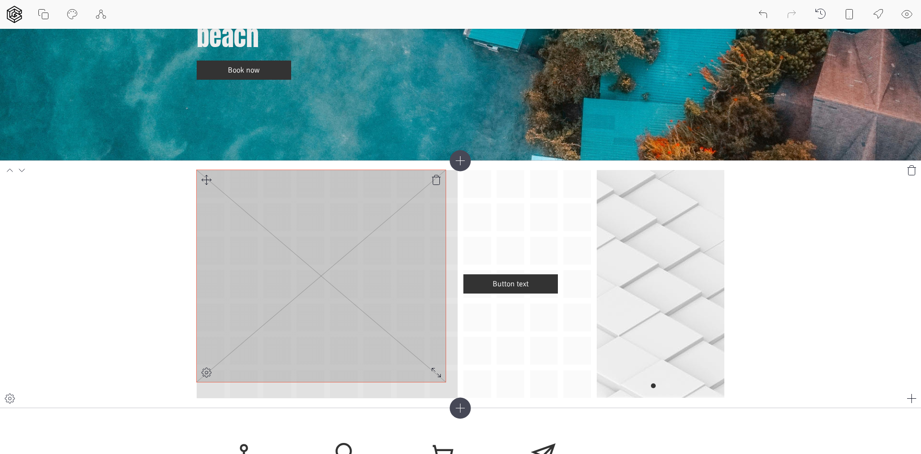
click at [441, 382] on div at bounding box center [436, 371] width 19 height 19
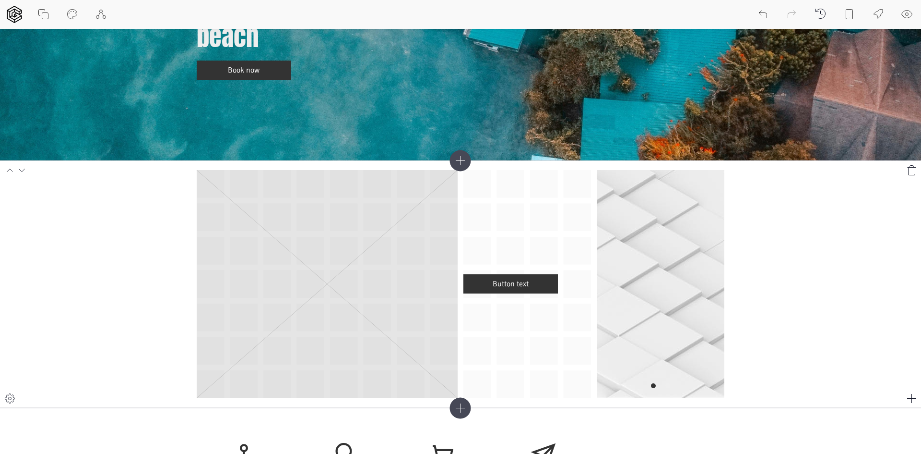
drag, startPoint x: 526, startPoint y: 285, endPoint x: 540, endPoint y: 203, distance: 82.8
click at [540, 203] on div "Button text" at bounding box center [461, 284] width 528 height 228
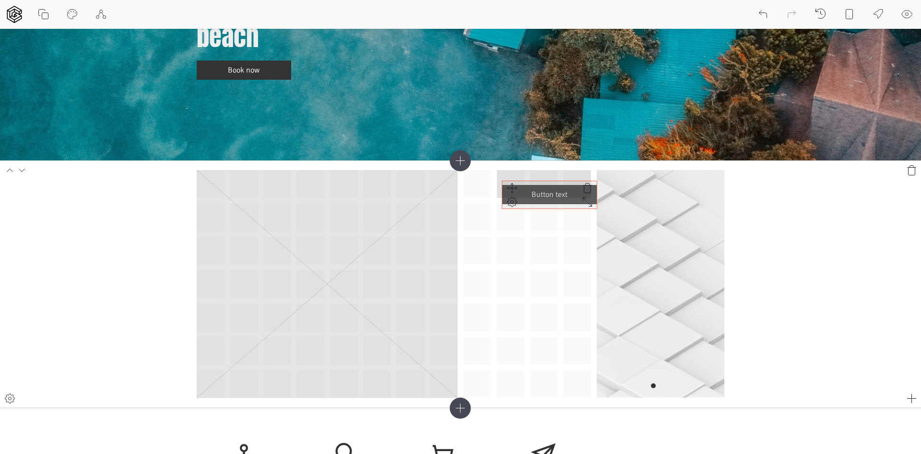
click at [512, 178] on div "Button text" at bounding box center [461, 284] width 528 height 228
click at [479, 172] on div "Button text" at bounding box center [461, 284] width 528 height 228
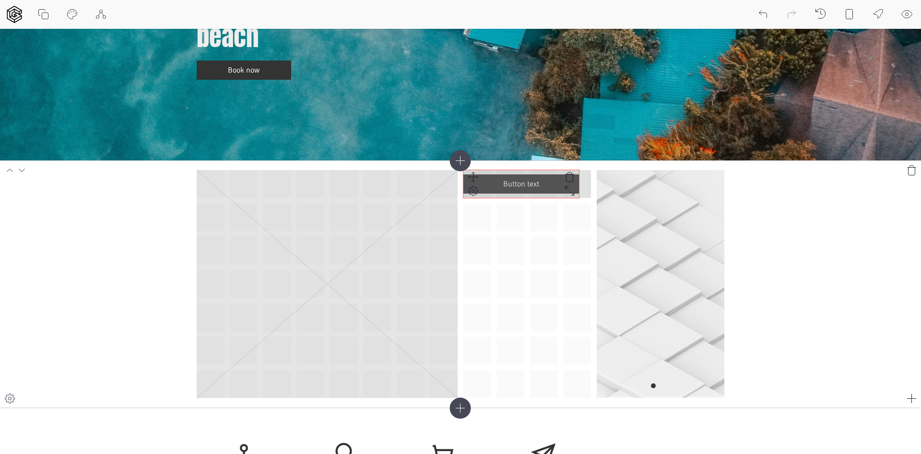
click at [577, 192] on div "Button text" at bounding box center [461, 284] width 528 height 228
click at [523, 197] on div "Button text" at bounding box center [461, 284] width 528 height 228
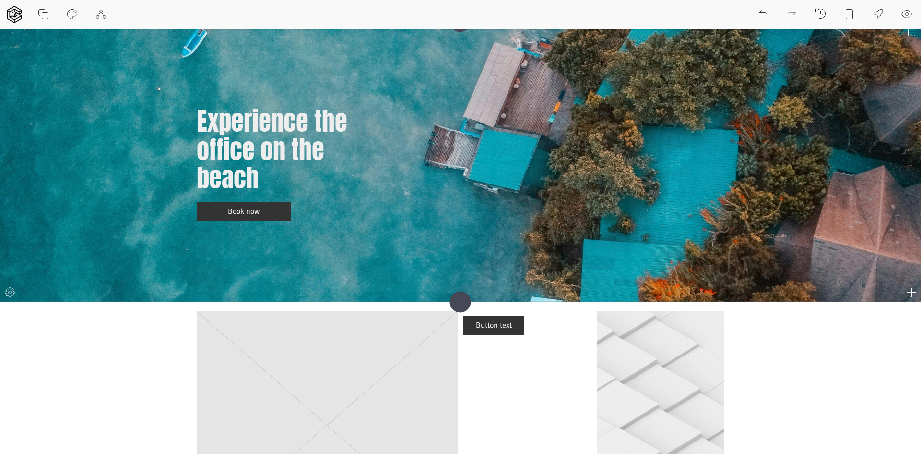
scroll to position [432, 0]
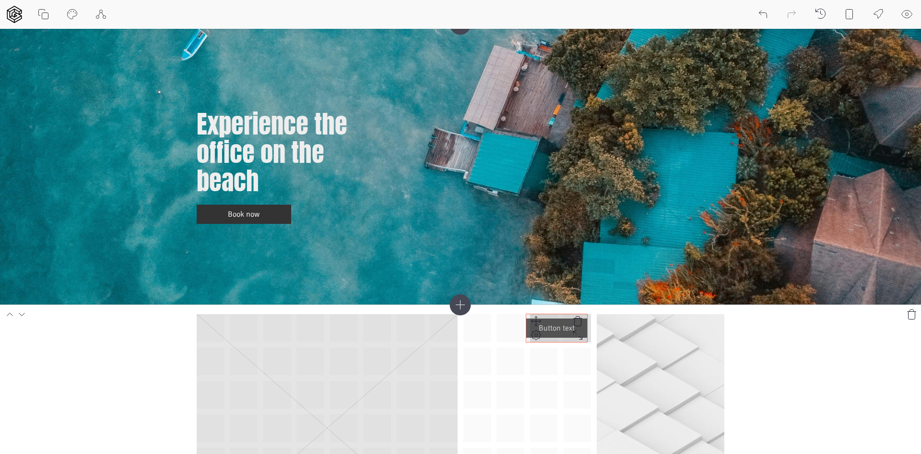
click at [533, 320] on div "Button text" at bounding box center [461, 428] width 528 height 228
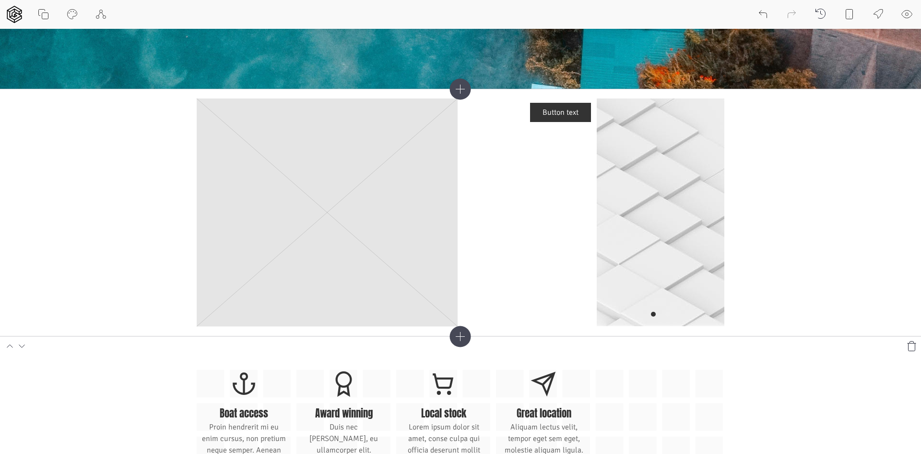
scroll to position [672, 0]
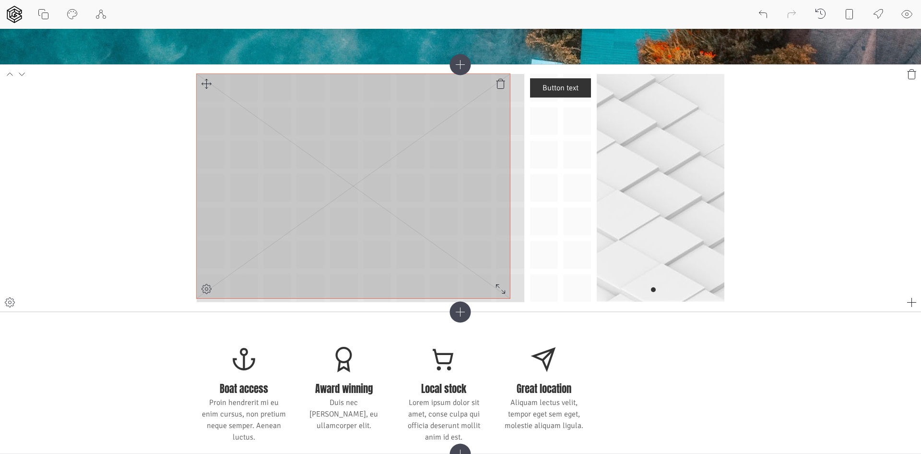
click at [512, 296] on div "Button text" at bounding box center [461, 188] width 528 height 228
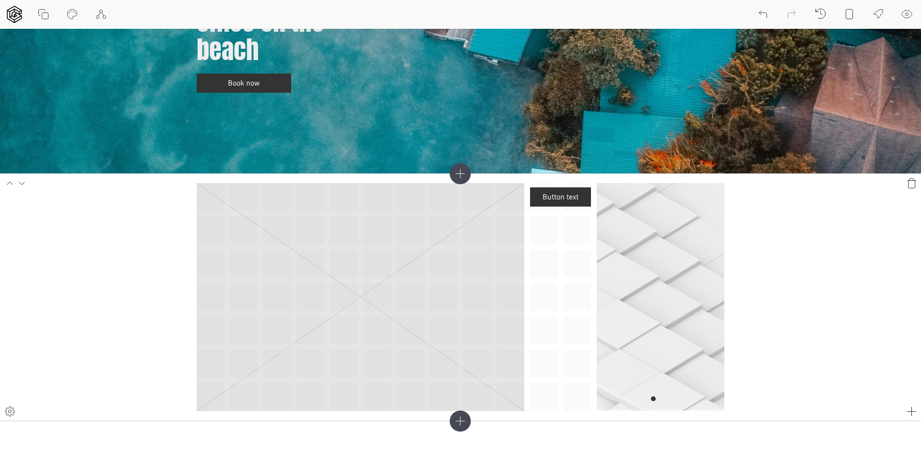
scroll to position [576, 0]
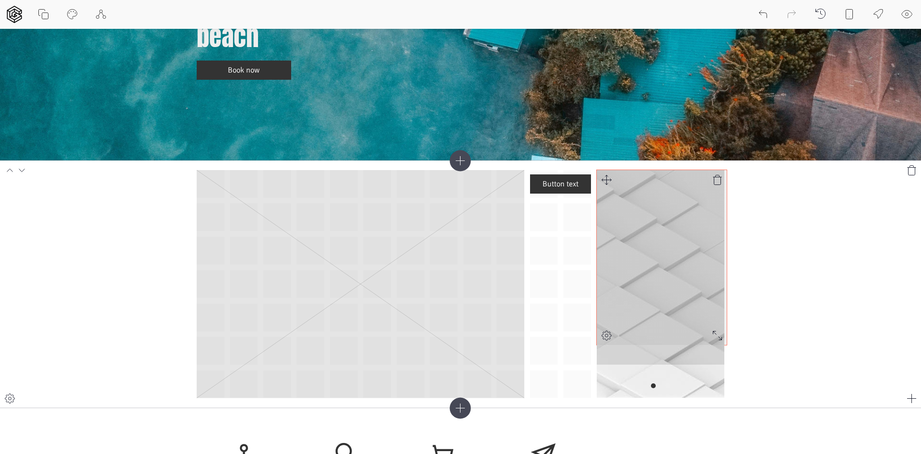
click at [716, 337] on div "Button text" at bounding box center [461, 284] width 528 height 228
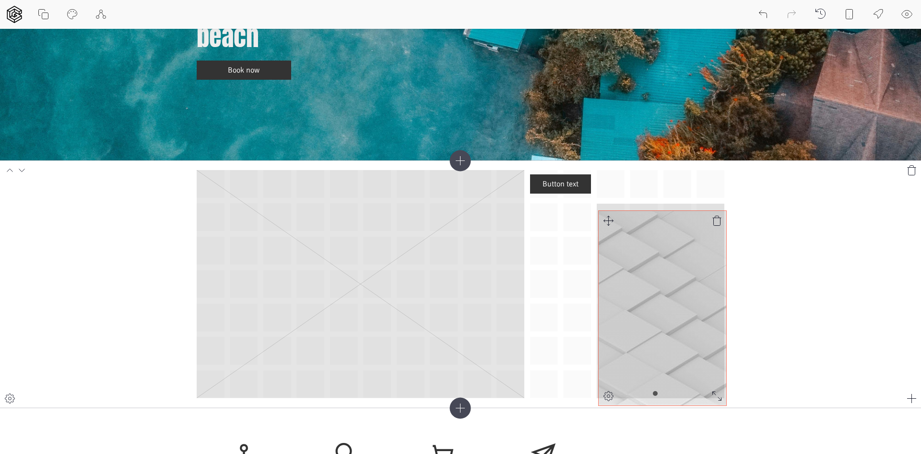
click at [610, 220] on div "Button text" at bounding box center [461, 284] width 528 height 228
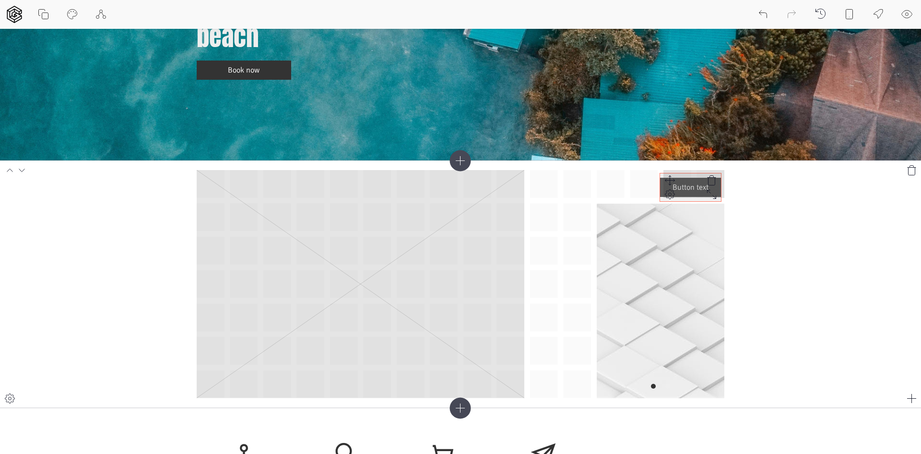
click at [672, 178] on div "Button text" at bounding box center [461, 284] width 528 height 228
click at [615, 170] on div "Button text" at bounding box center [461, 284] width 528 height 228
click at [722, 194] on div "Button text" at bounding box center [461, 284] width 528 height 228
click at [652, 184] on span "Button text" at bounding box center [661, 184] width 112 height 12
click at [656, 183] on span "Button text" at bounding box center [661, 184] width 112 height 12
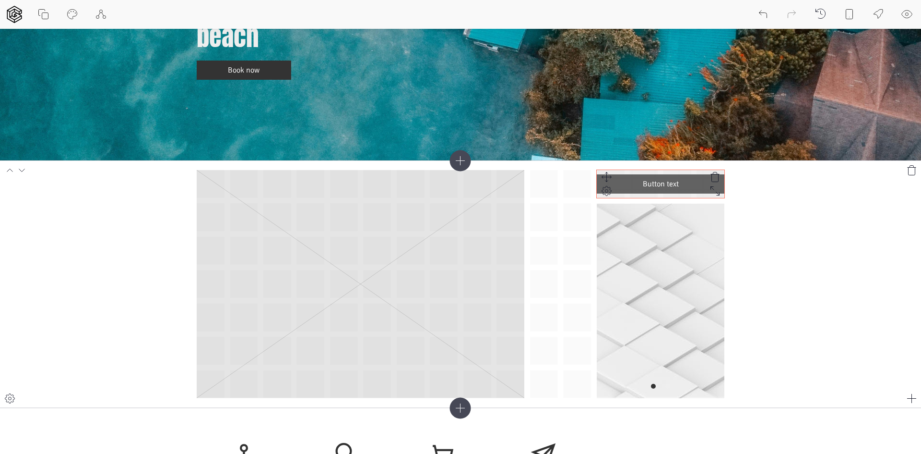
click at [656, 183] on span "Button text" at bounding box center [661, 184] width 112 height 12
click at [586, 240] on div "Button text" at bounding box center [461, 284] width 528 height 228
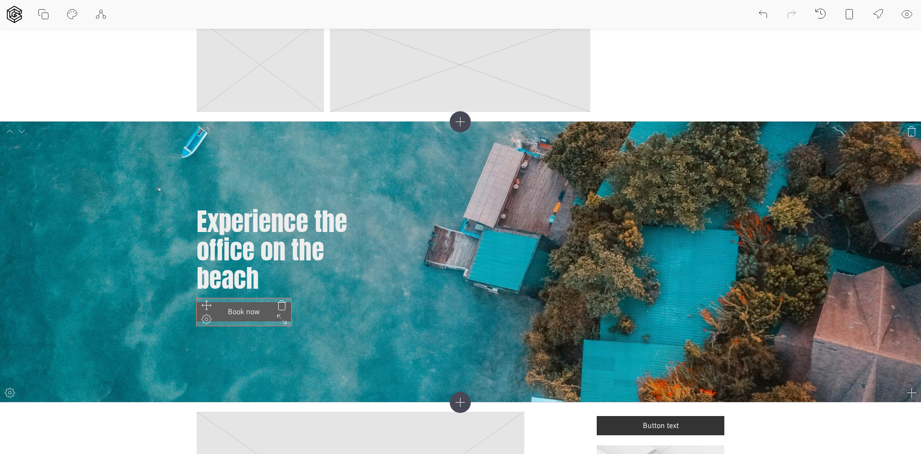
scroll to position [336, 0]
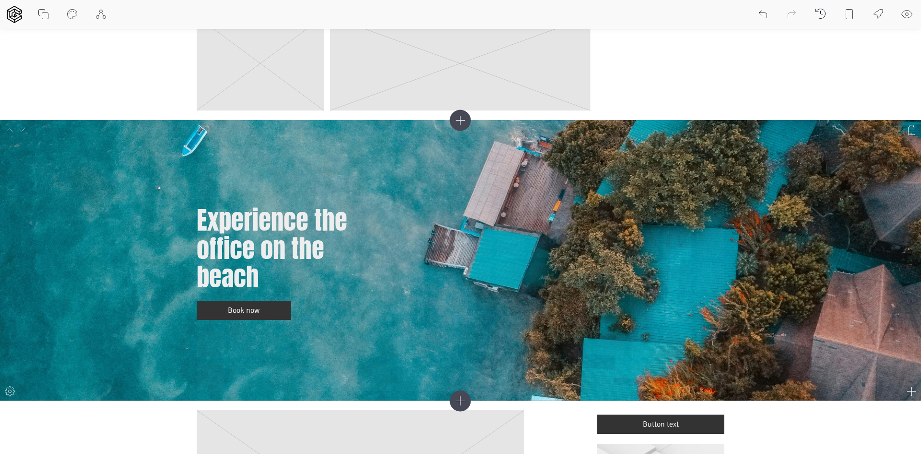
click at [6, 390] on icon at bounding box center [10, 391] width 12 height 12
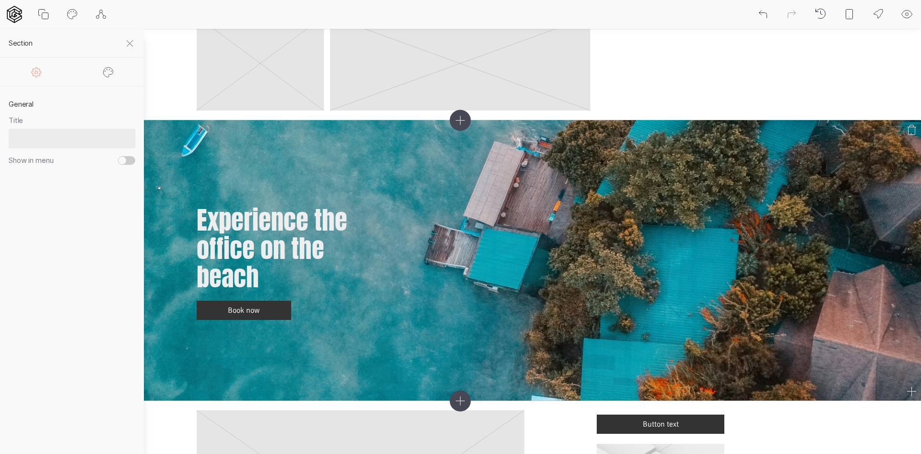
click at [265, 349] on div "Experience the office on the beach Book now" at bounding box center [461, 260] width 528 height 261
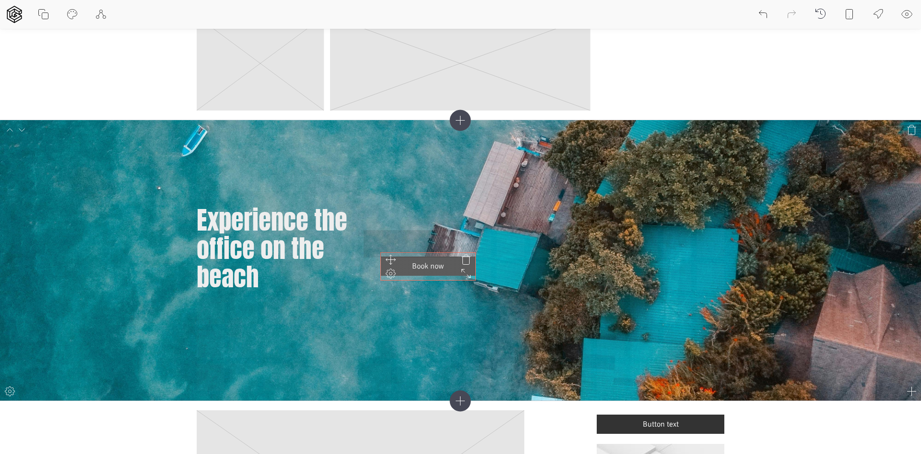
click at [393, 259] on icon at bounding box center [391, 259] width 10 height 10
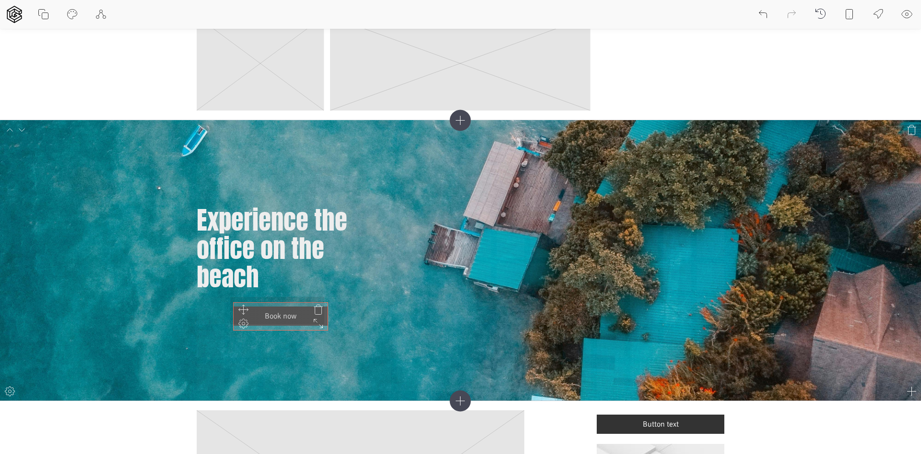
click at [215, 308] on div "Experience the office on the beach Book now" at bounding box center [461, 260] width 528 height 261
click at [469, 258] on div "Experience the office on the beach Book now" at bounding box center [461, 260] width 528 height 261
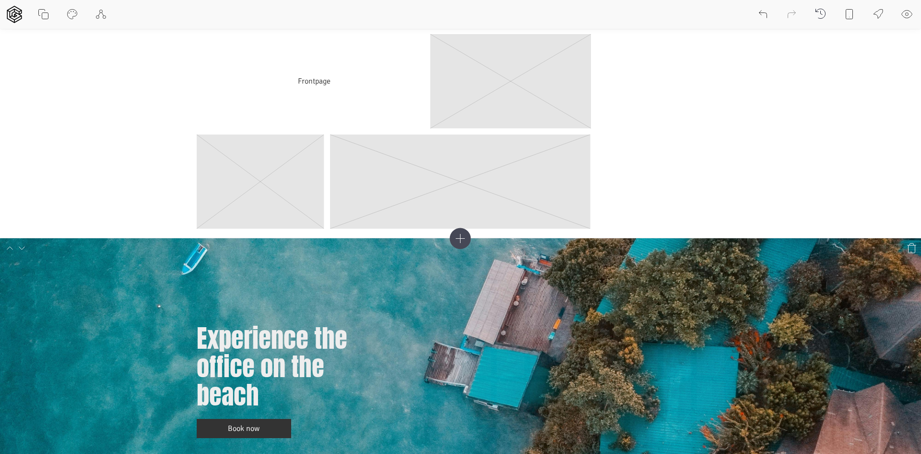
scroll to position [288, 0]
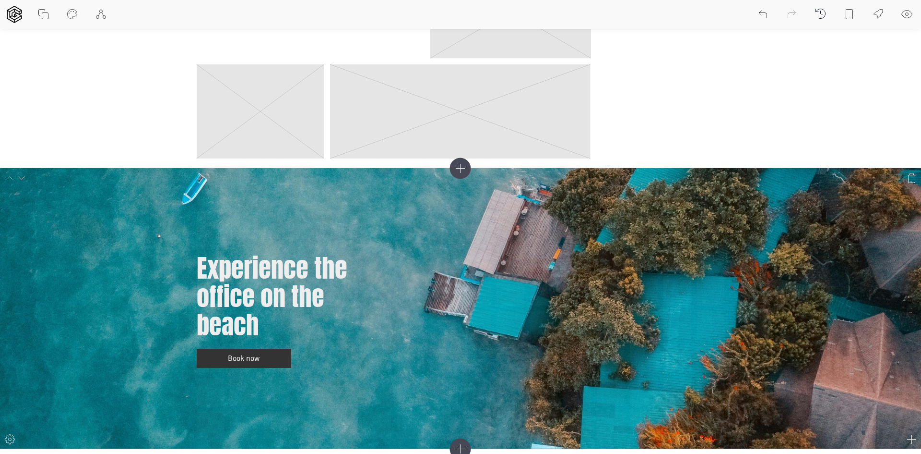
click at [430, 257] on div "Experience the office on the beach Book now" at bounding box center [461, 308] width 528 height 261
click at [258, 204] on div "Experience the office on the beach Book now" at bounding box center [461, 308] width 528 height 261
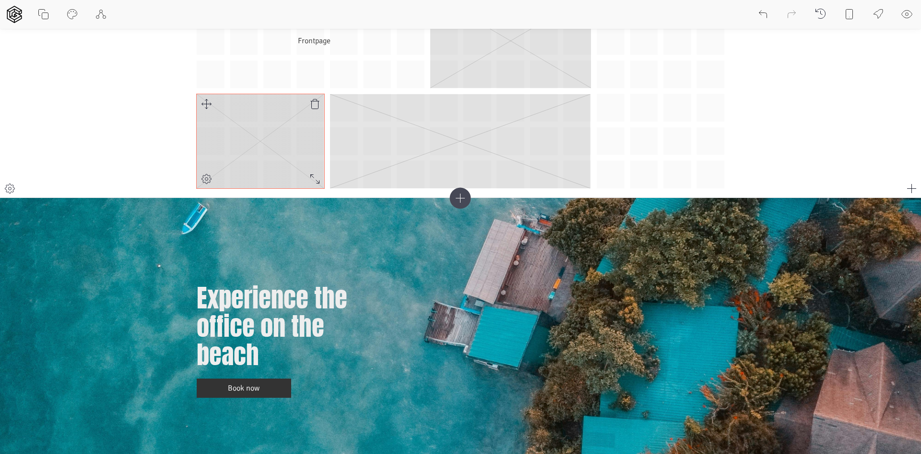
scroll to position [240, 0]
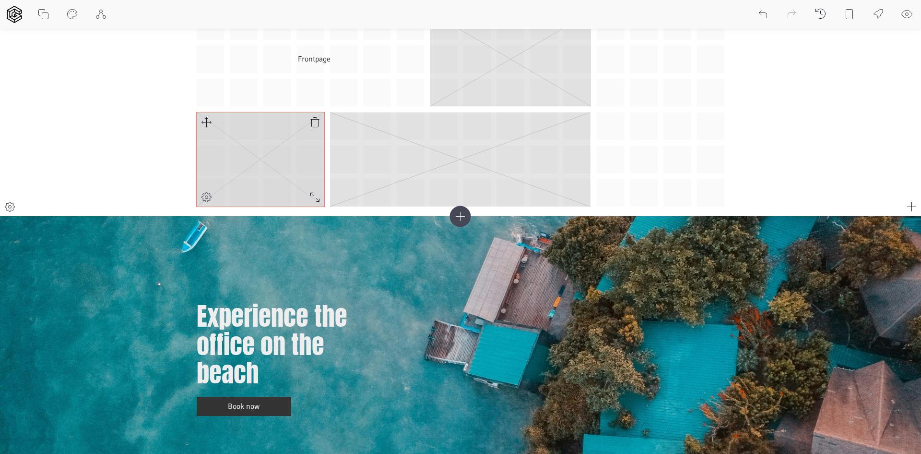
drag, startPoint x: 294, startPoint y: 177, endPoint x: 284, endPoint y: 176, distance: 9.7
click at [293, 177] on rect at bounding box center [261, 159] width 128 height 95
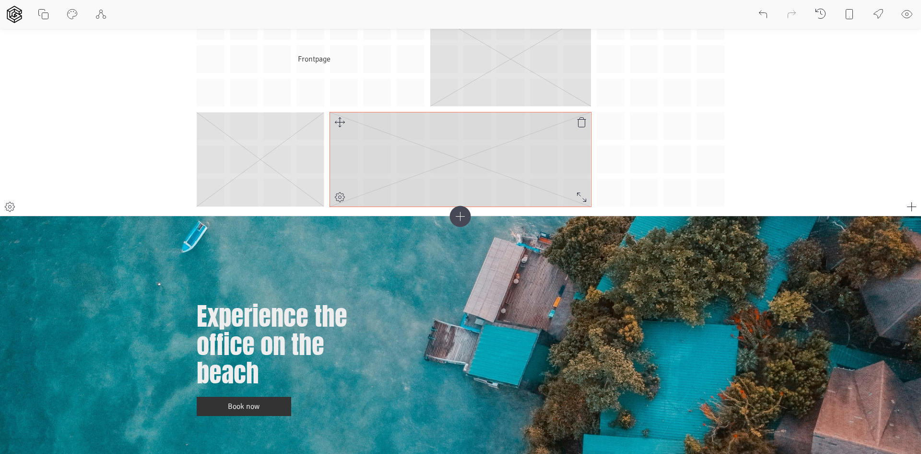
click at [442, 180] on rect at bounding box center [460, 159] width 261 height 95
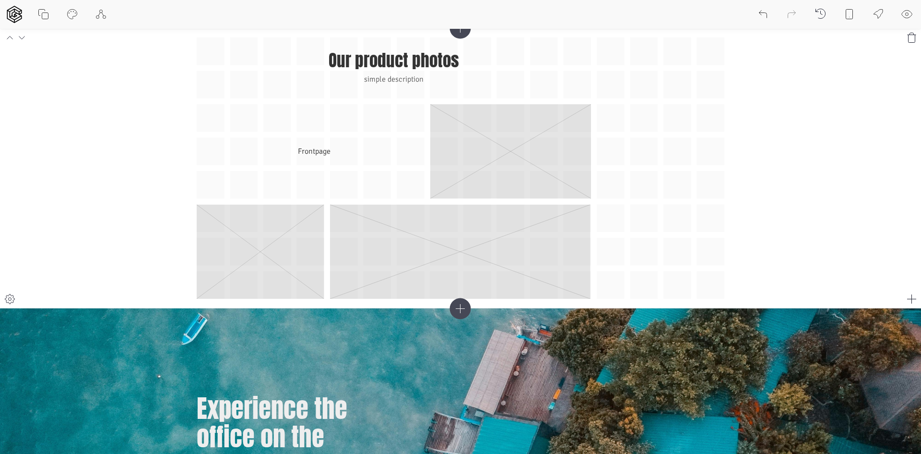
scroll to position [144, 0]
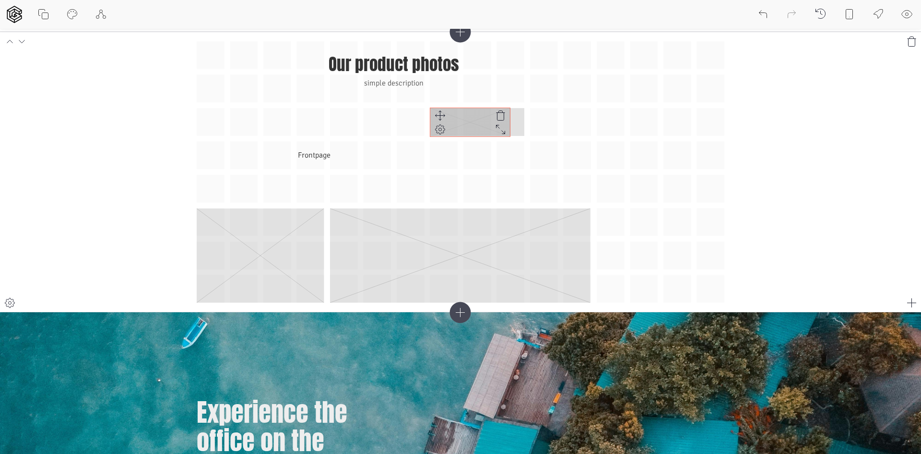
click at [503, 133] on div "Our product photos simple description Frontpage" at bounding box center [461, 171] width 528 height 261
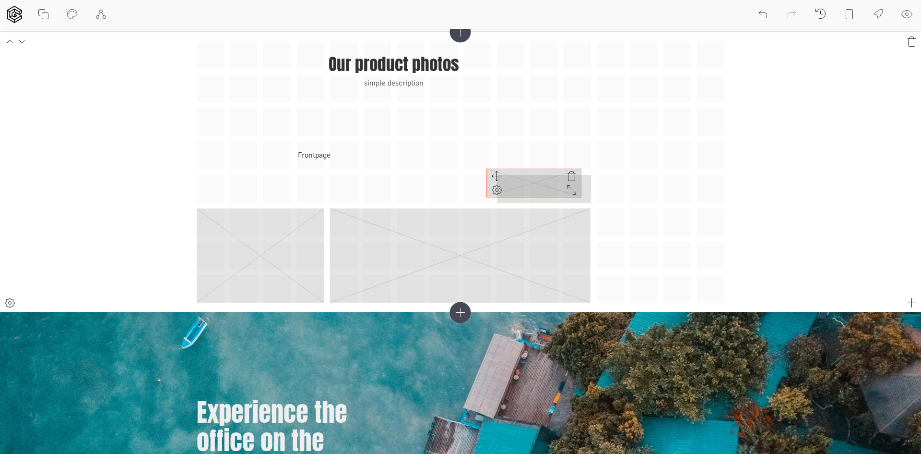
click at [498, 178] on div "Our product photos simple description Frontpage" at bounding box center [461, 171] width 528 height 261
click at [516, 179] on div "Our product photos simple description Frontpage" at bounding box center [461, 171] width 528 height 261
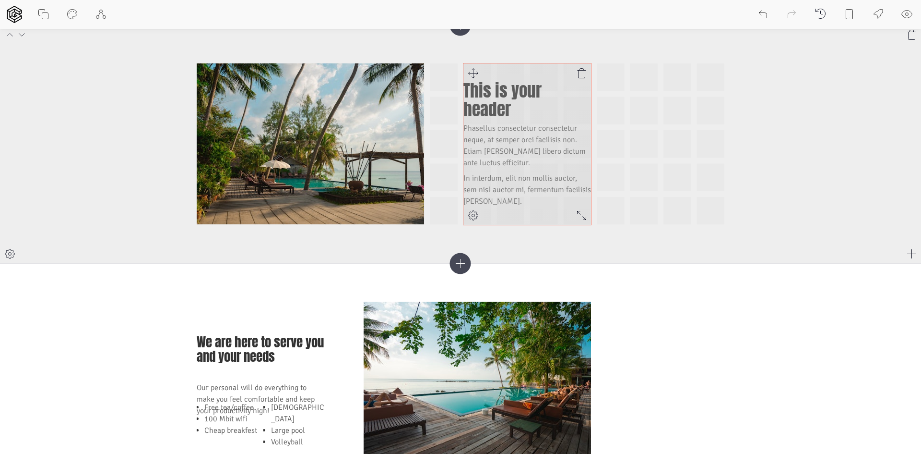
scroll to position [1104, 0]
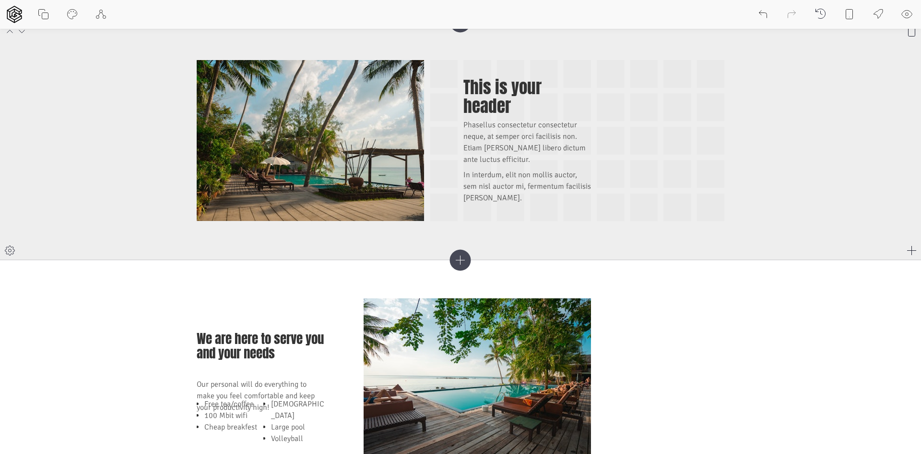
click at [592, 215] on div "This is your header Phasellus consectetur consectetur neque, at semper orci fac…" at bounding box center [461, 140] width 528 height 161
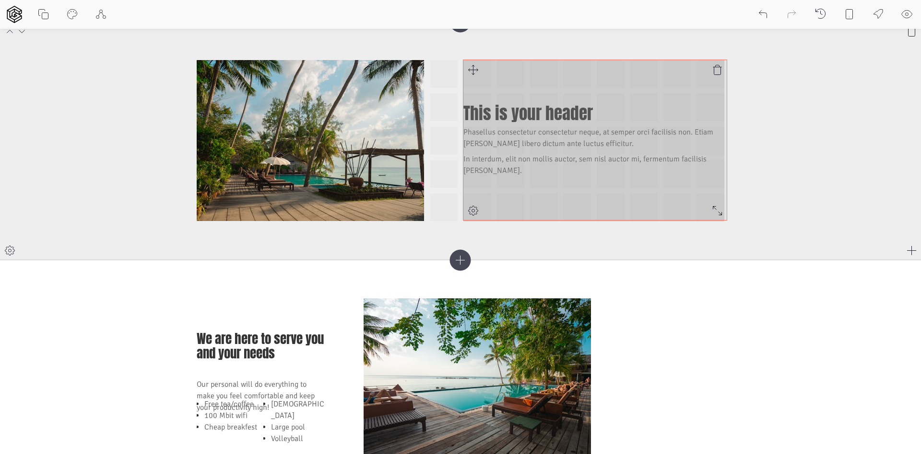
click at [727, 217] on div at bounding box center [717, 210] width 19 height 19
click at [722, 218] on div "This is your header Phasellus consectetur consectetur neque, at semper orci fac…" at bounding box center [461, 140] width 528 height 161
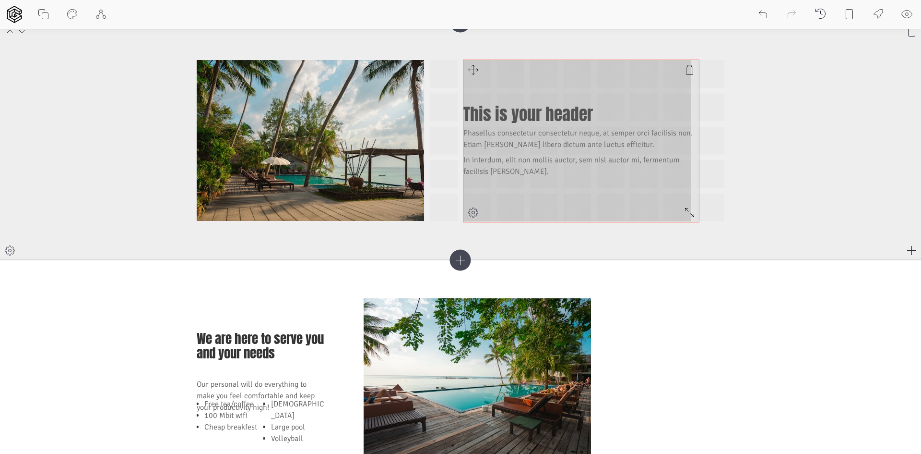
click at [699, 219] on div at bounding box center [689, 212] width 19 height 19
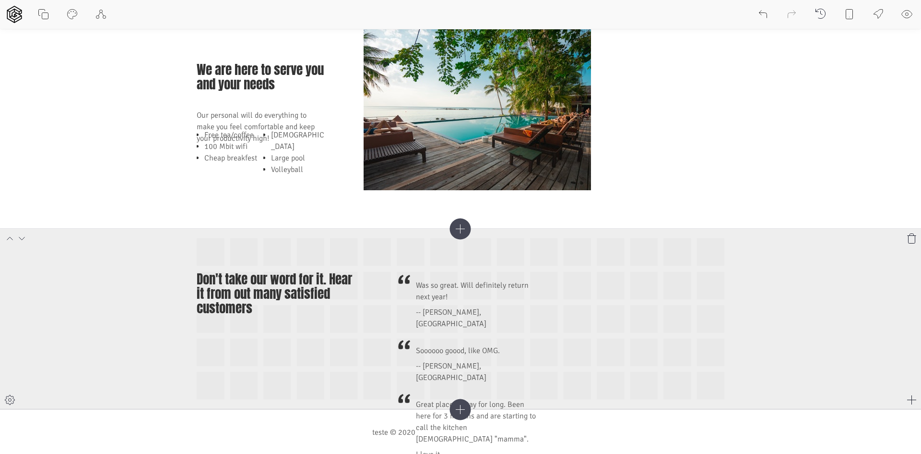
scroll to position [1375, 0]
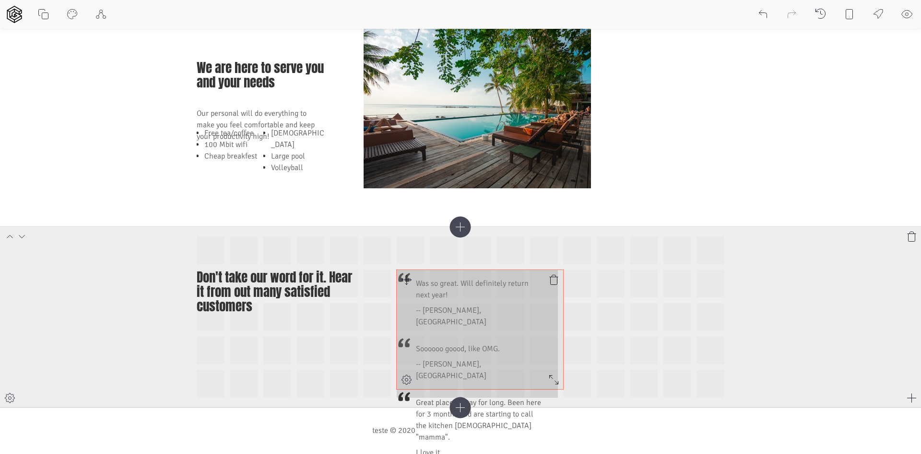
click at [551, 379] on div "Don't take our word for it. Hear it from out many satisfied customers Was so gr…" at bounding box center [461, 316] width 528 height 161
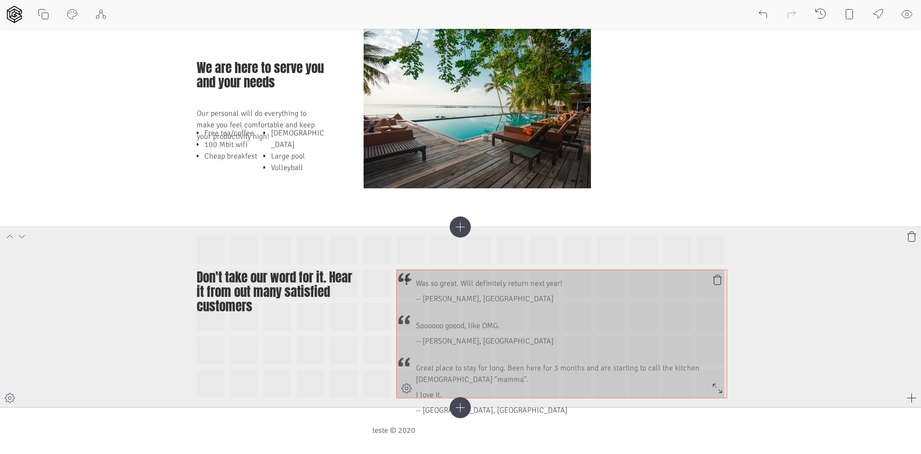
click at [721, 386] on div "Don't take our word for it. Hear it from out many satisfied customers Was so gr…" at bounding box center [461, 316] width 528 height 161
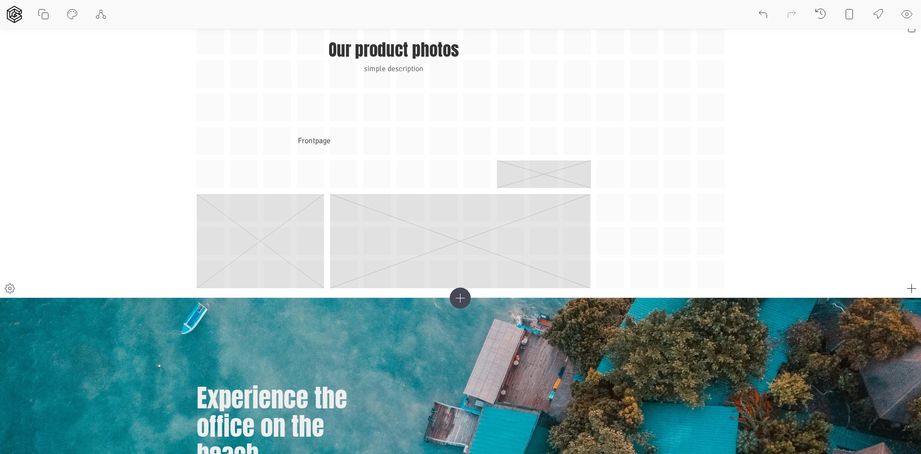
scroll to position [0, 0]
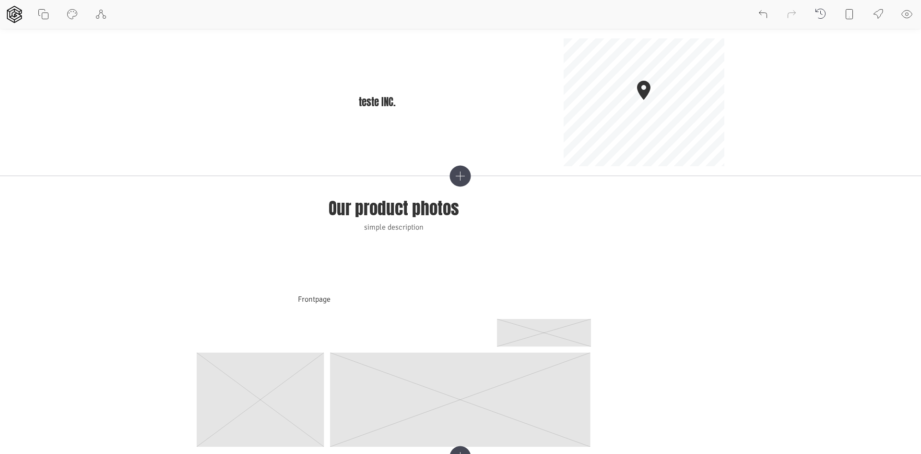
click at [463, 171] on icon at bounding box center [460, 176] width 21 height 21
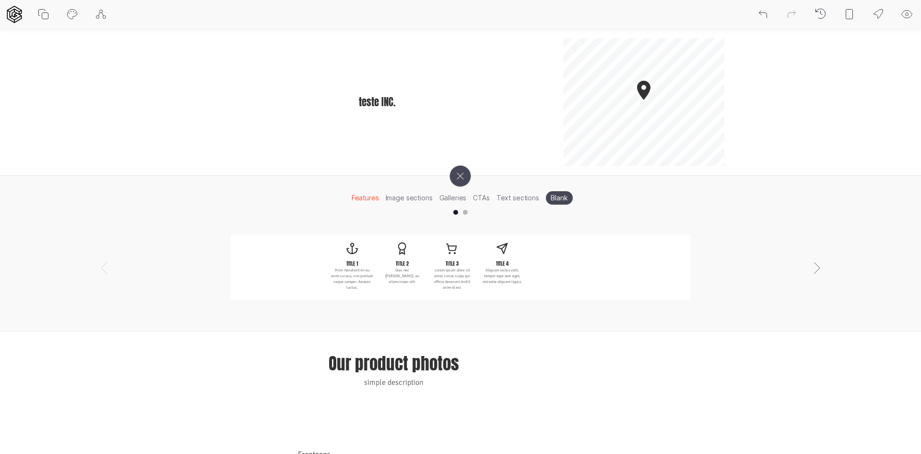
click at [457, 178] on icon at bounding box center [460, 176] width 30 height 30
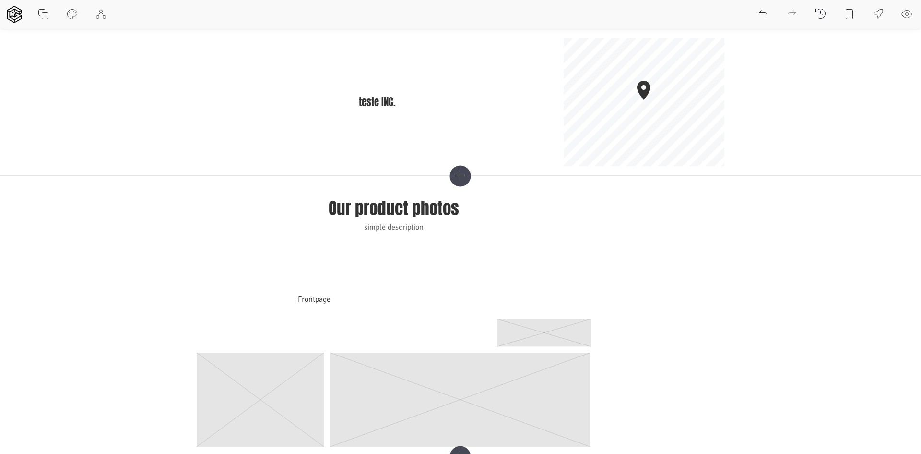
click at [457, 178] on icon at bounding box center [460, 176] width 21 height 21
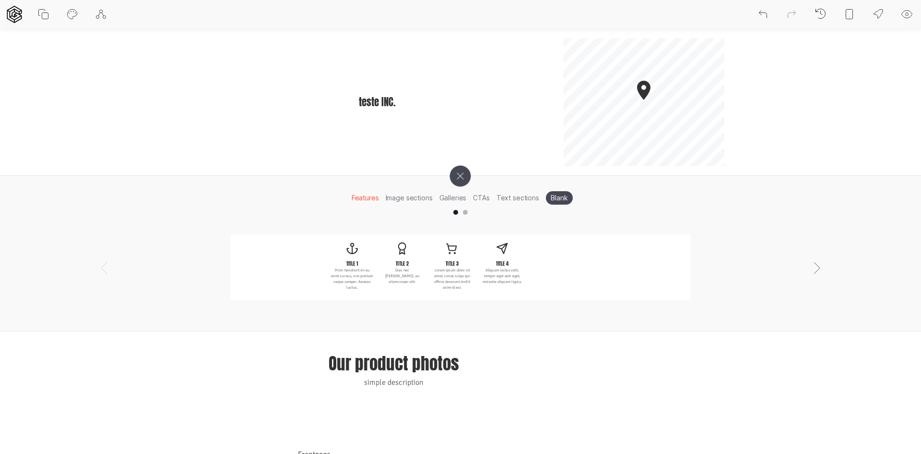
click at [421, 200] on li "Image sections" at bounding box center [410, 197] width 54 height 15
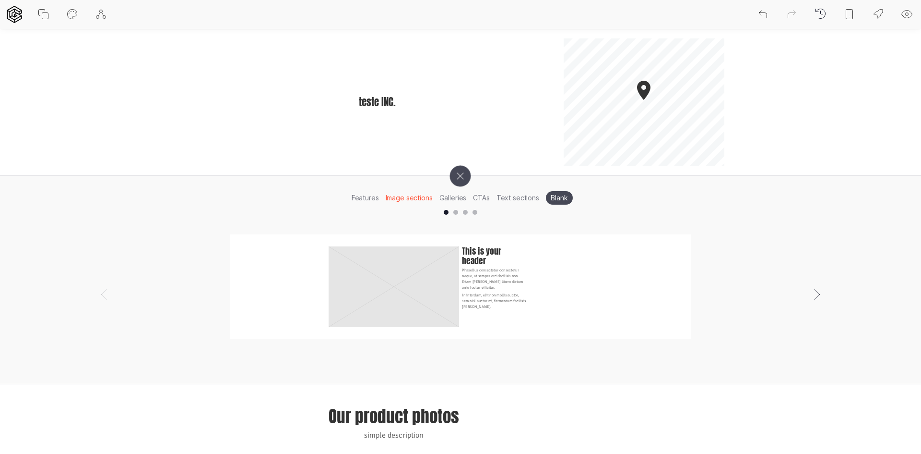
click at [482, 285] on p "Phasellus consectetur consectetur neque, at semper orci facilisis non. Etiam ma…" at bounding box center [494, 278] width 64 height 23
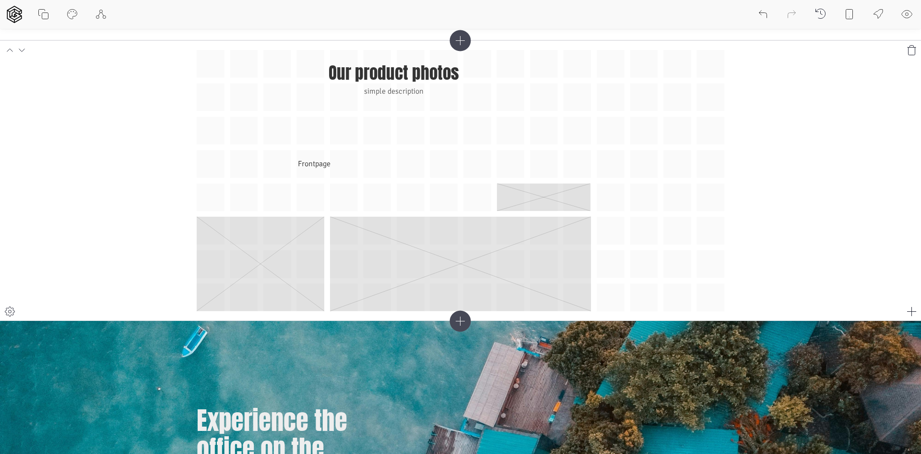
scroll to position [336, 0]
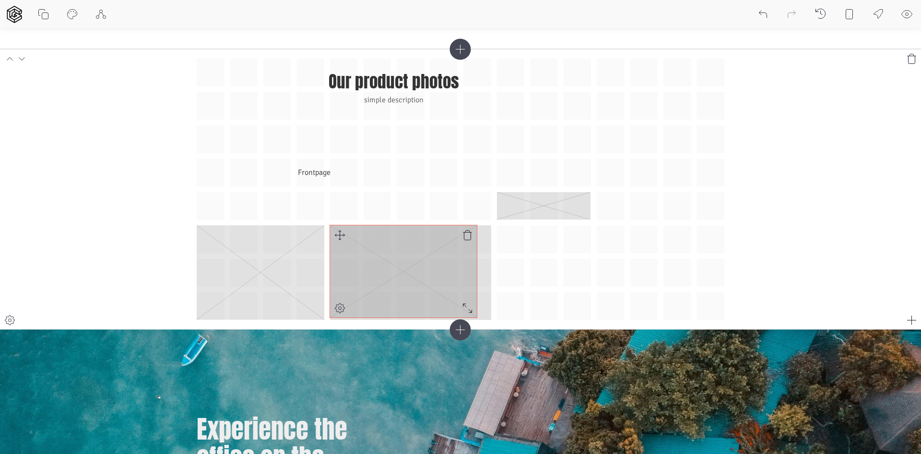
click at [433, 313] on div "Our product photos simple description Frontpage" at bounding box center [461, 189] width 528 height 261
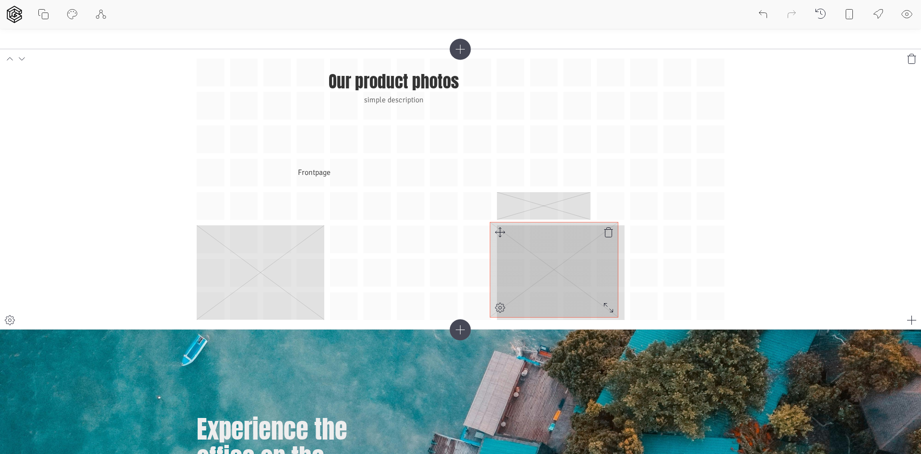
click at [501, 231] on div "Our product photos simple description Frontpage" at bounding box center [461, 189] width 528 height 261
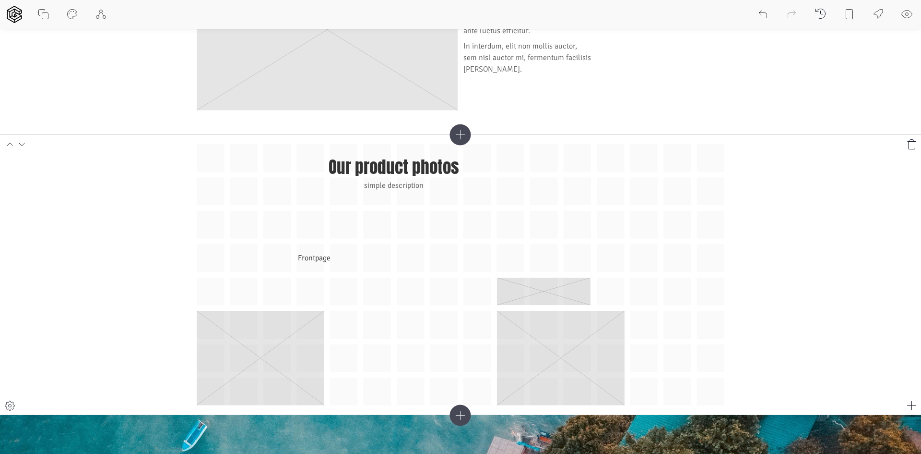
scroll to position [240, 0]
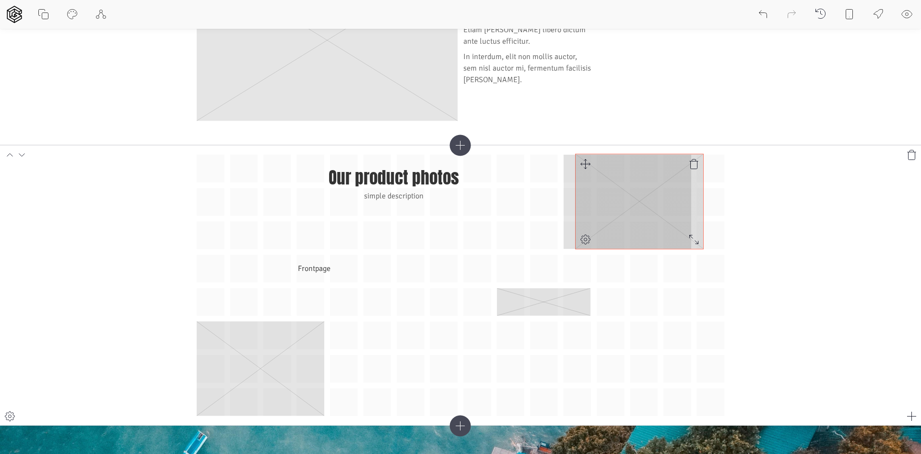
click at [623, 161] on div "Our product photos simple description Frontpage" at bounding box center [461, 285] width 528 height 261
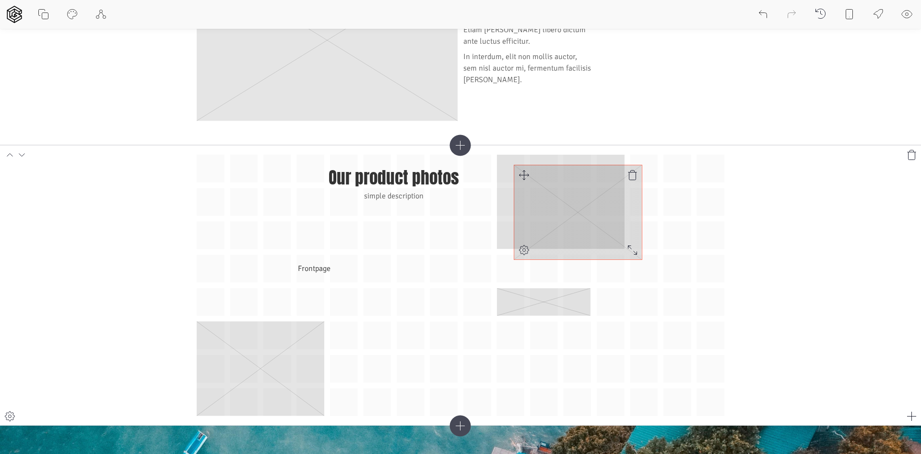
click at [519, 169] on icon at bounding box center [525, 175] width 12 height 12
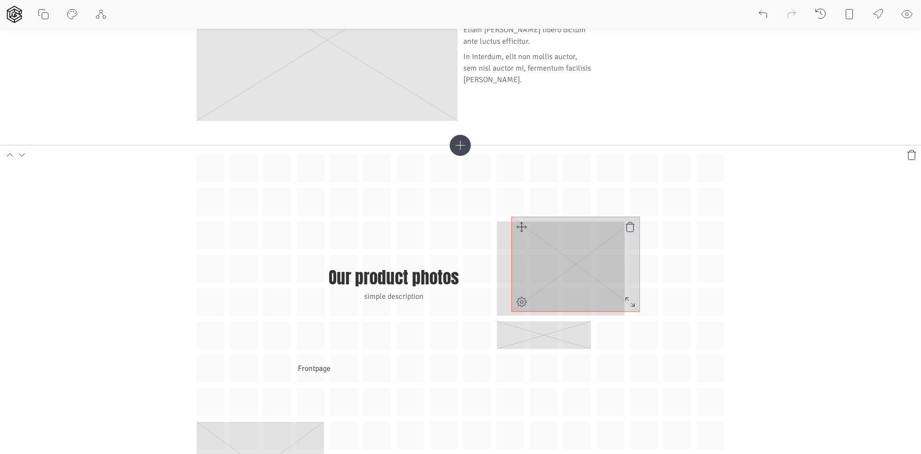
click at [521, 228] on div "Our product photos simple description Frontpage" at bounding box center [461, 335] width 528 height 361
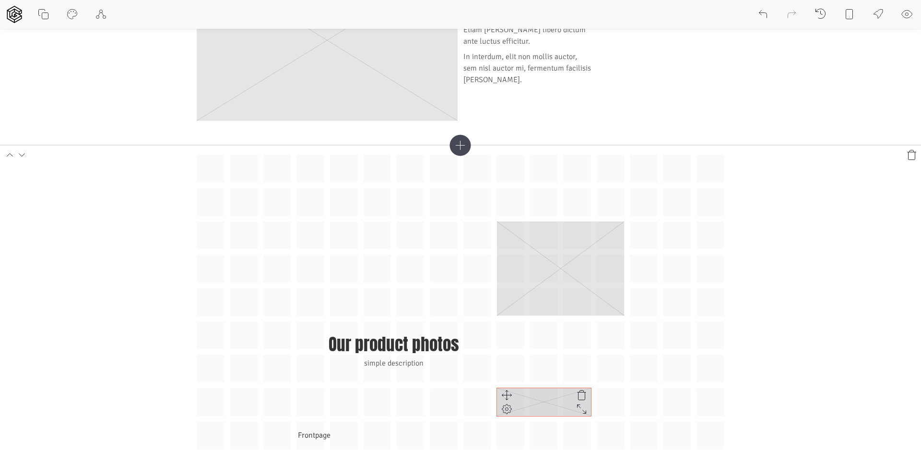
drag, startPoint x: 539, startPoint y: 396, endPoint x: 518, endPoint y: 389, distance: 22.3
click at [530, 392] on rect at bounding box center [544, 402] width 95 height 28
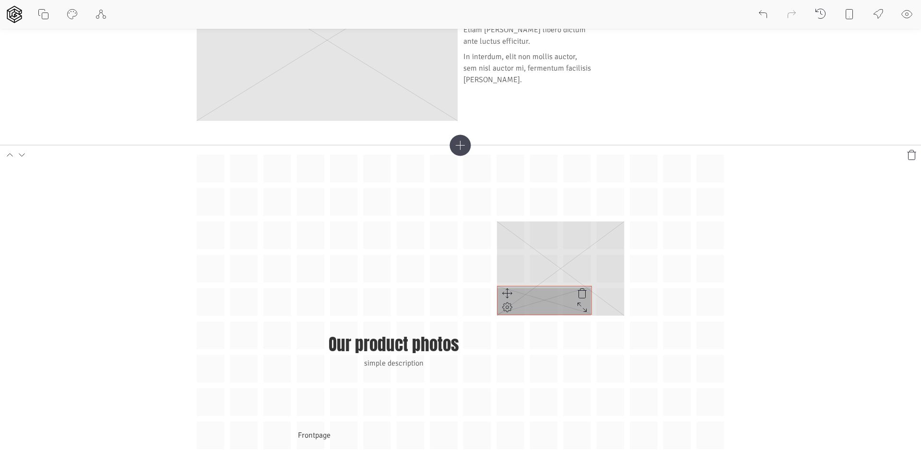
click at [506, 290] on div "Our product photos simple description Frontpage" at bounding box center [461, 369] width 528 height 428
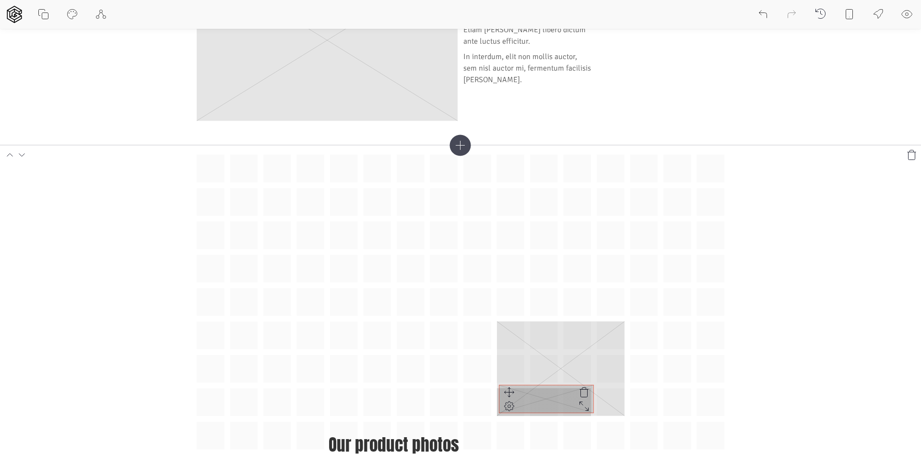
click at [510, 404] on div "Our product photos simple description Frontpage" at bounding box center [461, 419] width 528 height 528
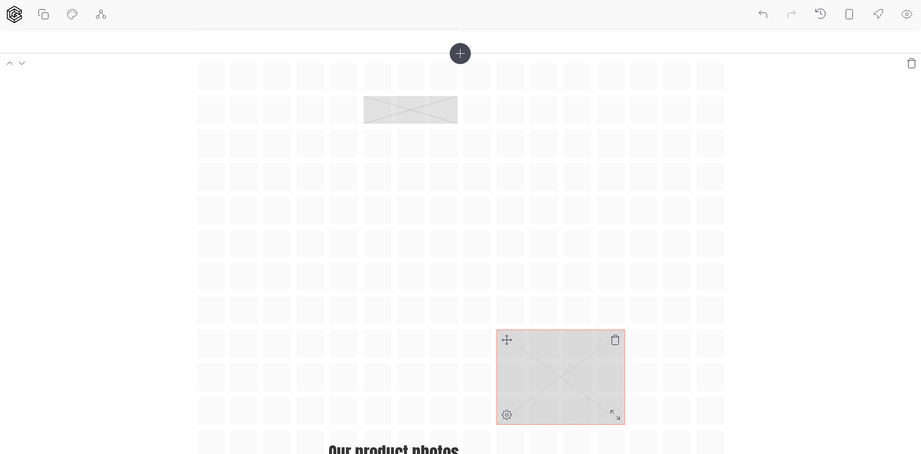
scroll to position [336, 0]
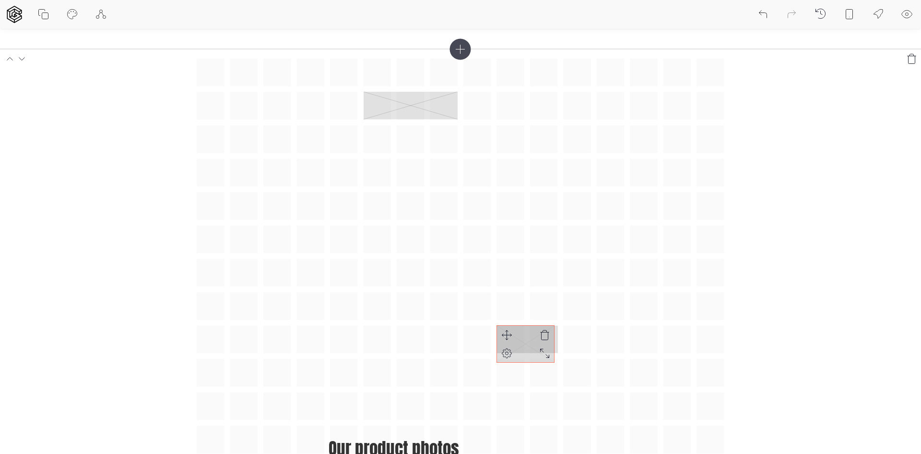
click at [547, 351] on div "Our product photos simple description Frontpage" at bounding box center [461, 373] width 528 height 628
click at [487, 99] on div "Our product photos simple description Frontpage" at bounding box center [461, 373] width 528 height 628
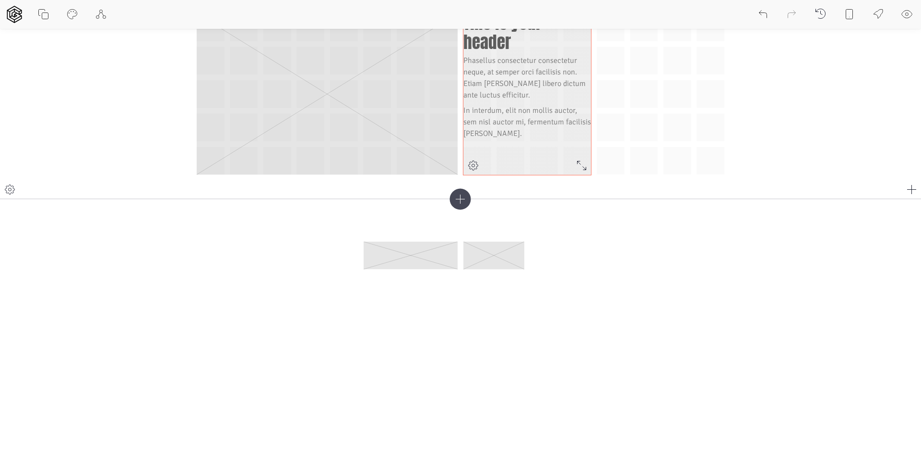
scroll to position [144, 0]
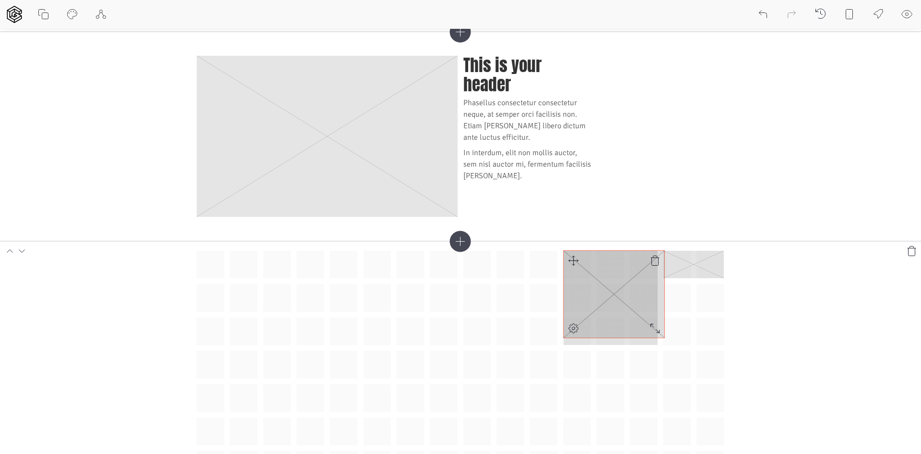
click at [659, 337] on div at bounding box center [655, 327] width 19 height 19
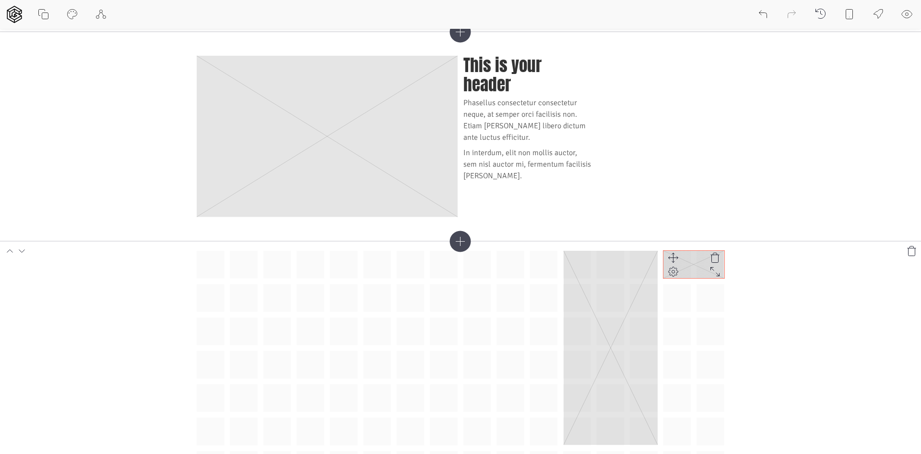
click at [688, 269] on rect at bounding box center [694, 265] width 61 height 28
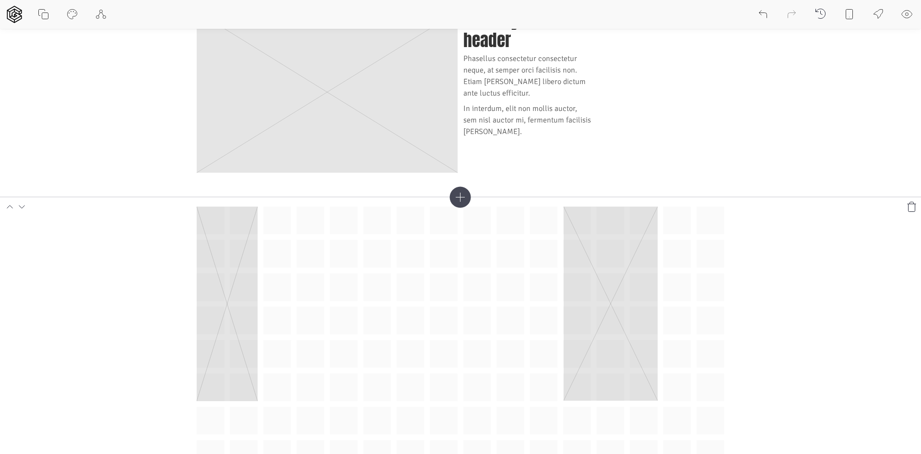
scroll to position [336, 0]
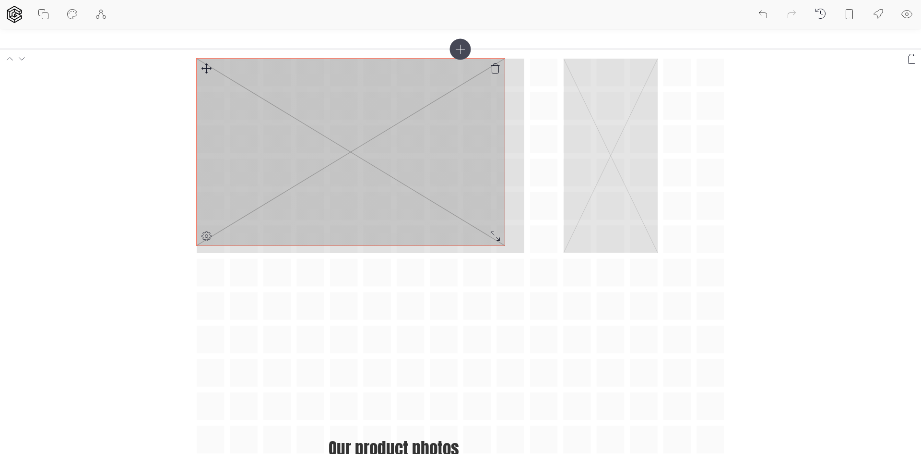
click at [502, 248] on div "Our product photos simple description Frontpage" at bounding box center [461, 373] width 528 height 628
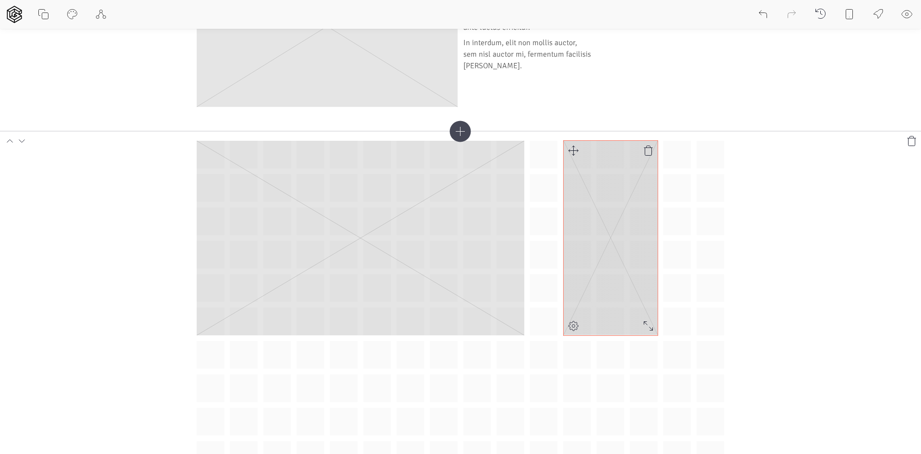
scroll to position [240, 0]
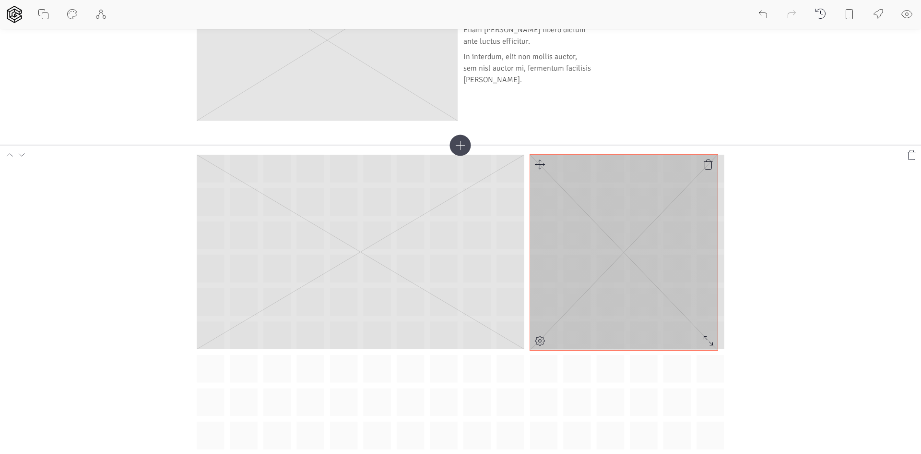
click at [718, 349] on div at bounding box center [708, 340] width 19 height 19
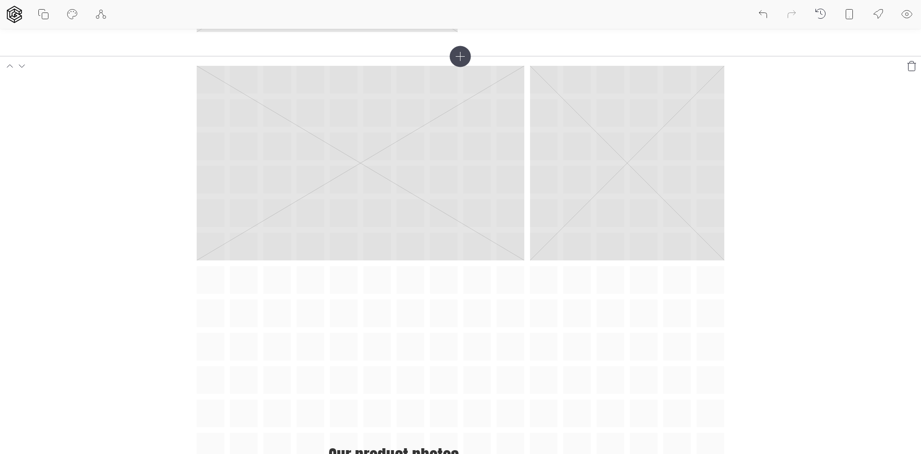
scroll to position [480, 0]
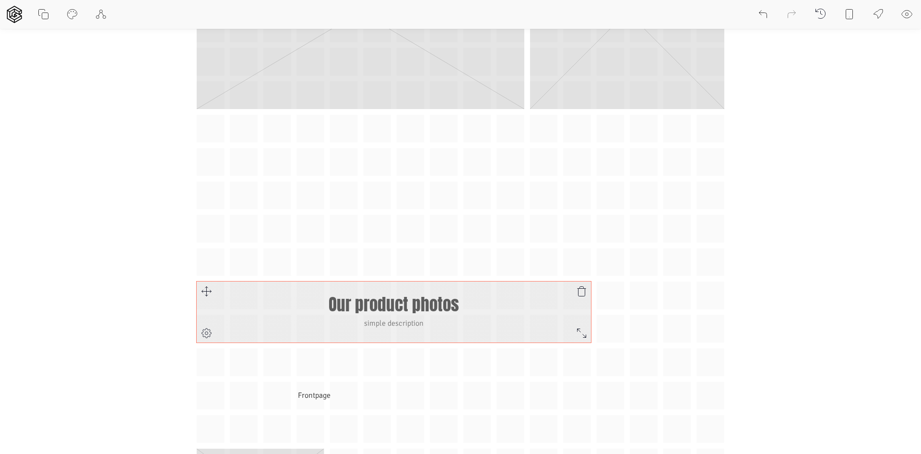
click at [435, 311] on h1 "Our product photos" at bounding box center [394, 304] width 395 height 19
click at [396, 300] on h1 "Our product photos" at bounding box center [394, 304] width 395 height 19
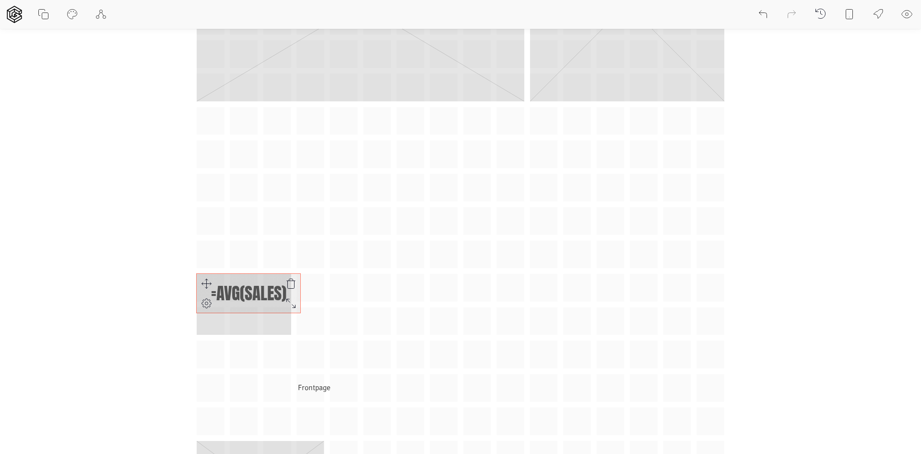
click at [279, 311] on div "=AVG(SALES) Frontpage" at bounding box center [461, 221] width 528 height 628
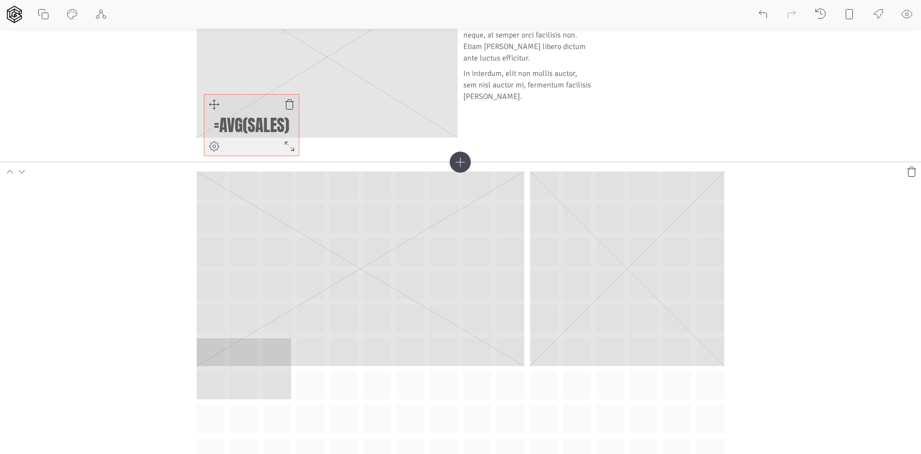
scroll to position [200, 0]
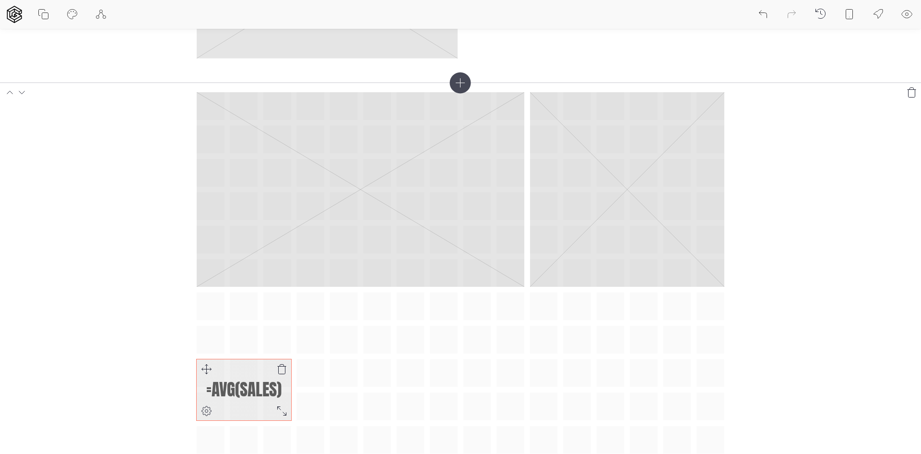
scroll to position [392, 0]
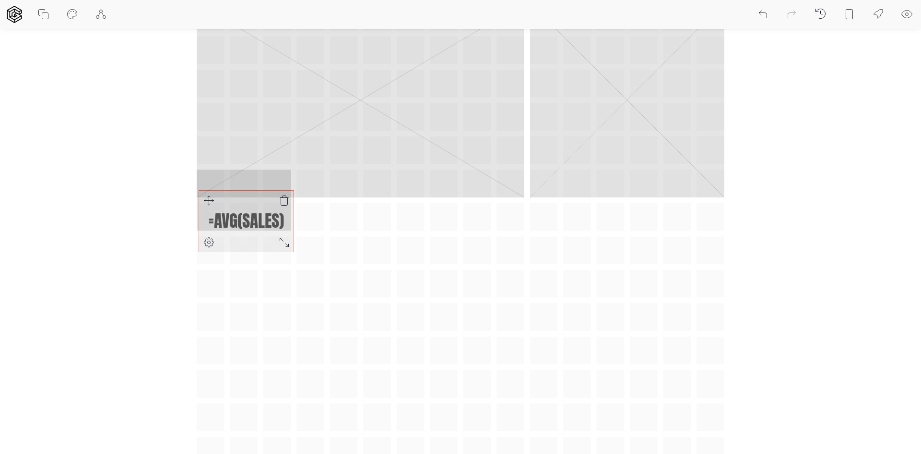
click at [212, 202] on div "=AVG(SALES) Frontpage" at bounding box center [461, 317] width 528 height 628
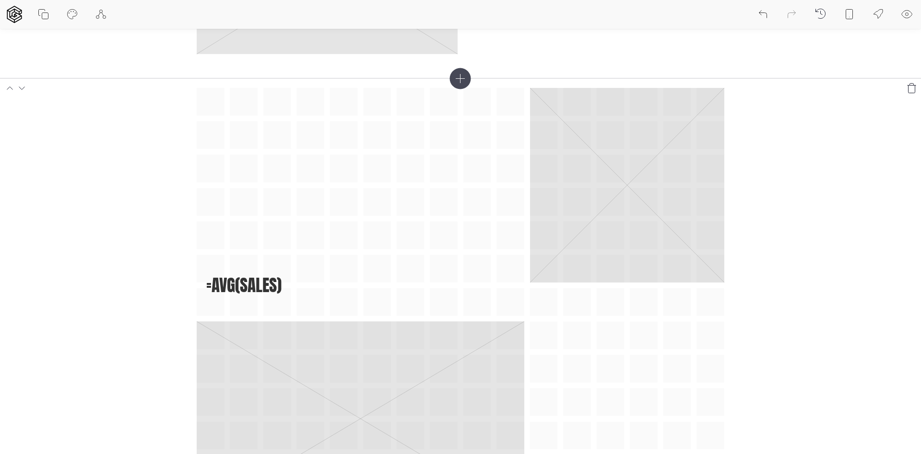
scroll to position [296, 0]
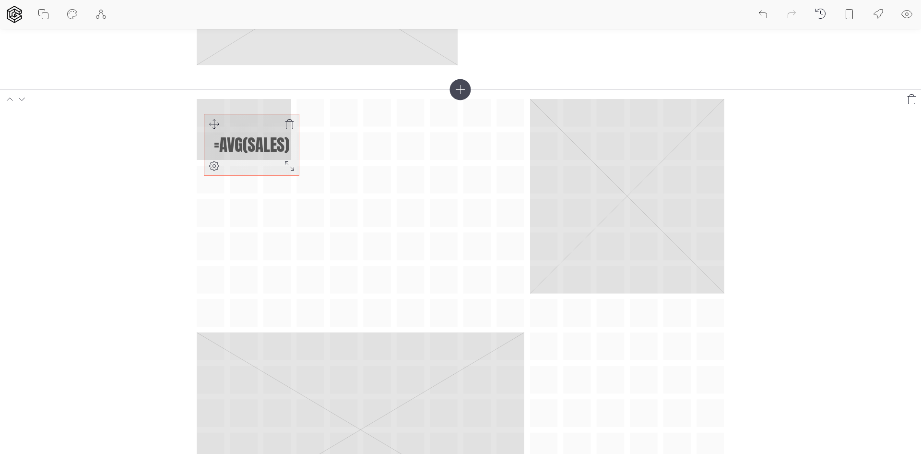
click at [213, 112] on div "=AVG(SALES) Frontpage" at bounding box center [461, 413] width 528 height 628
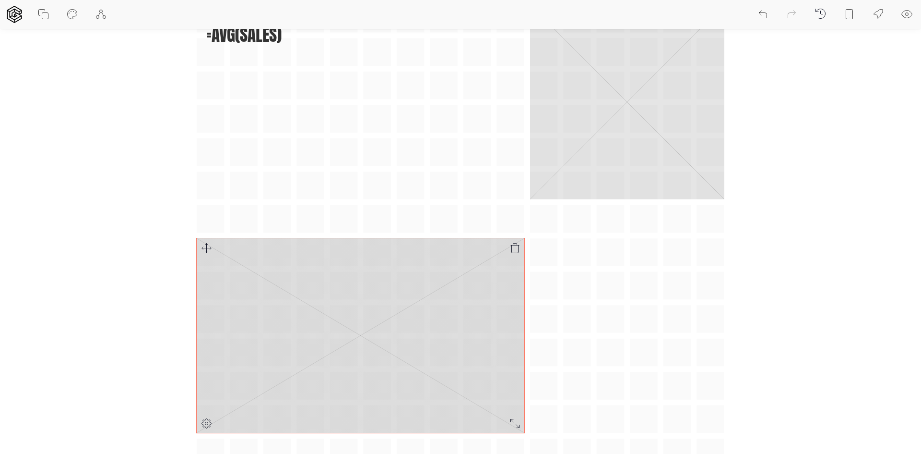
scroll to position [392, 0]
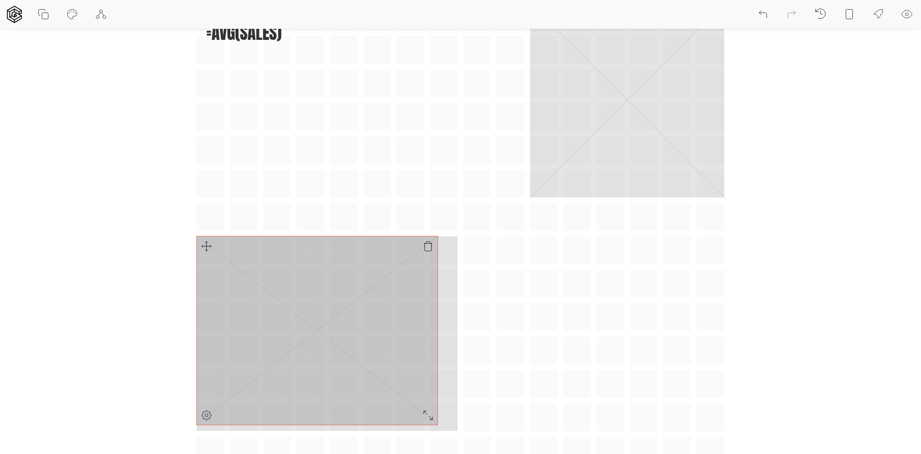
click at [427, 416] on div at bounding box center [428, 414] width 19 height 19
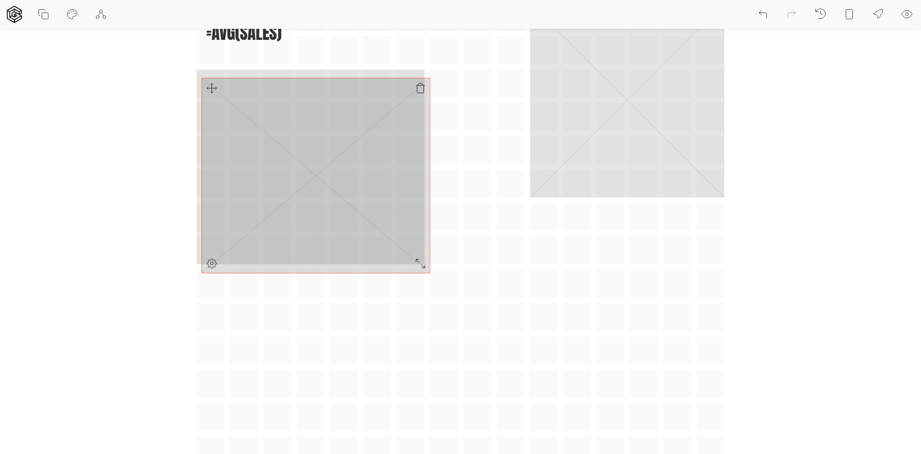
click at [206, 77] on div "=AVG(SALES) Frontpage" at bounding box center [461, 317] width 528 height 628
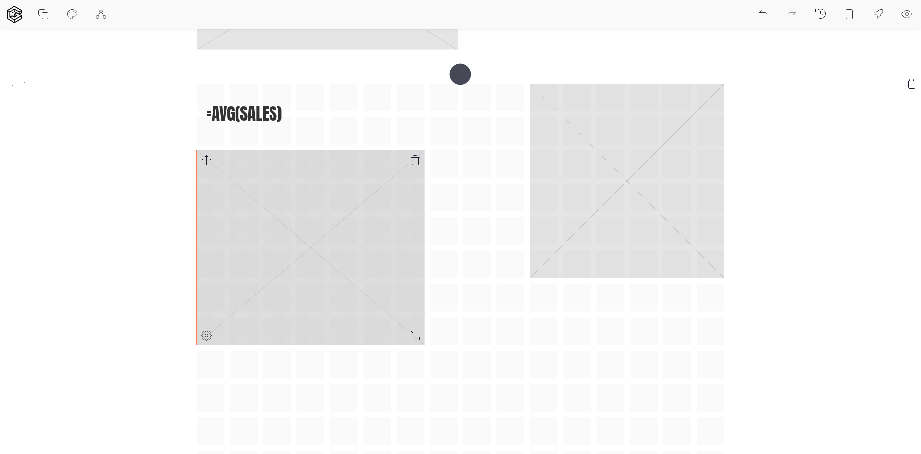
scroll to position [296, 0]
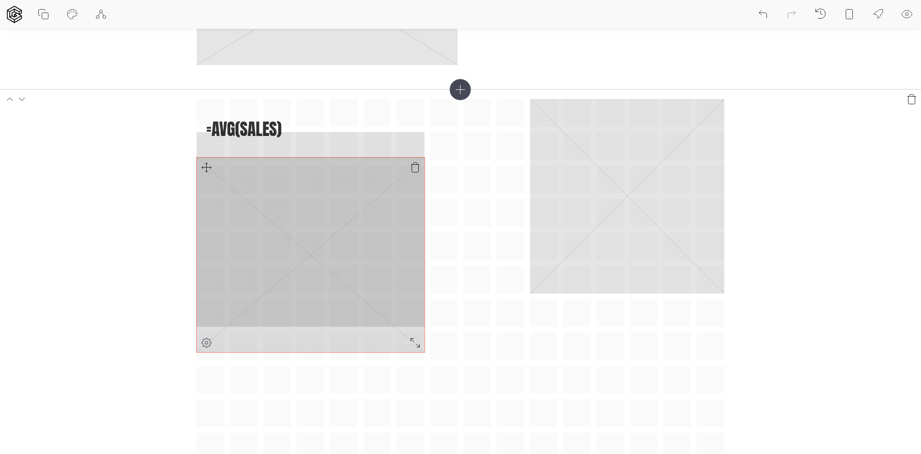
click at [212, 156] on div "=AVG(SALES) Frontpage" at bounding box center [461, 413] width 528 height 628
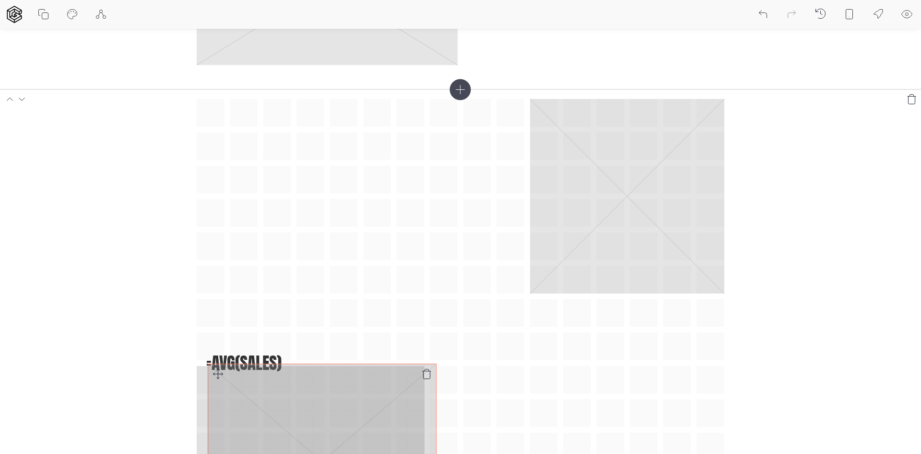
click at [212, 379] on div "=AVG(SALES) Frontpage" at bounding box center [461, 413] width 528 height 628
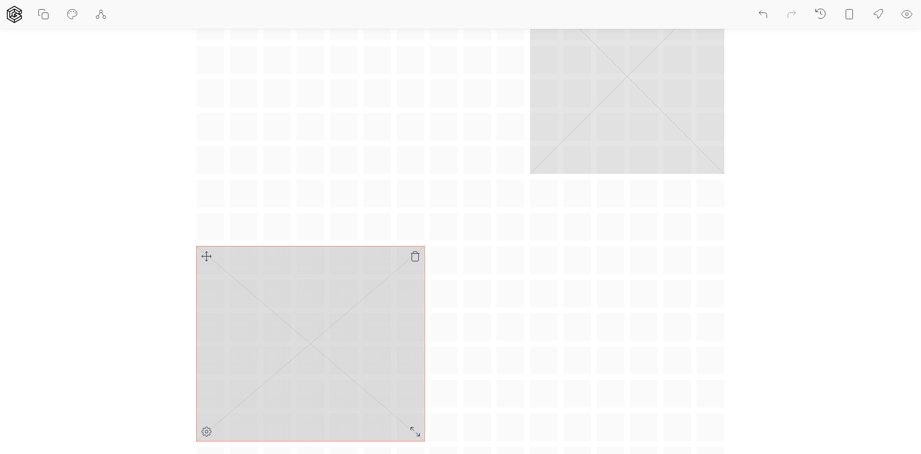
scroll to position [440, 0]
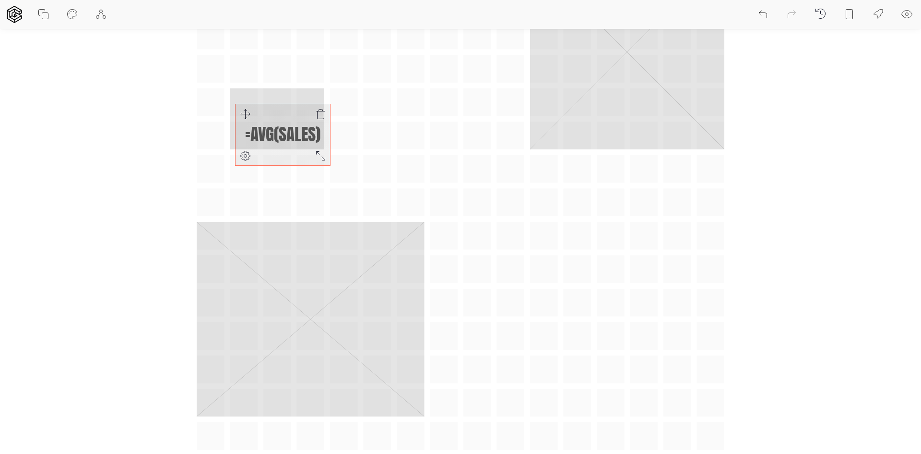
click at [209, 40] on div "=AVG(SALES) Frontpage" at bounding box center [461, 319] width 528 height 728
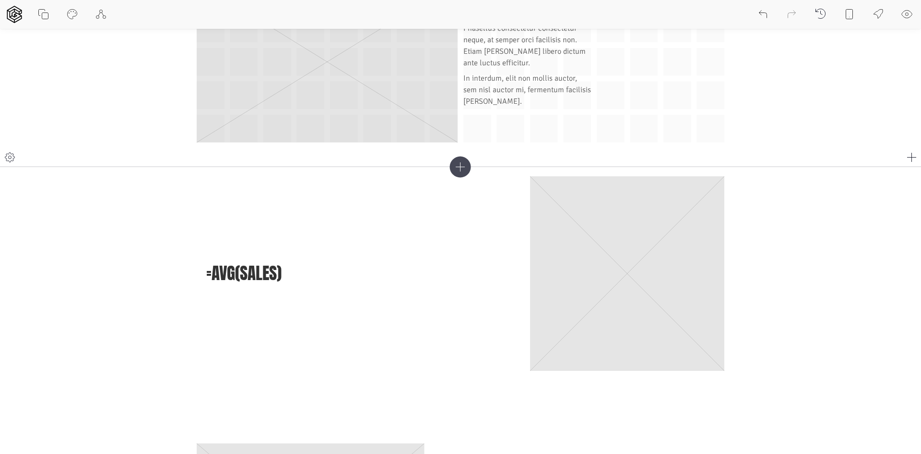
scroll to position [200, 0]
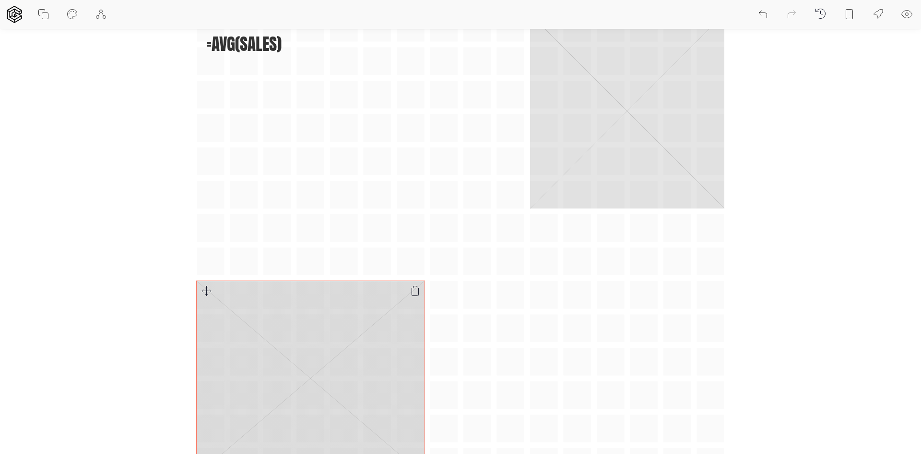
scroll to position [392, 0]
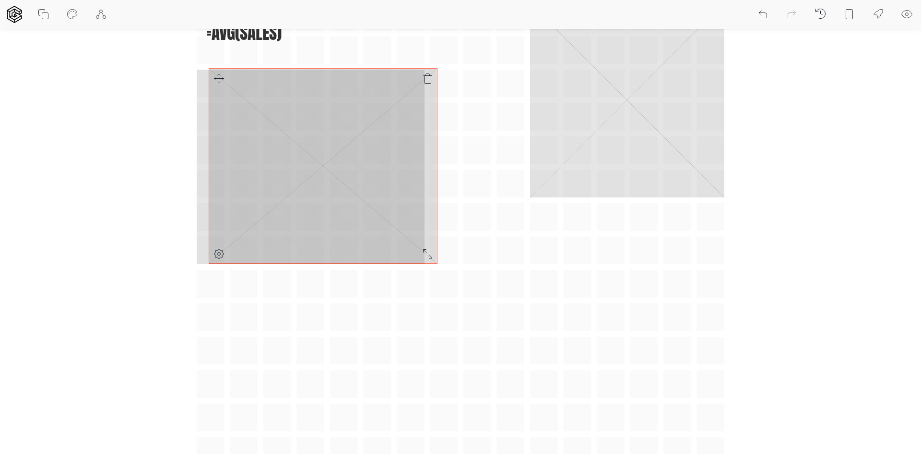
click at [210, 67] on div "=AVG(SALES) Frontpage" at bounding box center [461, 367] width 528 height 728
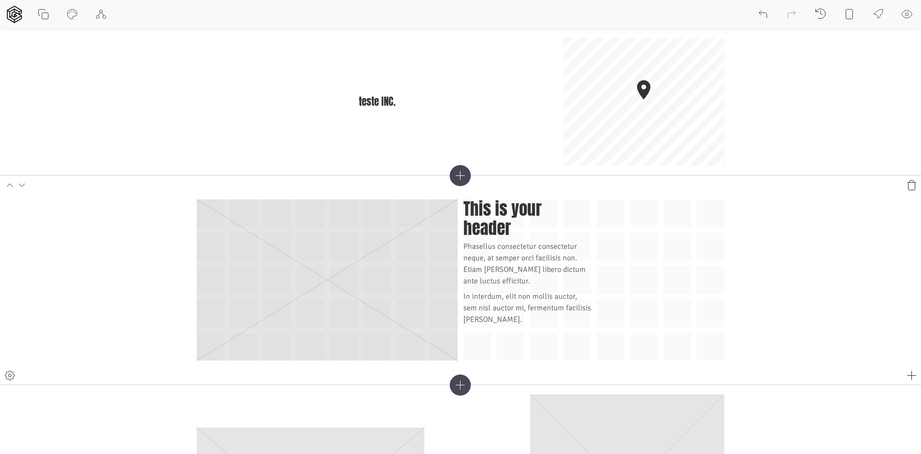
scroll to position [0, 0]
click at [881, 16] on icon at bounding box center [879, 15] width 12 height 12
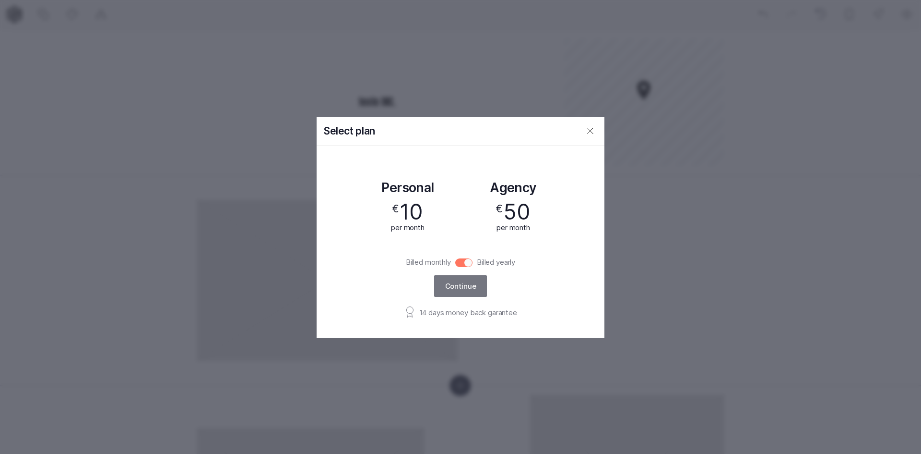
click at [475, 264] on label "Billed yearly" at bounding box center [496, 262] width 47 height 11
click at [473, 264] on input "Billed monthly" at bounding box center [463, 262] width 17 height 9
click at [463, 264] on input "Billed monthly" at bounding box center [463, 262] width 17 height 9
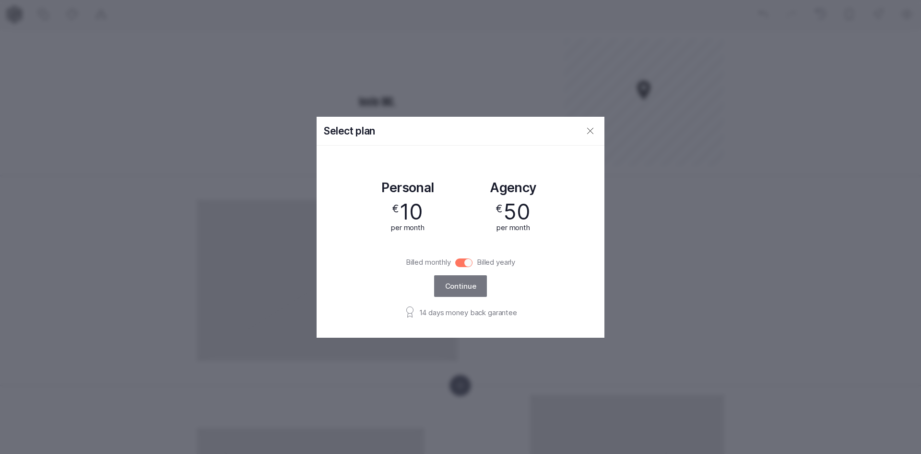
click at [463, 263] on input "Billed monthly" at bounding box center [463, 262] width 17 height 9
click at [587, 128] on icon at bounding box center [591, 131] width 12 height 12
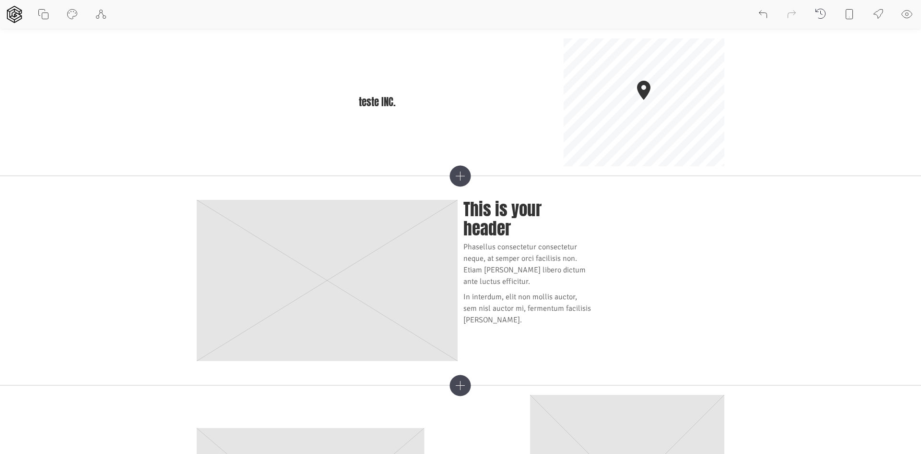
click at [874, 7] on button at bounding box center [878, 14] width 29 height 29
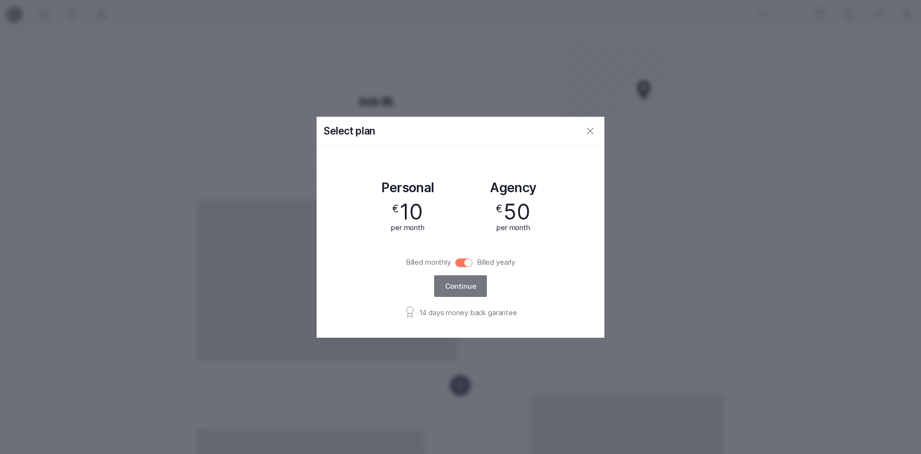
drag, startPoint x: 484, startPoint y: 263, endPoint x: 470, endPoint y: 265, distance: 14.1
click at [483, 263] on label "Billed yearly" at bounding box center [496, 262] width 47 height 11
click at [473, 263] on input "Billed monthly" at bounding box center [463, 262] width 17 height 9
click at [470, 264] on input "Billed monthly" at bounding box center [463, 262] width 17 height 9
click at [742, 131] on div "Select plan Personal € 10 per month Agency € 50 per month Billed monthly Billed…" at bounding box center [460, 227] width 921 height 454
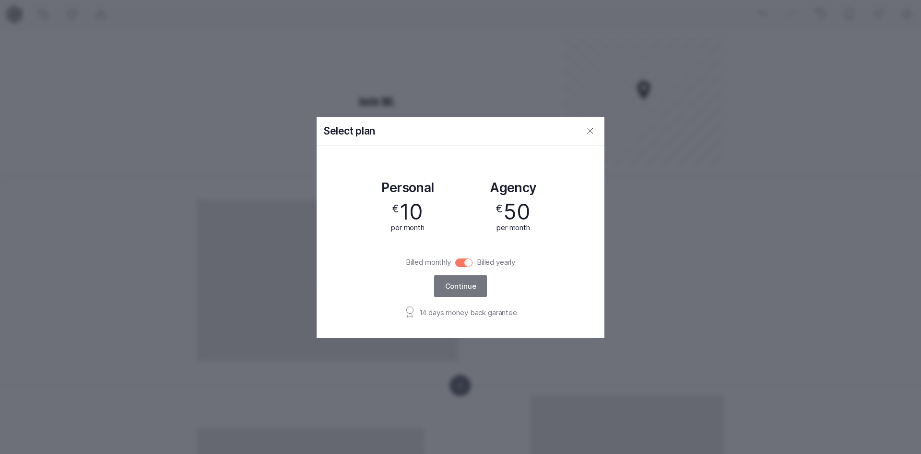
click at [858, 27] on div "Select plan Personal € 10 per month Agency € 50 per month Billed monthly Billed…" at bounding box center [460, 227] width 921 height 454
click at [586, 131] on icon at bounding box center [591, 131] width 12 height 12
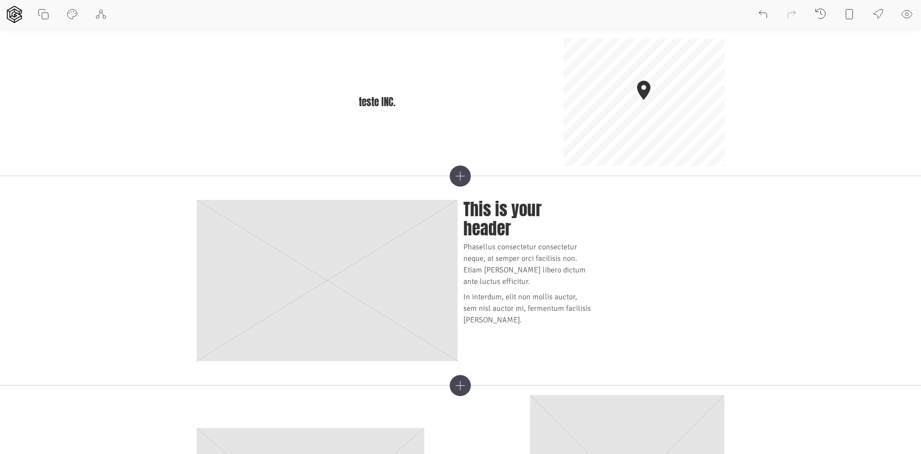
click at [875, 13] on icon at bounding box center [878, 14] width 9 height 9
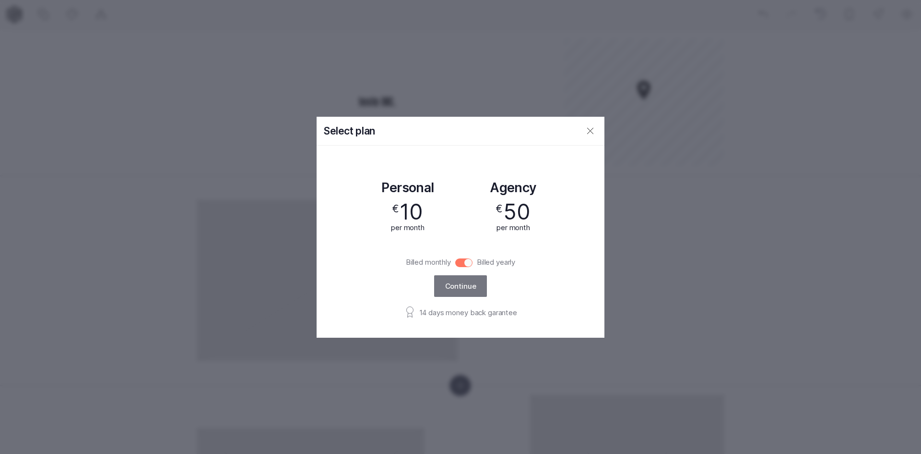
click at [877, 14] on div "Select plan Personal € 10 per month Agency € 50 per month Billed monthly Billed…" at bounding box center [460, 227] width 921 height 454
drag, startPoint x: 876, startPoint y: 15, endPoint x: 863, endPoint y: 32, distance: 20.5
click at [873, 17] on div "Select plan Personal € 10 per month Agency € 50 per month Billed monthly Billed…" at bounding box center [460, 227] width 921 height 454
drag, startPoint x: 863, startPoint y: 32, endPoint x: 659, endPoint y: 80, distance: 209.5
click at [861, 33] on div "Select plan Personal € 10 per month Agency € 50 per month Billed monthly Billed…" at bounding box center [460, 227] width 921 height 454
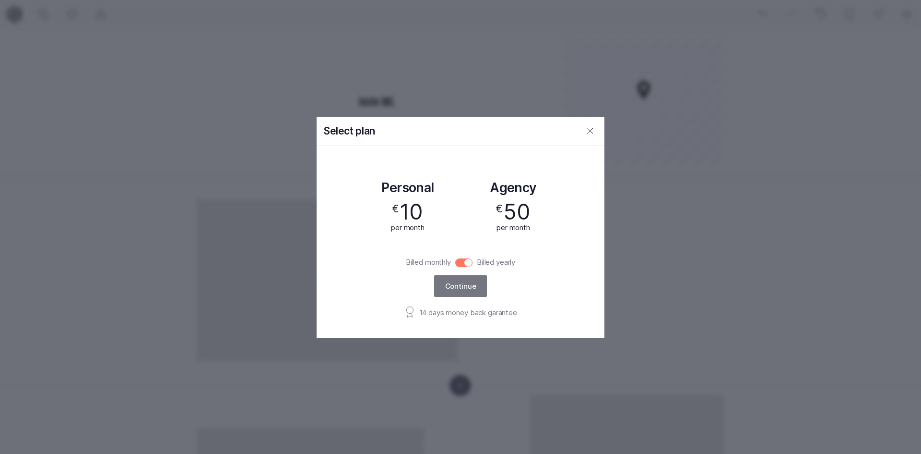
click at [591, 131] on icon at bounding box center [591, 131] width 6 height 6
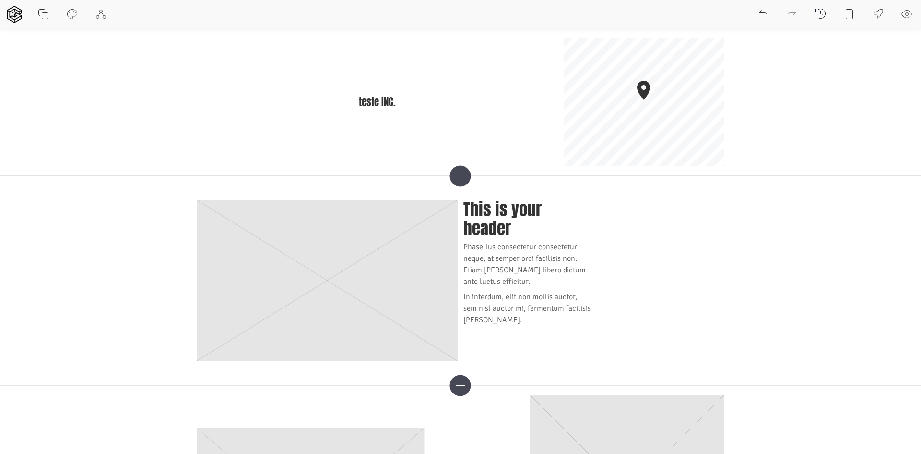
click at [908, 22] on button at bounding box center [907, 14] width 29 height 29
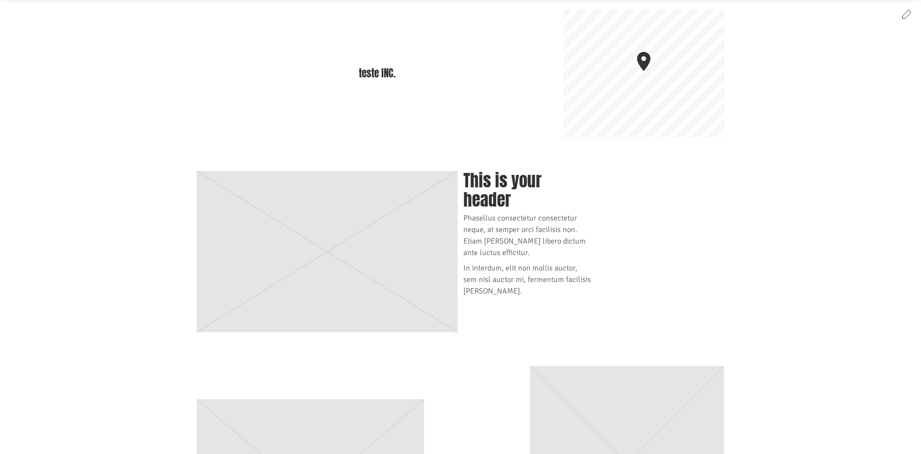
click at [904, 10] on icon at bounding box center [908, 14] width 12 height 12
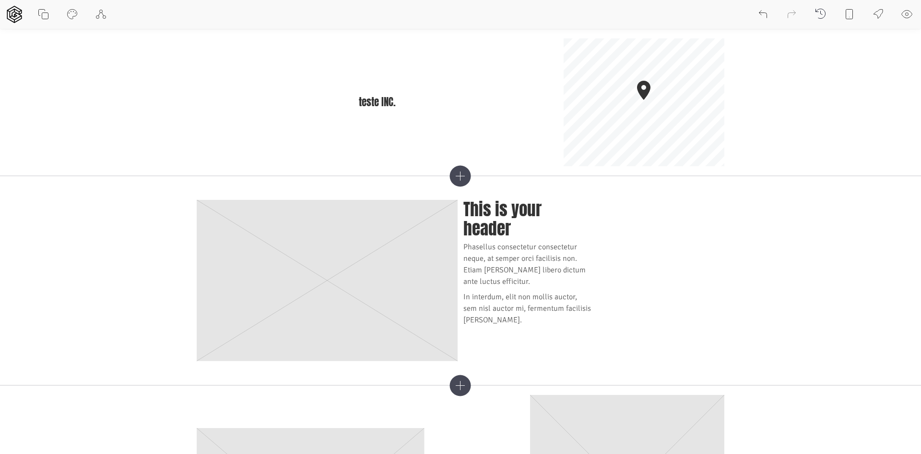
click at [892, 15] on button at bounding box center [878, 14] width 29 height 29
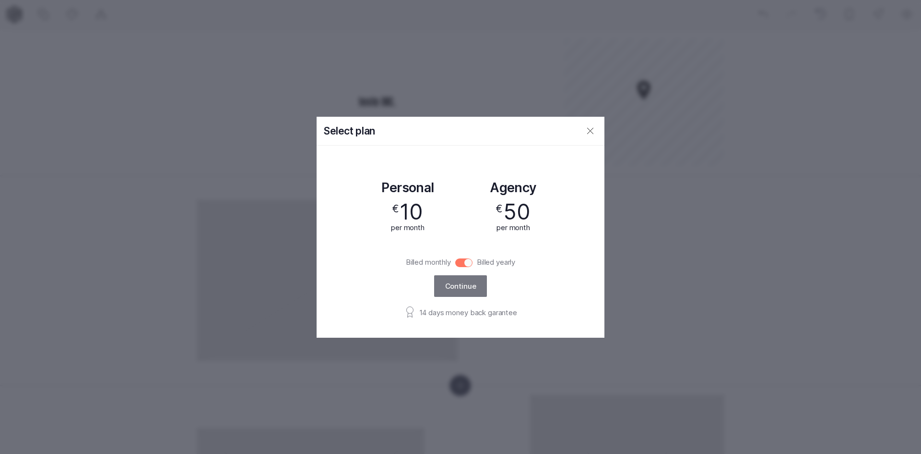
click at [902, 16] on div "Select plan Personal € 10 per month Agency € 50 per month Billed monthly Billed…" at bounding box center [460, 227] width 921 height 454
click at [596, 130] on icon at bounding box center [591, 131] width 12 height 12
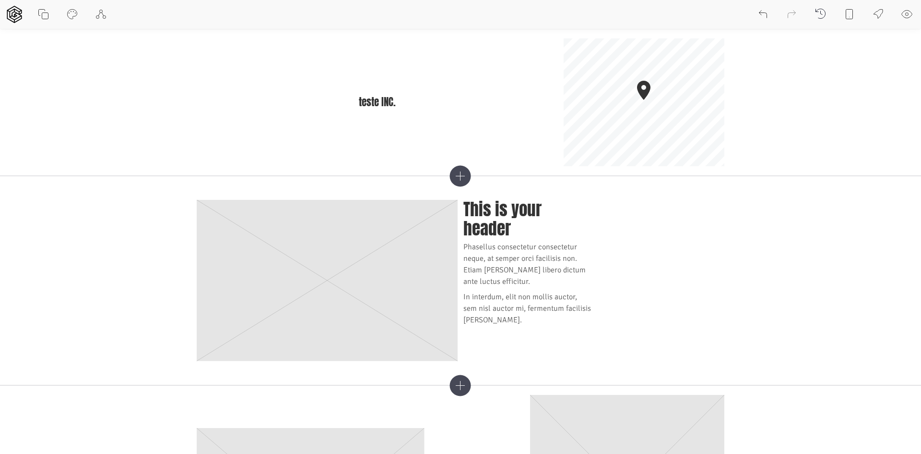
click at [902, 12] on icon at bounding box center [908, 15] width 12 height 12
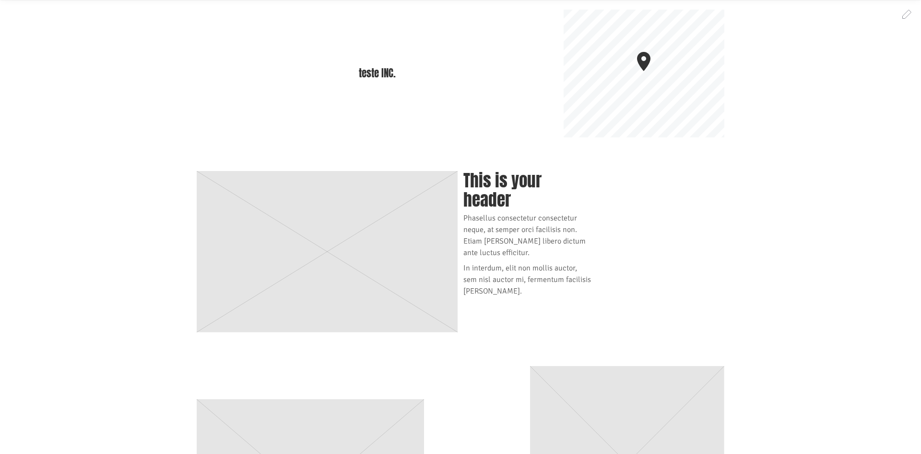
click at [902, 12] on icon at bounding box center [908, 14] width 12 height 12
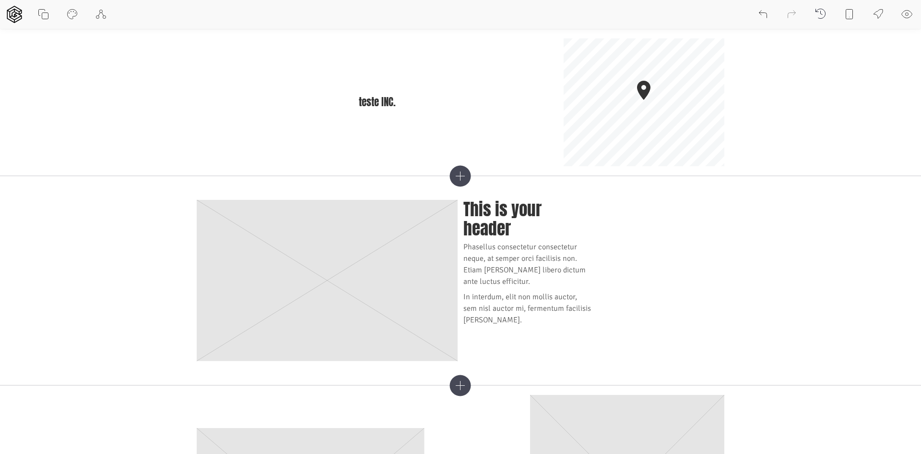
click at [880, 13] on icon at bounding box center [879, 15] width 12 height 12
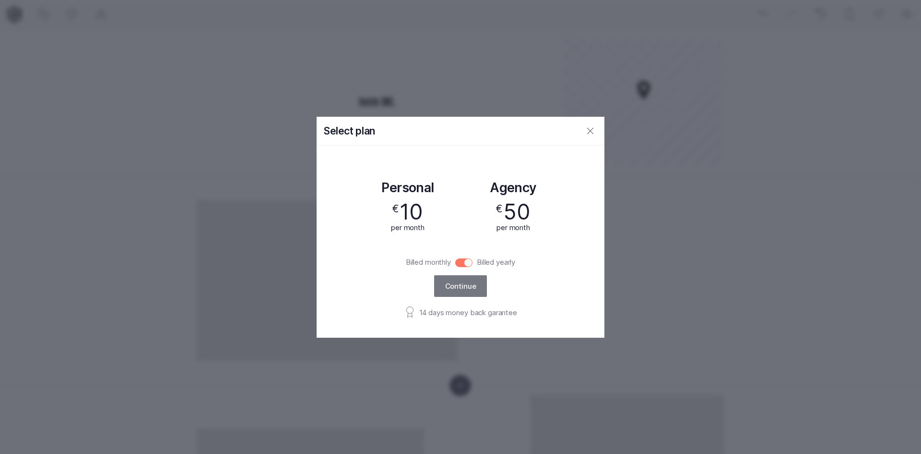
click at [611, 129] on div "Select plan Personal € 10 per month Agency € 50 per month Billed monthly Billed…" at bounding box center [460, 227] width 921 height 454
click at [599, 130] on button at bounding box center [590, 131] width 29 height 29
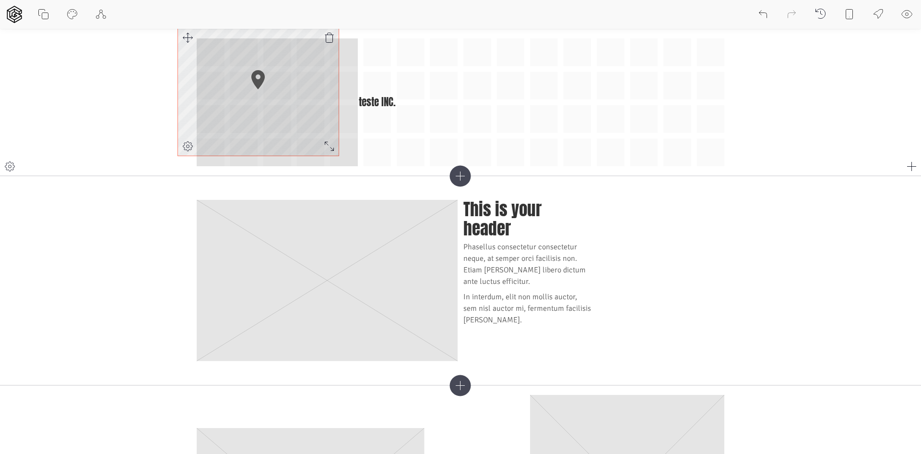
click at [191, 42] on icon at bounding box center [188, 38] width 12 height 12
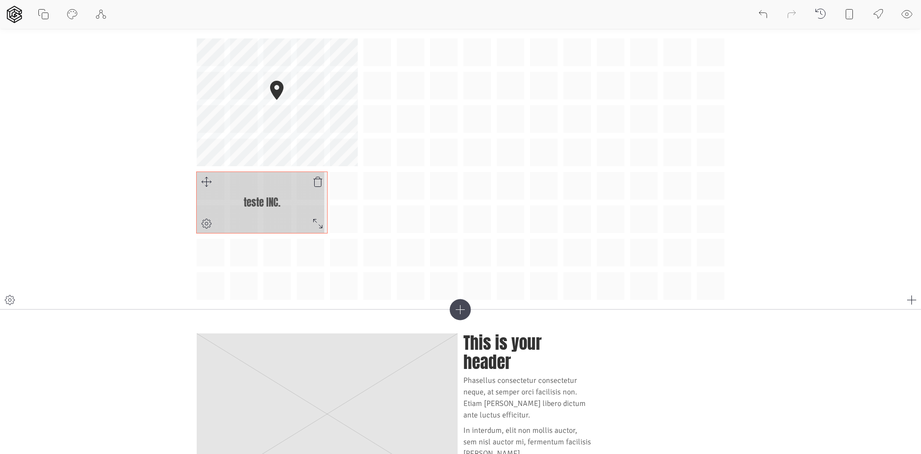
click at [287, 217] on div "teste INC. © Mapbox © OpenStreetMap Improve this map" at bounding box center [461, 168] width 528 height 261
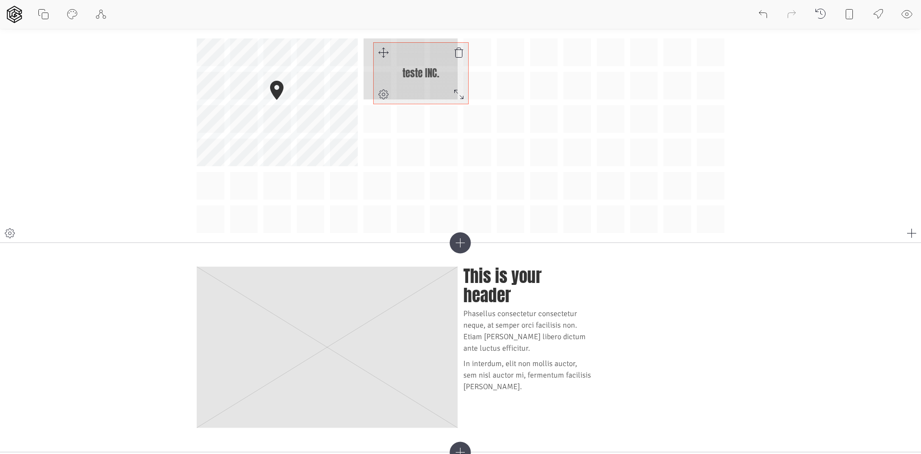
click at [384, 52] on div "teste INC. © Mapbox © OpenStreetMap Improve this map" at bounding box center [461, 135] width 528 height 194
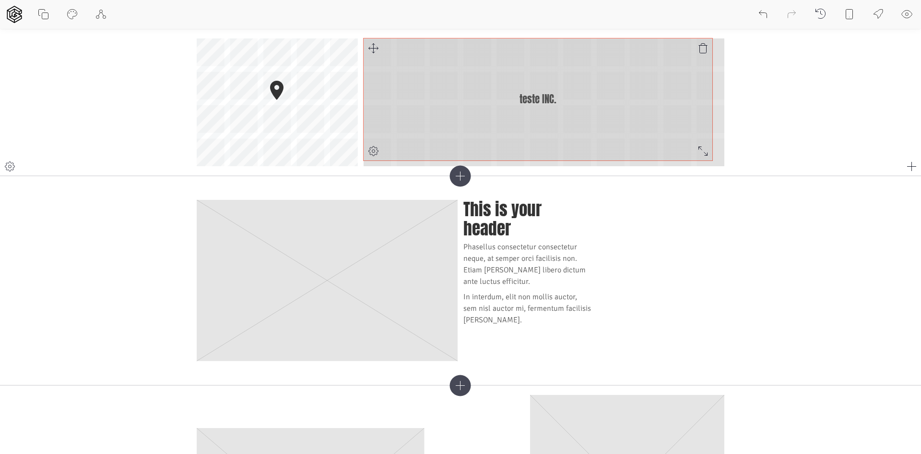
click at [706, 156] on div "teste INC. © Mapbox © OpenStreetMap Improve this map" at bounding box center [461, 102] width 528 height 128
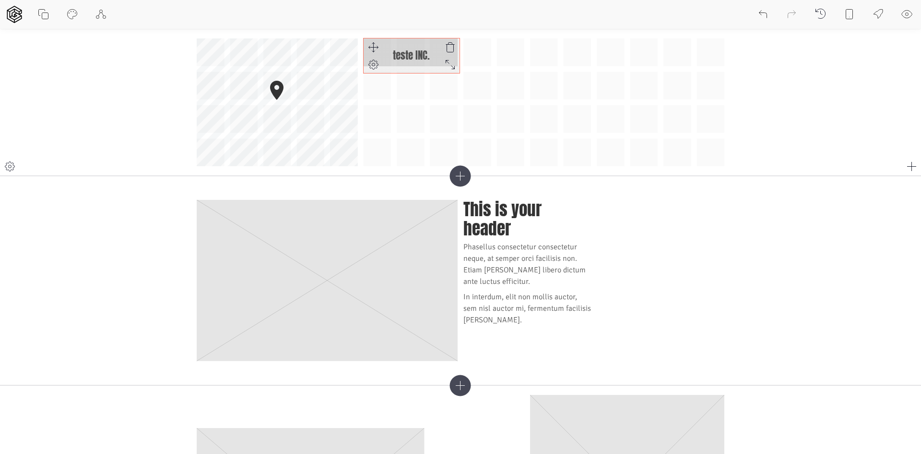
click at [441, 67] on div at bounding box center [450, 64] width 19 height 17
click at [450, 64] on div "teste INC. © Mapbox © OpenStreetMap Improve this map" at bounding box center [461, 102] width 528 height 128
click at [386, 45] on div "teste INC. © Mapbox © OpenStreetMap Improve this map" at bounding box center [461, 102] width 528 height 128
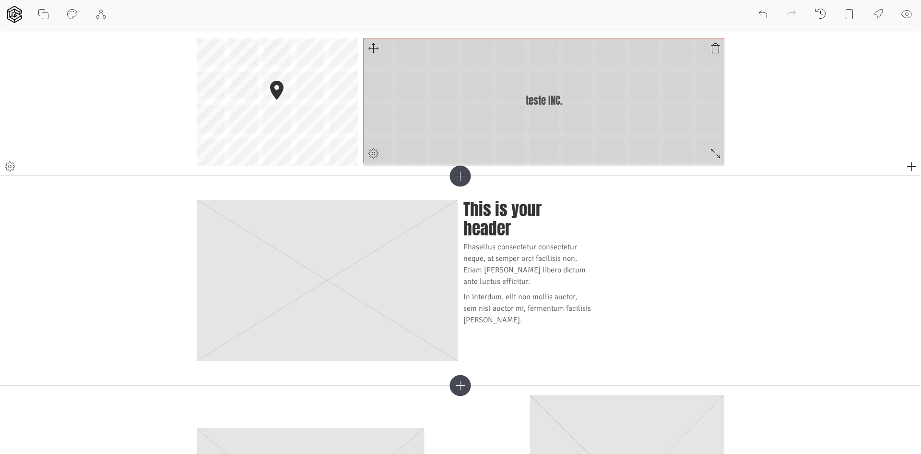
click at [718, 158] on div "teste INC. © Mapbox © OpenStreetMap Improve this map" at bounding box center [461, 102] width 528 height 128
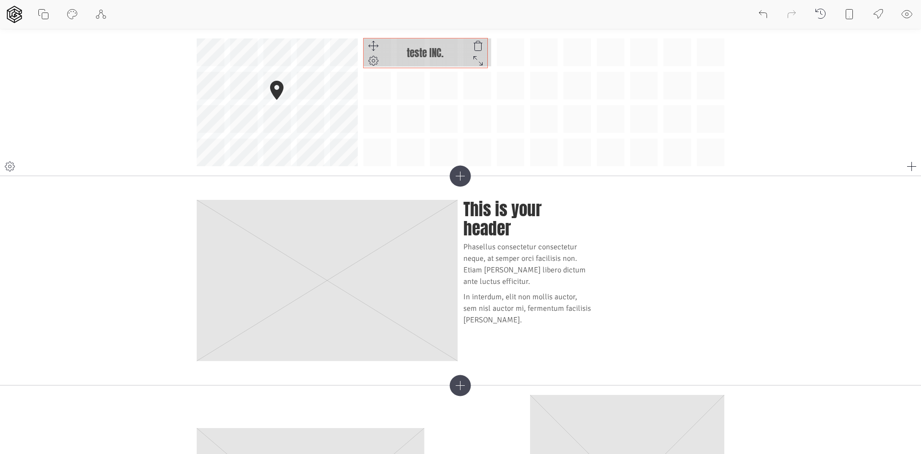
click at [481, 65] on div "teste INC. © Mapbox © OpenStreetMap Improve this map" at bounding box center [461, 102] width 528 height 128
click at [457, 60] on div "teste INC. © Mapbox © OpenStreetMap Improve this map" at bounding box center [461, 102] width 528 height 128
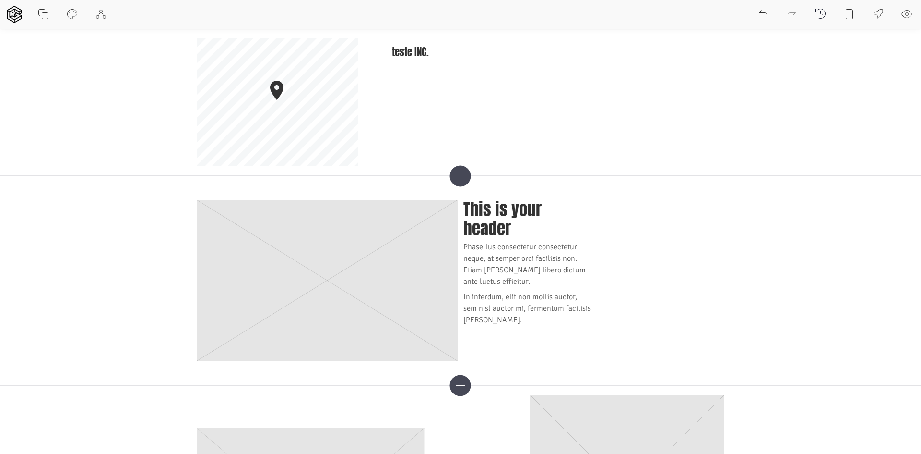
click at [65, 8] on button at bounding box center [72, 14] width 29 height 29
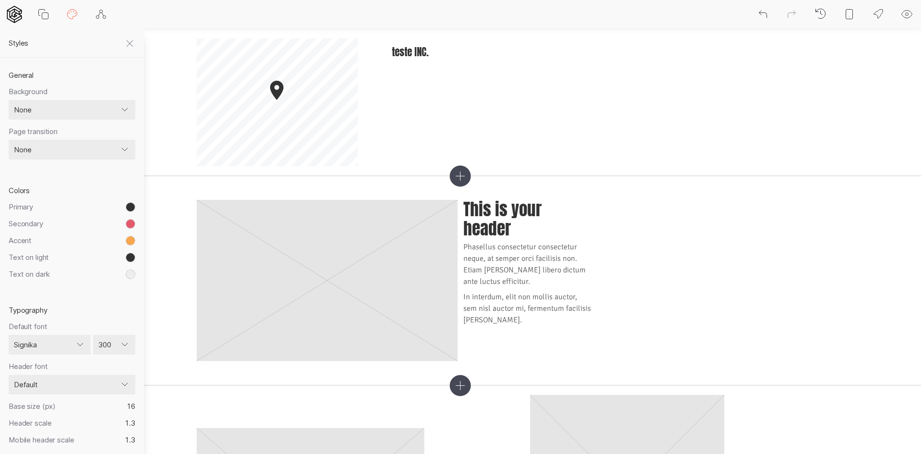
click at [72, 12] on icon at bounding box center [73, 15] width 12 height 12
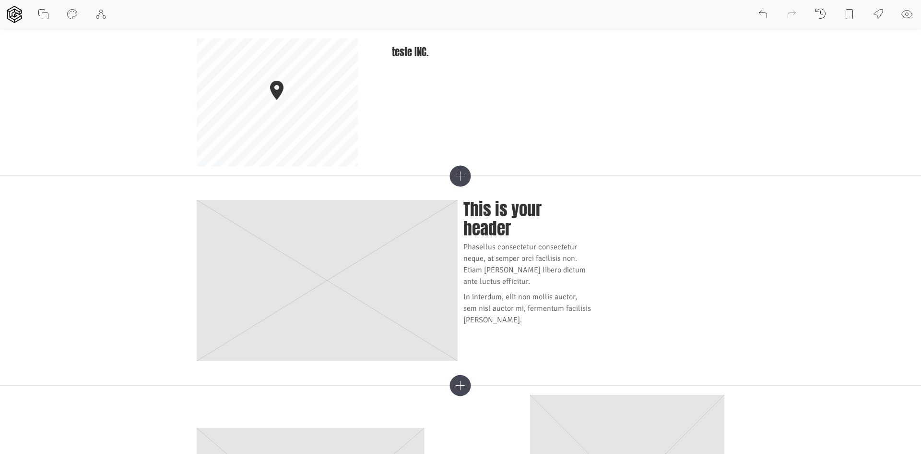
click at [67, 18] on icon at bounding box center [73, 15] width 12 height 12
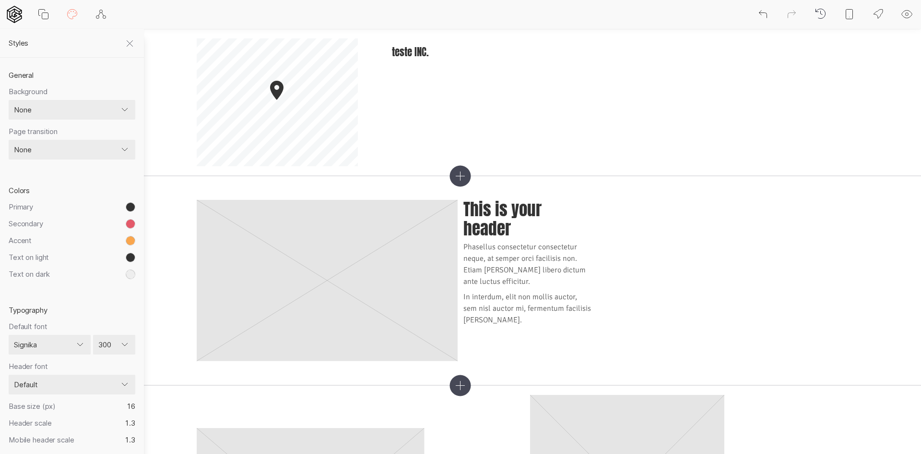
click at [91, 113] on select "None Color Image Gradient Image with overlay" at bounding box center [72, 110] width 127 height 20
click at [9, 100] on select "None Color Image Gradient Image with overlay" at bounding box center [72, 110] width 127 height 20
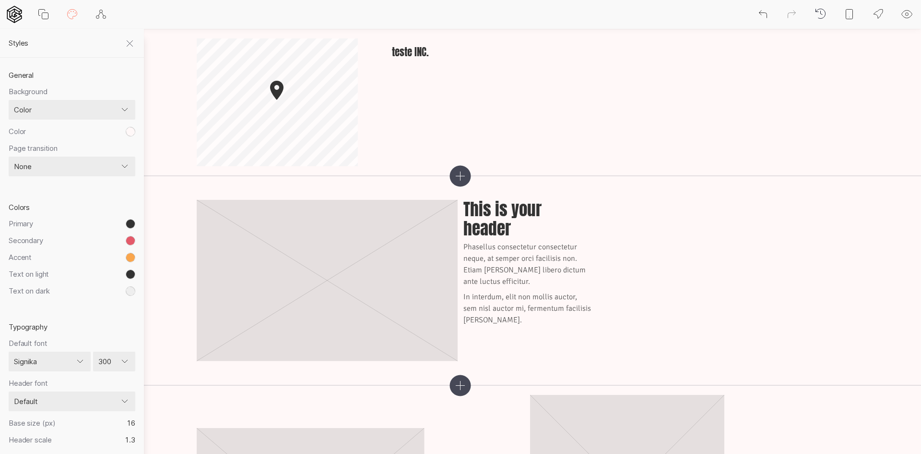
click at [93, 107] on select "None Color Image Gradient Image with overlay" at bounding box center [72, 110] width 127 height 20
click at [9, 100] on select "None Color Image Gradient Image with overlay" at bounding box center [72, 110] width 127 height 20
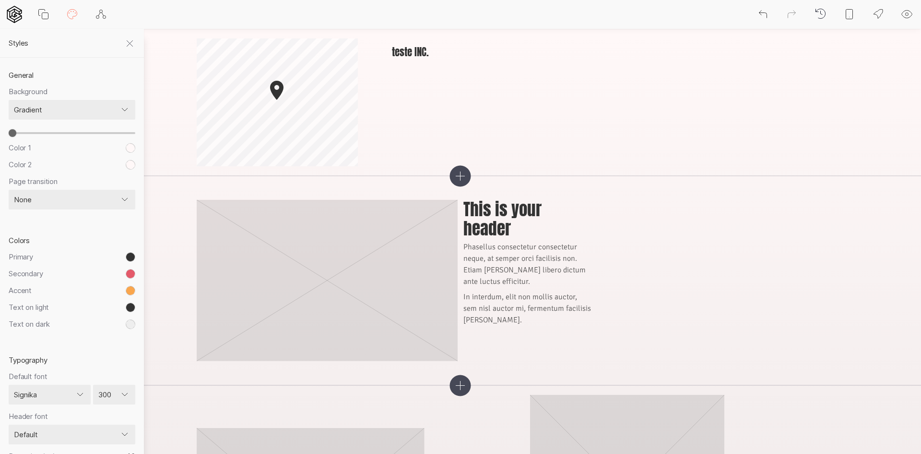
click at [66, 134] on div "Color 1 #FFF8F8 HEXA RGBA HSLA HSVA CMYK Save Cancel Clear Color 2 #FFF8F8 HEXA…" at bounding box center [72, 148] width 127 height 43
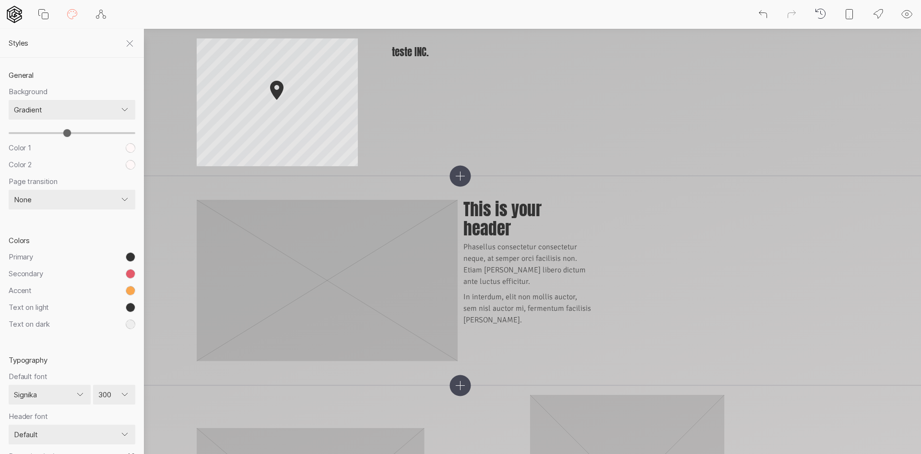
drag, startPoint x: 65, startPoint y: 133, endPoint x: 72, endPoint y: 135, distance: 7.3
click at [67, 134] on input "range" at bounding box center [72, 133] width 127 height 2
drag, startPoint x: 72, startPoint y: 135, endPoint x: 58, endPoint y: 136, distance: 14.4
click at [54, 134] on input "range" at bounding box center [72, 133] width 127 height 2
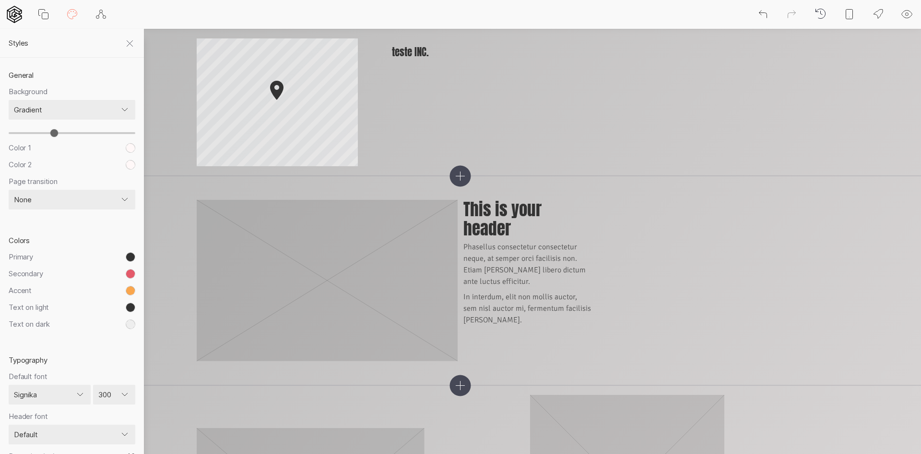
click at [123, 147] on label "Color 1" at bounding box center [67, 148] width 117 height 10
click at [127, 151] on button "toggle color picker dialog" at bounding box center [131, 148] width 10 height 10
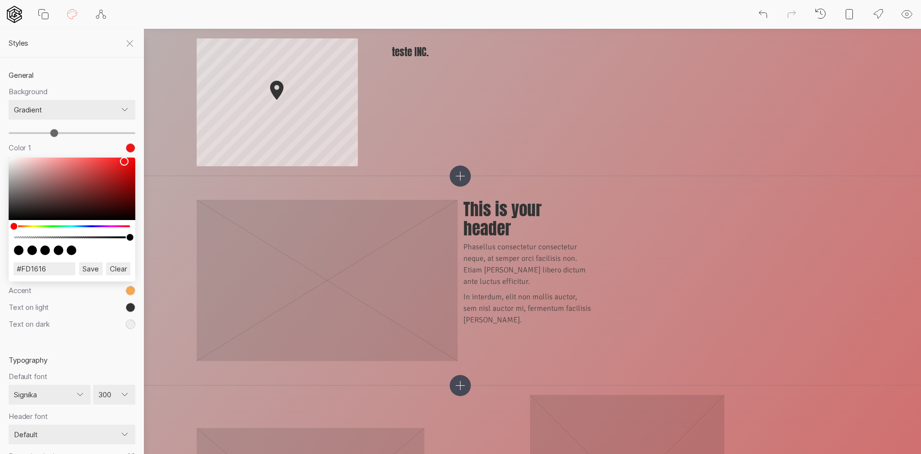
drag, startPoint x: 116, startPoint y: 176, endPoint x: 122, endPoint y: 158, distance: 18.8
click at [123, 158] on div "color picker dialog" at bounding box center [72, 188] width 127 height 62
click at [114, 137] on div "Color 1 #FD1616 HEXA RGBA HSLA HSVA CMYK Save Cancel Clear Color 2 #FFF8F8 HEXA…" at bounding box center [72, 148] width 127 height 43
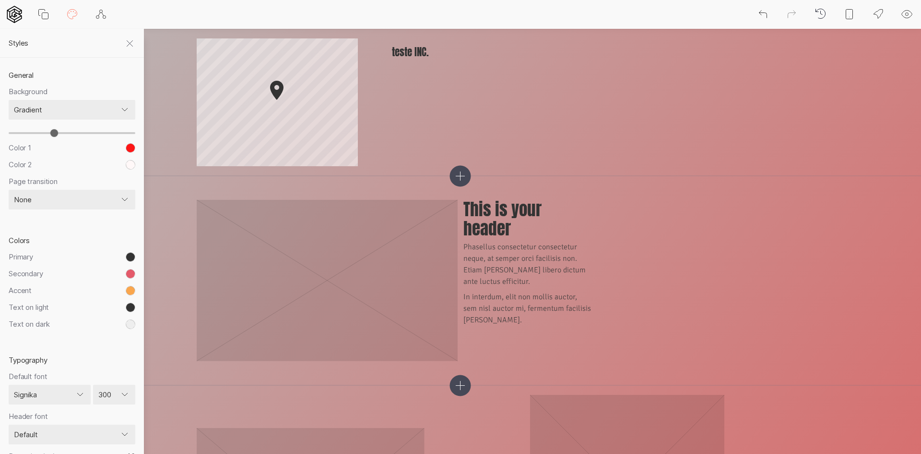
click at [129, 170] on div "General Background None Color Image Gradient Image with overlay Color 1 #FD1616…" at bounding box center [72, 140] width 144 height 165
click at [128, 164] on button "toggle color picker dialog" at bounding box center [131, 165] width 10 height 10
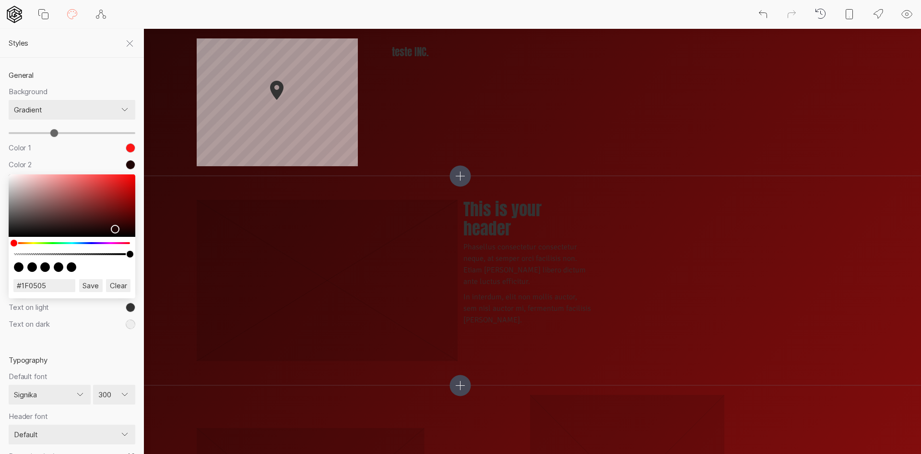
drag, startPoint x: 117, startPoint y: 204, endPoint x: 114, endPoint y: 229, distance: 25.1
click at [114, 229] on div "color picker dialog" at bounding box center [72, 205] width 127 height 62
click at [124, 147] on label "Color 1" at bounding box center [67, 148] width 117 height 10
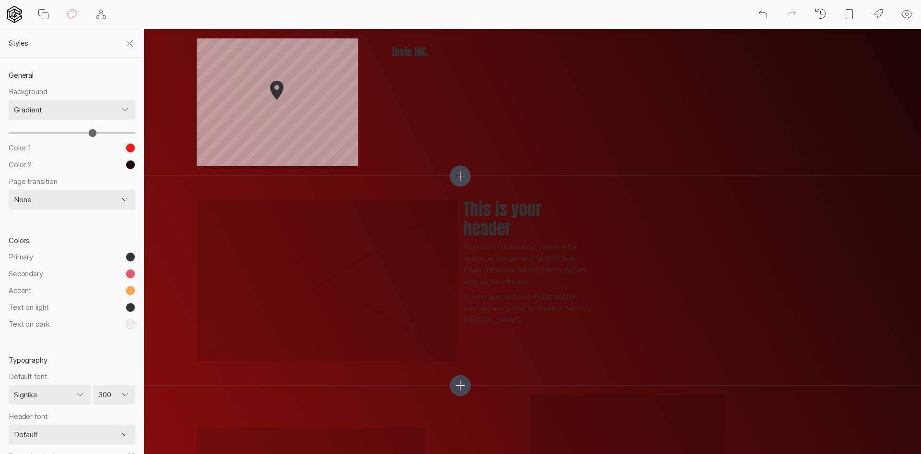
drag, startPoint x: 52, startPoint y: 131, endPoint x: 92, endPoint y: 137, distance: 40.3
click at [92, 134] on input "range" at bounding box center [72, 133] width 127 height 2
click at [88, 137] on div "Color 1 #FD1616 HEXA RGBA HSLA HSVA CMYK Save Cancel Clear Color 2 #1F0505 HEXA…" at bounding box center [72, 148] width 127 height 43
click at [96, 110] on select "None Color Image Gradient Image with overlay" at bounding box center [72, 110] width 127 height 20
drag, startPoint x: 87, startPoint y: 106, endPoint x: 170, endPoint y: 88, distance: 84.9
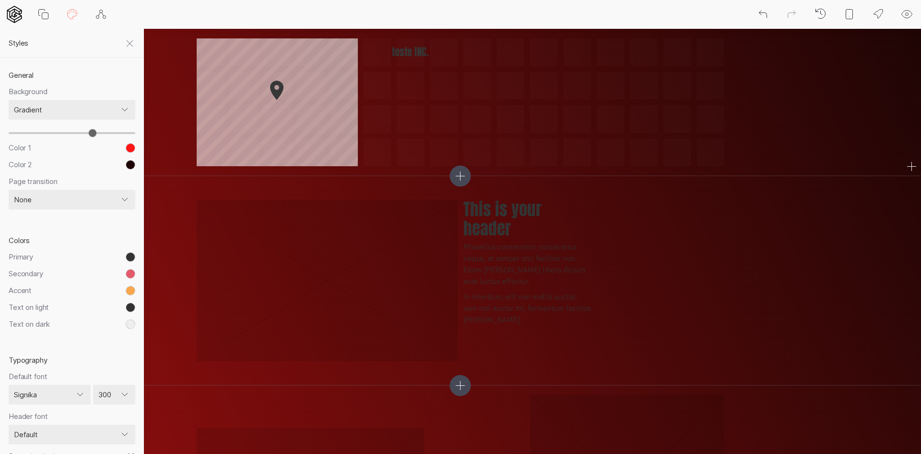
click at [87, 106] on select "None Color Image Gradient Image with overlay" at bounding box center [72, 110] width 127 height 20
click at [156, 63] on header "teste INC. © Mapbox © OpenStreetMap Improve this map" at bounding box center [460, 102] width 921 height 147
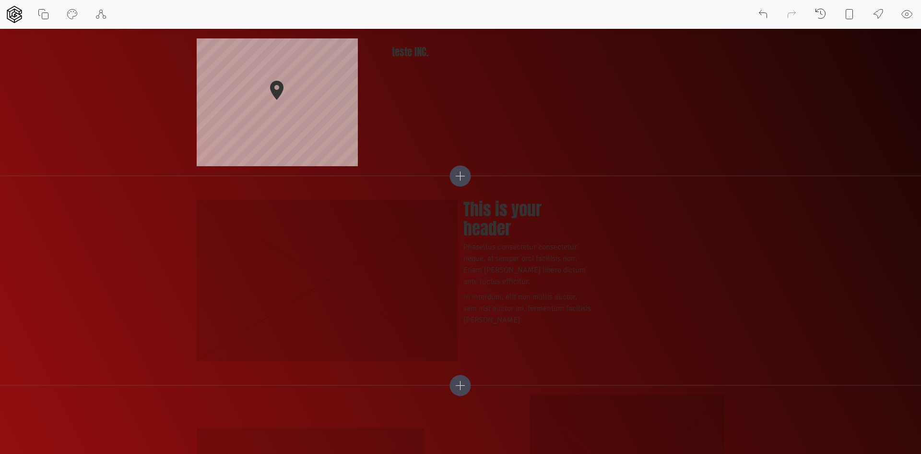
click at [73, 12] on icon at bounding box center [73, 15] width 12 height 12
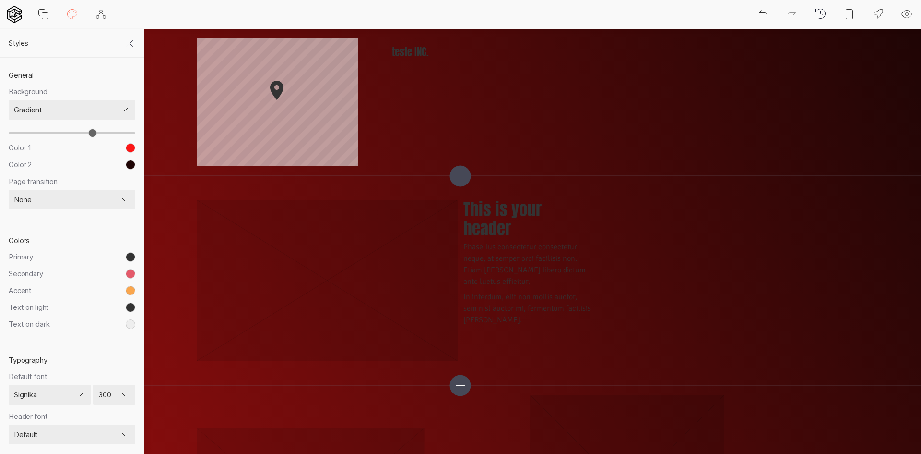
click at [74, 109] on select "None Color Image Gradient Image with overlay" at bounding box center [72, 110] width 127 height 20
click at [9, 100] on select "None Color Image Gradient Image with overlay" at bounding box center [72, 110] width 127 height 20
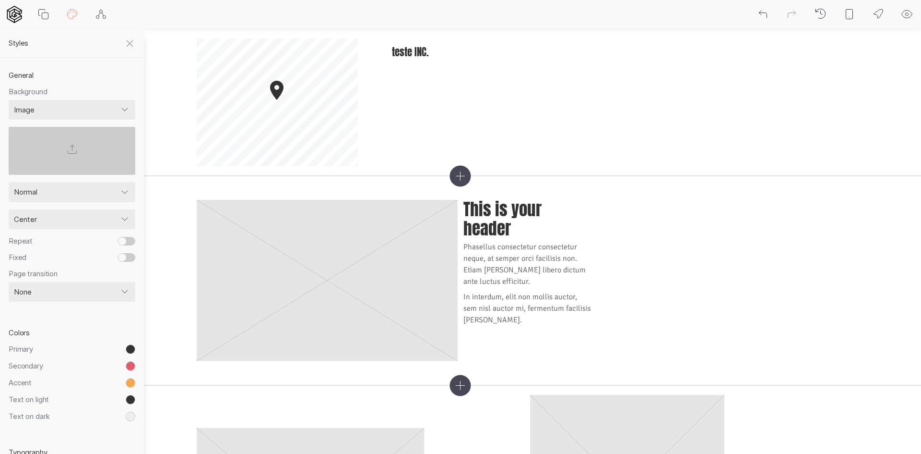
drag, startPoint x: 71, startPoint y: 113, endPoint x: 68, endPoint y: 119, distance: 6.4
click at [71, 113] on select "None Color Image Gradient Image with overlay" at bounding box center [72, 110] width 127 height 20
click at [9, 100] on select "None Color Image Gradient Image with overlay" at bounding box center [72, 110] width 127 height 20
click at [72, 116] on select "None Color Image Gradient Image with overlay" at bounding box center [72, 110] width 127 height 20
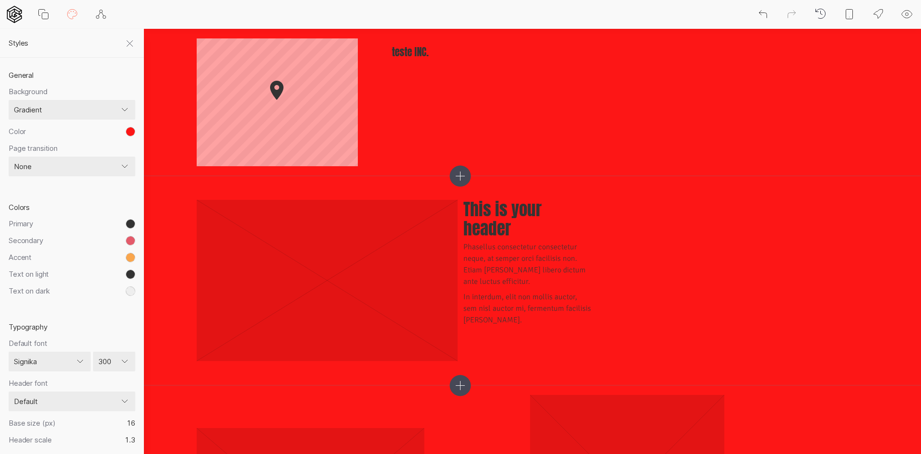
click at [9, 100] on select "None Color Image Gradient Image with overlay" at bounding box center [72, 110] width 127 height 20
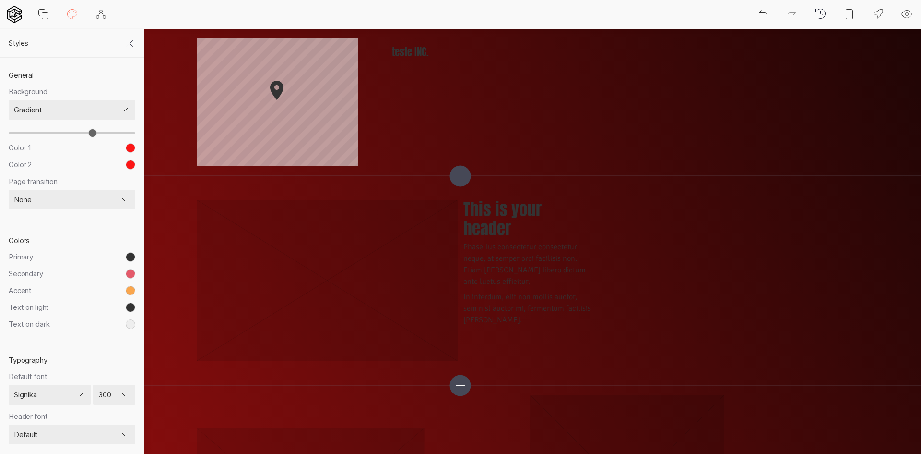
click at [102, 105] on select "None Color Image Gradient Image with overlay" at bounding box center [72, 110] width 127 height 20
click at [9, 100] on select "None Color Image Gradient Image with overlay" at bounding box center [72, 110] width 127 height 20
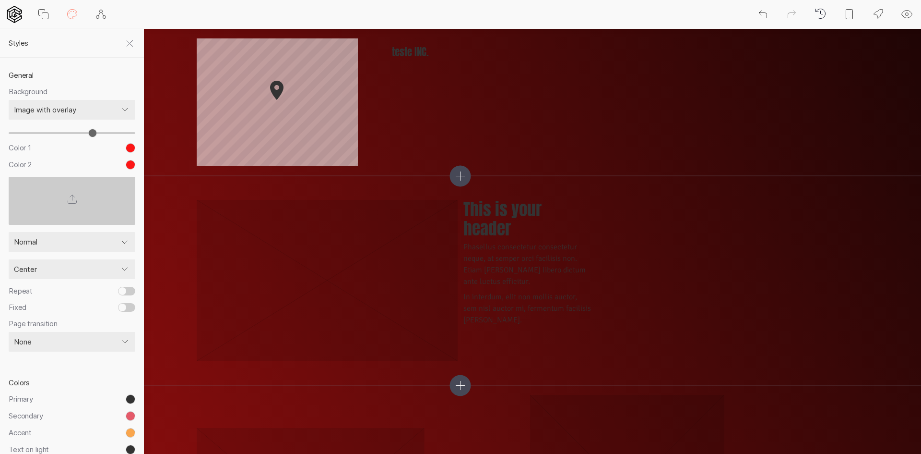
click at [75, 193] on icon at bounding box center [73, 199] width 12 height 12
click at [0, 0] on input "file" at bounding box center [0, 0] width 0 height 0
click at [76, 238] on select "Normal Cover Contain Stretch" at bounding box center [72, 242] width 127 height 20
click at [83, 239] on select "Normal Cover Contain Stretch" at bounding box center [72, 242] width 127 height 20
click at [9, 232] on select "Normal Cover Contain Stretch" at bounding box center [72, 242] width 127 height 20
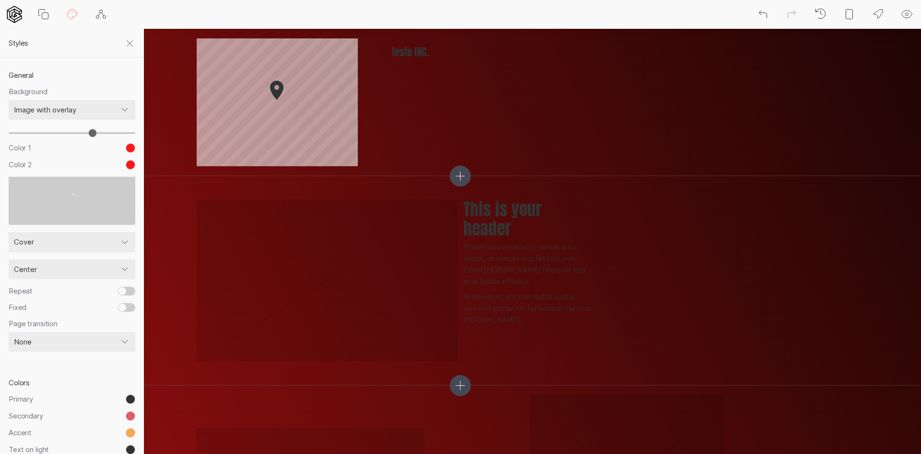
click at [89, 210] on label at bounding box center [72, 201] width 127 height 48
click at [0, 0] on input "file" at bounding box center [0, 0] width 0 height 0
click at [63, 205] on label at bounding box center [72, 201] width 127 height 48
click at [0, 0] on input "file" at bounding box center [0, 0] width 0 height 0
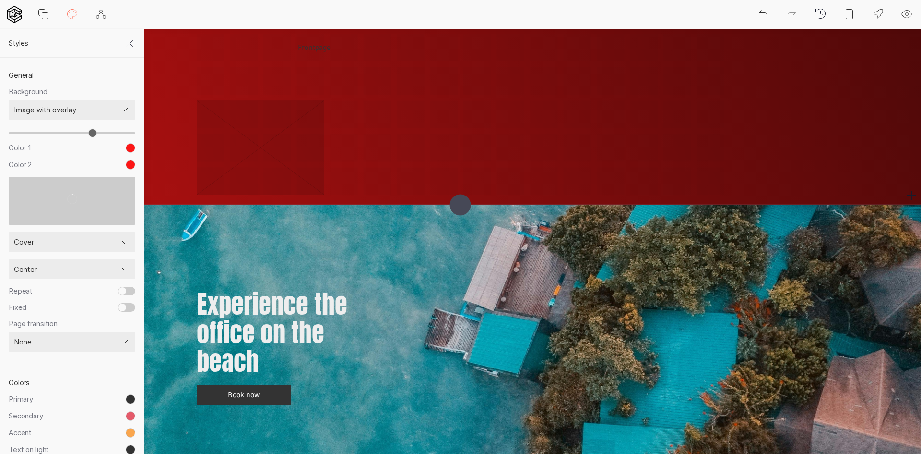
scroll to position [1056, 0]
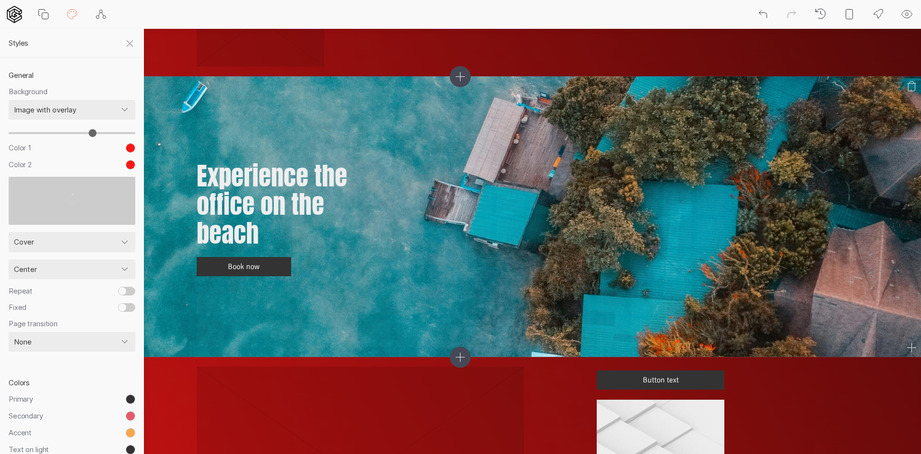
click at [559, 191] on div "Experience the office on the beach Book now" at bounding box center [461, 216] width 528 height 261
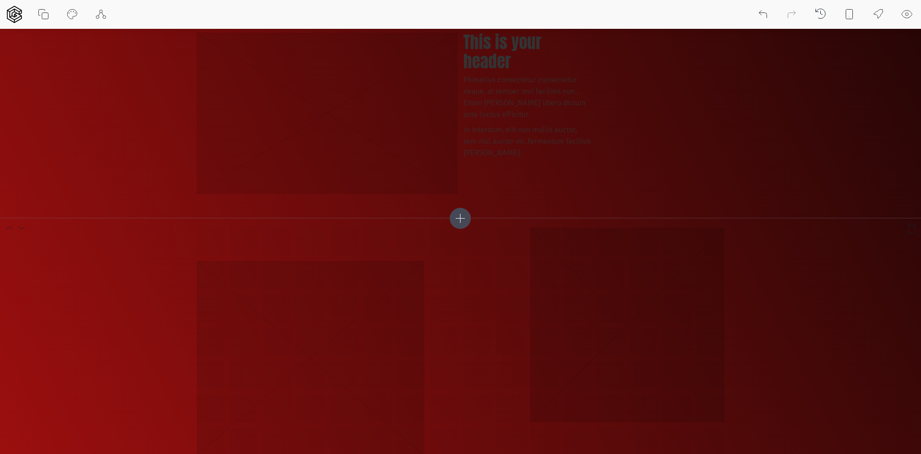
scroll to position [0, 0]
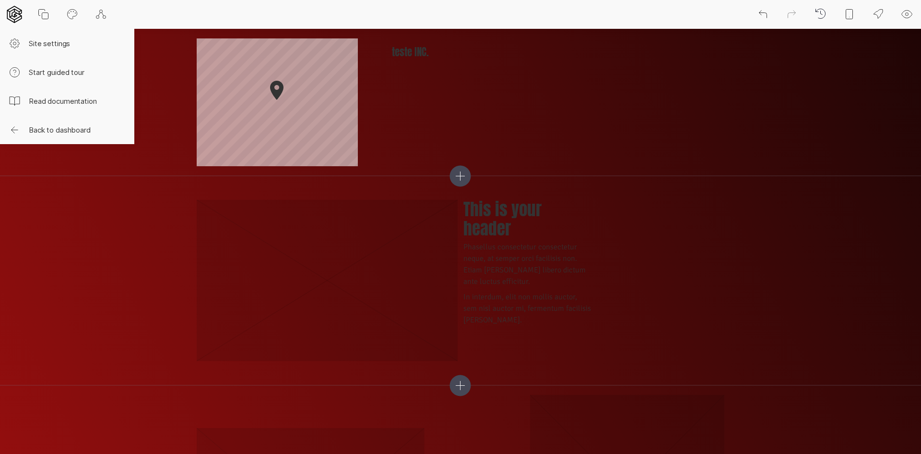
click at [11, 18] on icon at bounding box center [14, 14] width 15 height 17
click at [60, 45] on button "Site settings" at bounding box center [67, 43] width 134 height 29
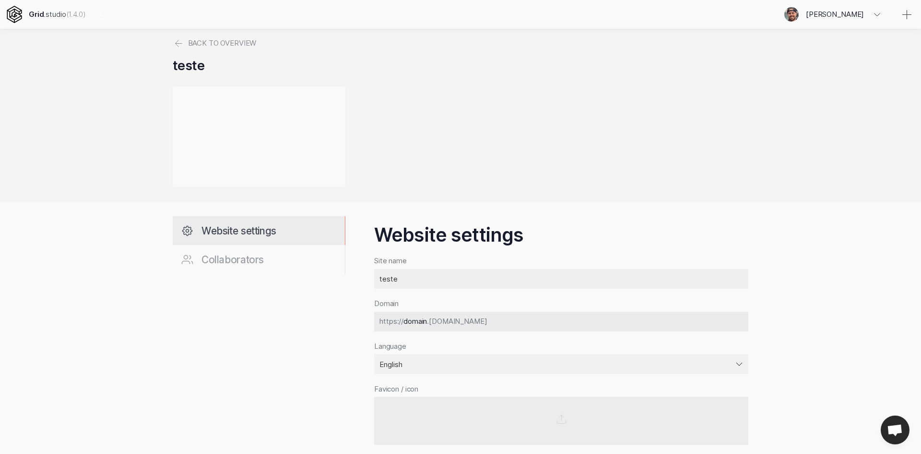
click at [259, 227] on span "Website settings" at bounding box center [239, 231] width 75 height 12
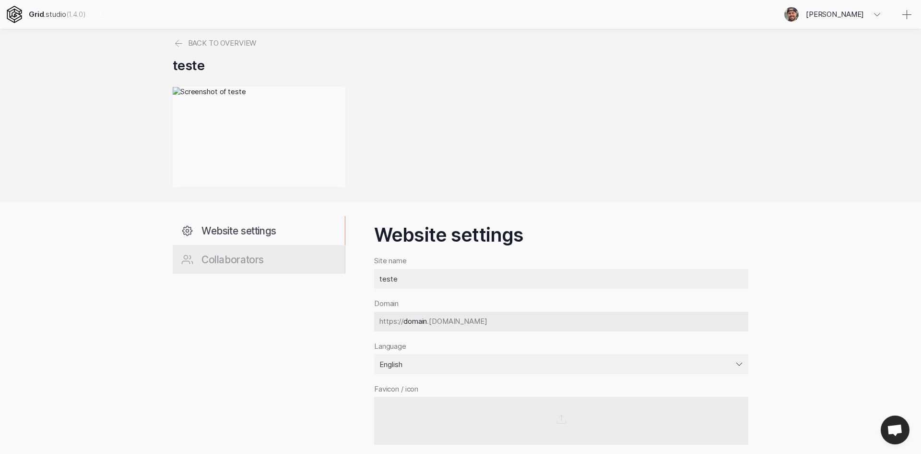
click at [250, 265] on link "Collaborators" at bounding box center [259, 259] width 173 height 29
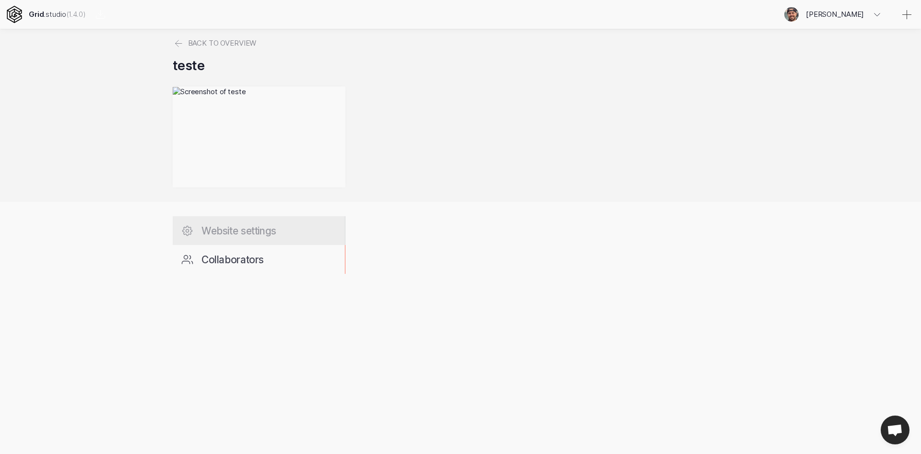
click at [261, 233] on span "Website settings" at bounding box center [239, 231] width 75 height 12
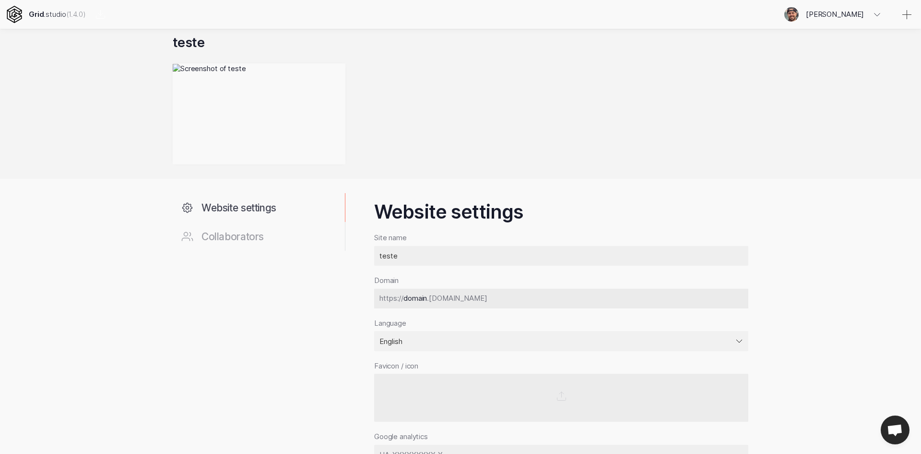
scroll to position [96, 0]
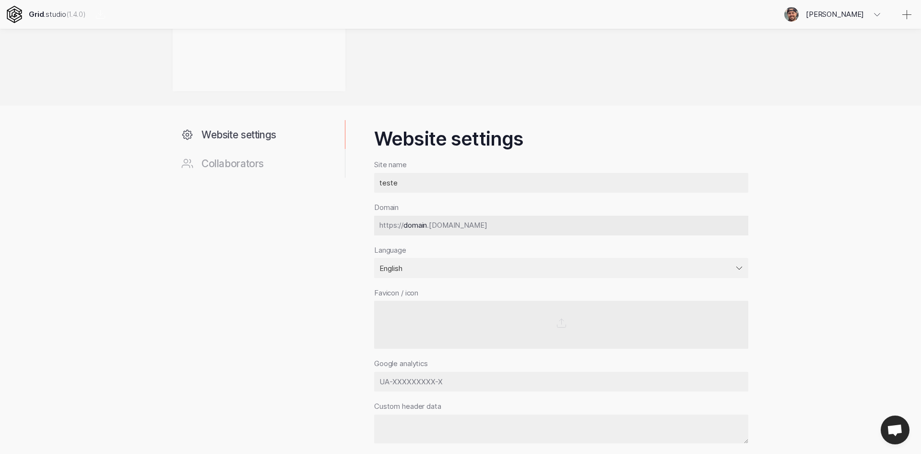
drag, startPoint x: 424, startPoint y: 184, endPoint x: 304, endPoint y: 183, distance: 120.0
click at [304, 183] on div "Website settings Collaborators Website settings Site name teste Domain https://…" at bounding box center [461, 328] width 576 height 444
drag, startPoint x: 496, startPoint y: 231, endPoint x: 483, endPoint y: 229, distance: 12.6
click at [493, 231] on div "https:// .grid.ws" at bounding box center [561, 225] width 374 height 20
click at [428, 257] on div "Language Afrikanns Albanian Arabic Armenian Basque Bengali Bulgarian Catalan Ca…" at bounding box center [561, 261] width 374 height 33
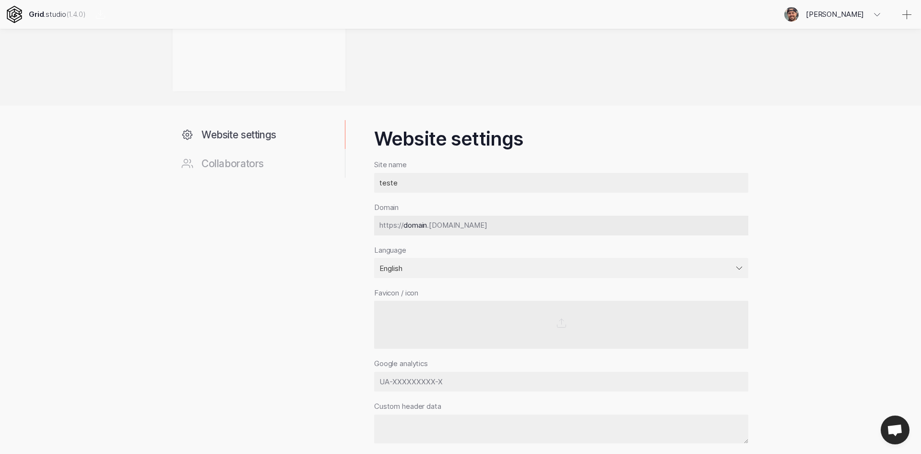
click at [400, 263] on select "Afrikanns Albanian Arabic Armenian Basque Bengali Bulgarian Catalan Cambodian C…" at bounding box center [561, 268] width 374 height 20
click at [293, 267] on div "Website settings Collaborators" at bounding box center [259, 328] width 173 height 444
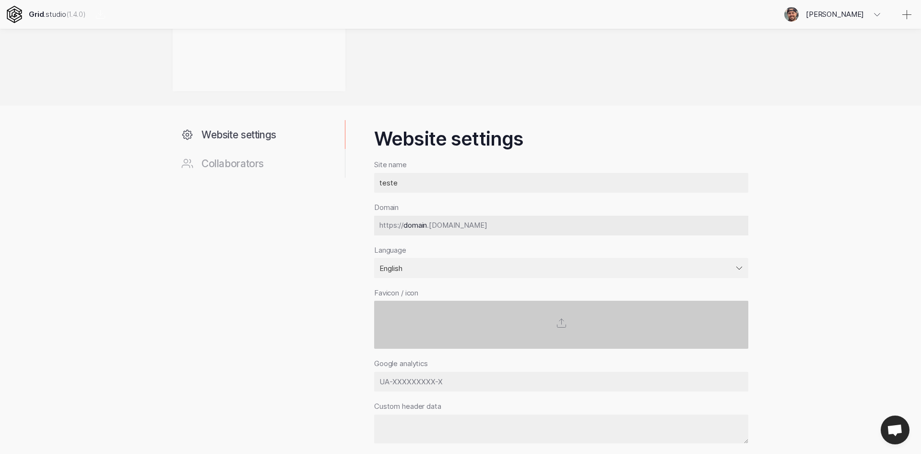
click at [445, 329] on label at bounding box center [561, 324] width 374 height 48
click at [0, 0] on input "file" at bounding box center [0, 0] width 0 height 0
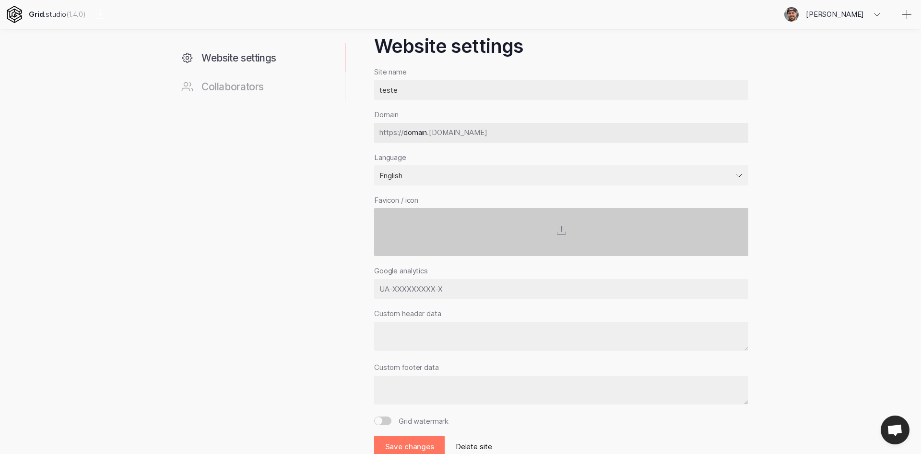
scroll to position [206, 0]
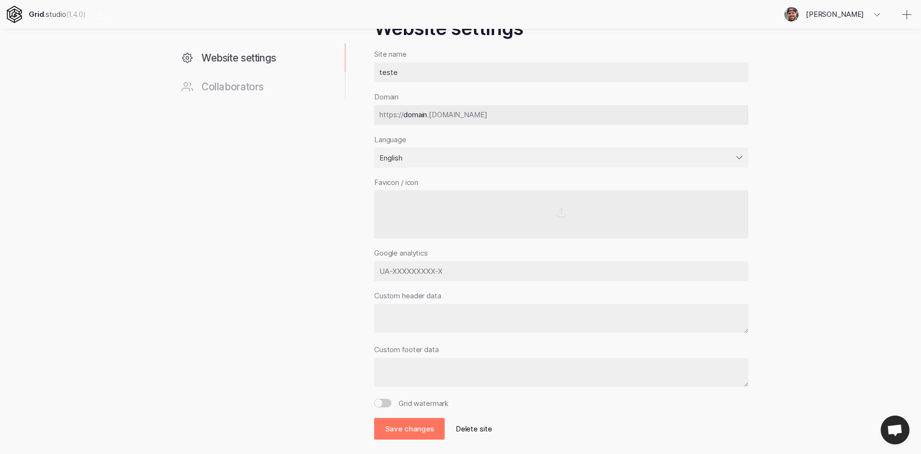
click at [468, 280] on input "text" at bounding box center [561, 271] width 374 height 20
click at [466, 270] on input "text" at bounding box center [561, 271] width 374 height 20
click at [409, 274] on input "text" at bounding box center [561, 271] width 374 height 20
click at [418, 370] on textarea at bounding box center [561, 372] width 374 height 29
drag, startPoint x: 425, startPoint y: 330, endPoint x: 426, endPoint y: 312, distance: 17.3
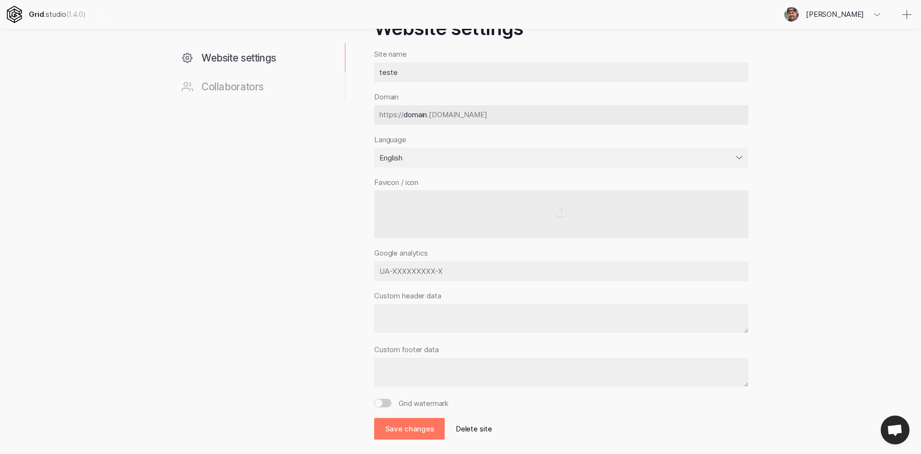
click at [425, 328] on textarea at bounding box center [561, 318] width 374 height 29
click at [437, 282] on div "Website settings Site name teste Domain https:// .grid.ws Language Afrikanns Al…" at bounding box center [561, 228] width 374 height 422
click at [446, 271] on input "text" at bounding box center [561, 271] width 374 height 20
click at [424, 329] on textarea at bounding box center [561, 318] width 374 height 29
click at [415, 377] on textarea at bounding box center [561, 372] width 374 height 29
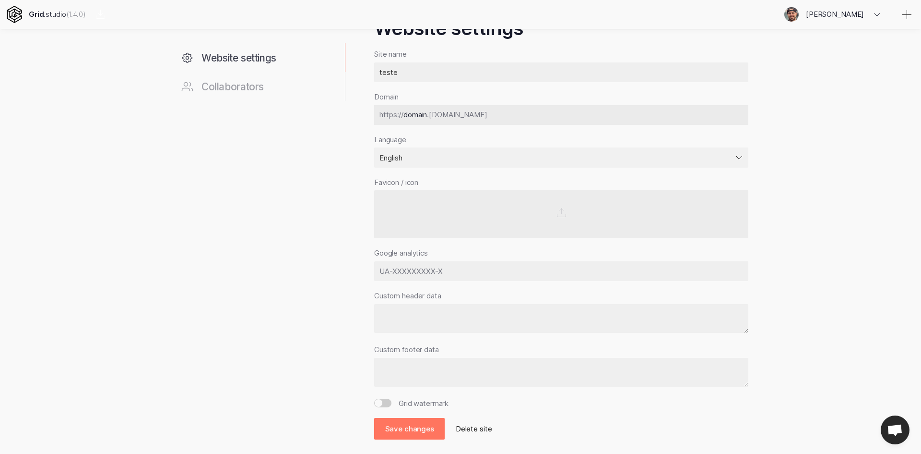
click at [387, 403] on input "Grid watermark" at bounding box center [382, 402] width 17 height 9
click at [386, 406] on input "Grid watermark" at bounding box center [382, 402] width 17 height 9
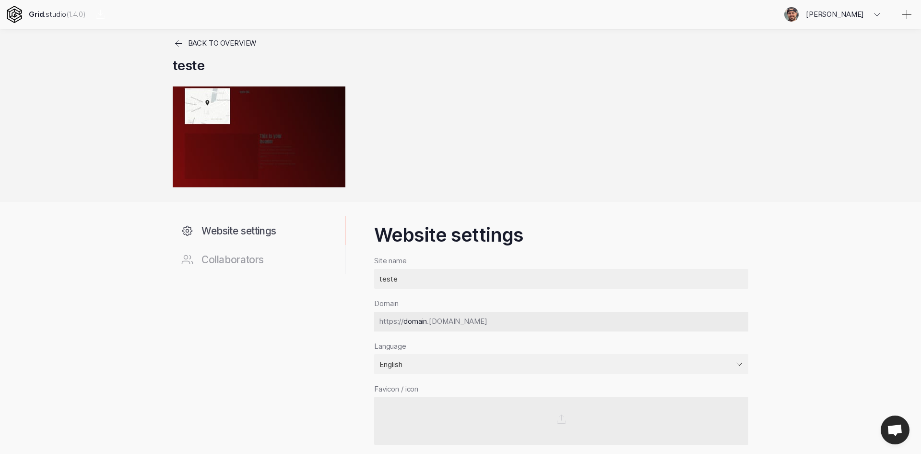
click at [180, 34] on link "Back to overview" at bounding box center [215, 43] width 84 height 29
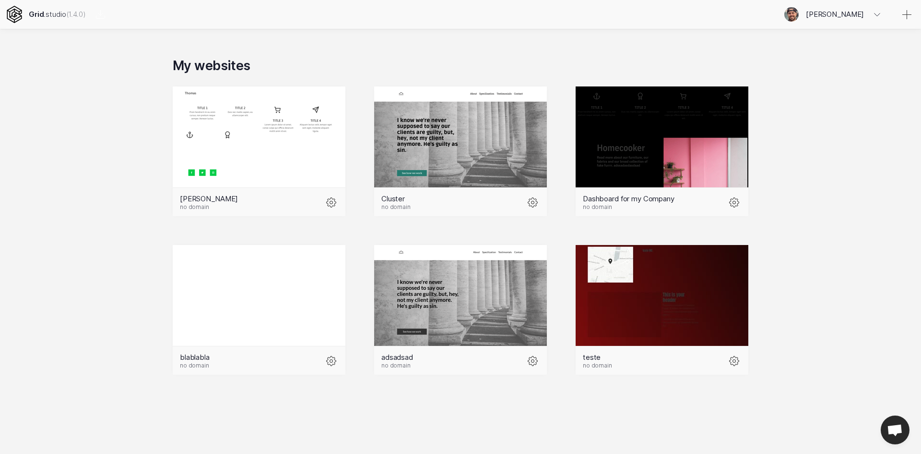
click at [64, 14] on div "Grid .studio (1.4.0)" at bounding box center [57, 14] width 57 height 29
click at [852, 14] on span "[PERSON_NAME]" at bounding box center [838, 14] width 65 height 29
click at [18, 17] on icon at bounding box center [14, 14] width 15 height 17
click at [16, 9] on icon at bounding box center [14, 14] width 17 height 17
click at [332, 359] on icon at bounding box center [332, 361] width 12 height 12
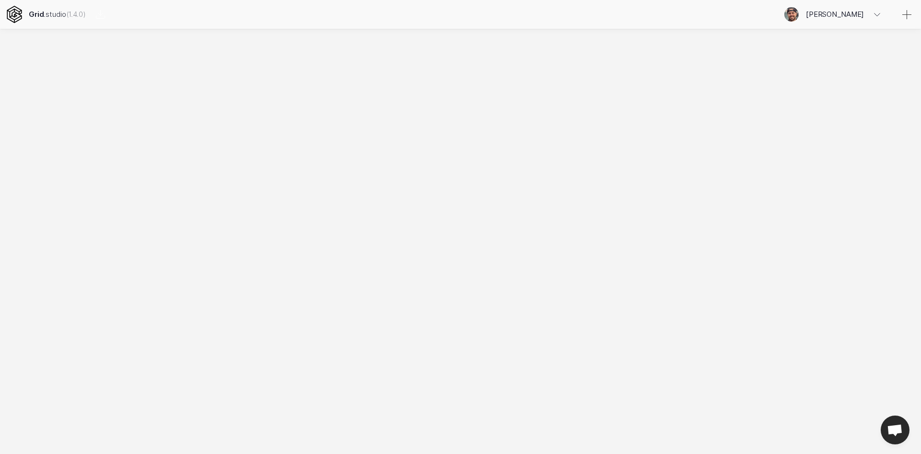
select select "EN"
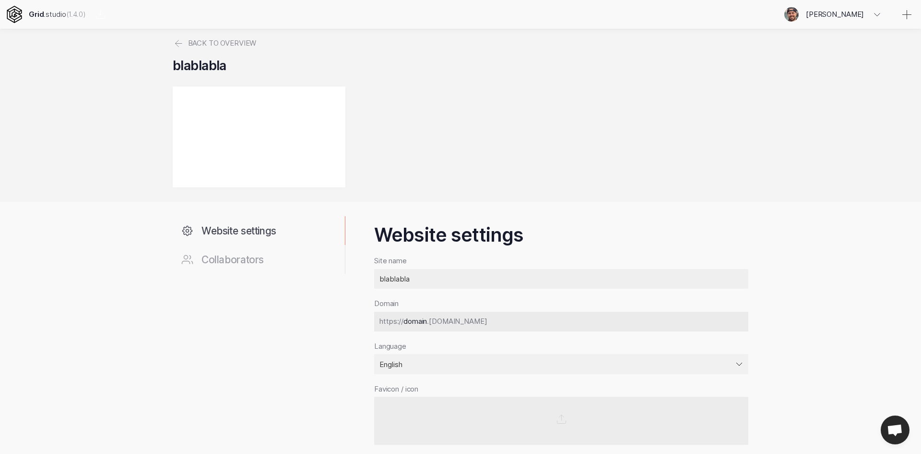
click at [148, 40] on div "Grid .studio (1.4.0) [PERSON_NAME] Account settings Sign out Back to overview b…" at bounding box center [460, 330] width 921 height 660
click at [184, 40] on icon at bounding box center [179, 44] width 12 height 12
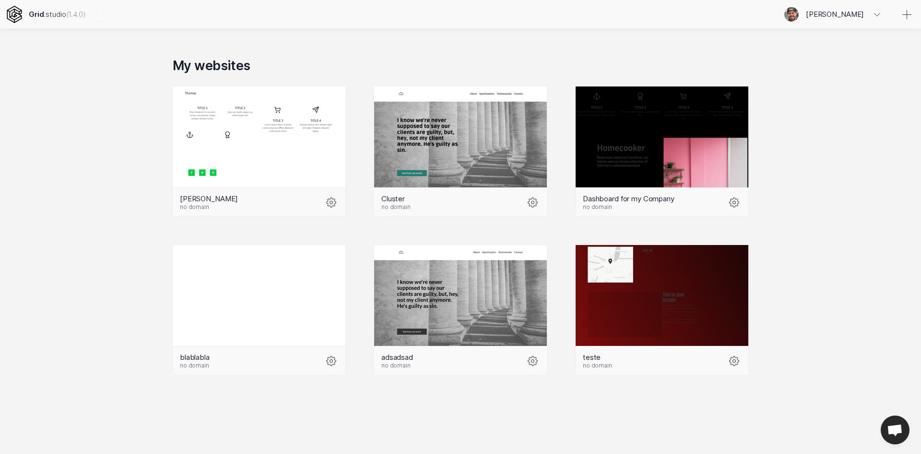
click at [46, 20] on div "Grid .studio (1.4.0)" at bounding box center [57, 14] width 57 height 29
click at [15, 16] on icon at bounding box center [14, 14] width 17 height 17
click at [901, 17] on link at bounding box center [907, 14] width 29 height 29
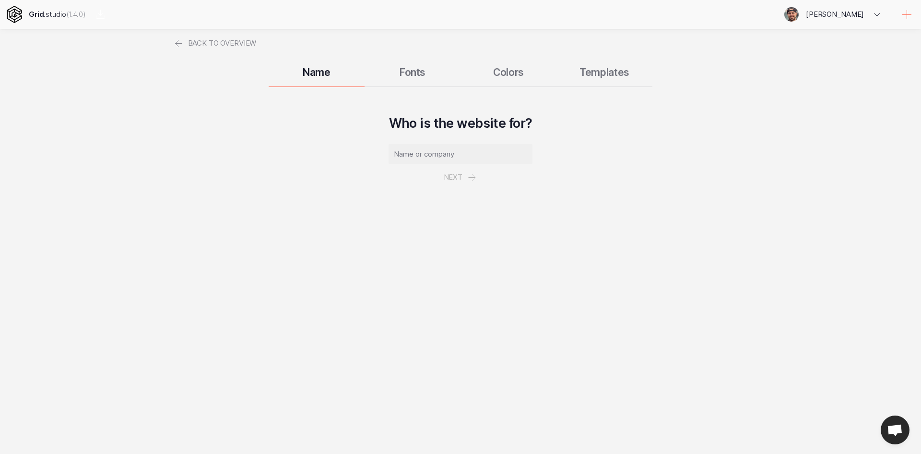
click at [395, 66] on div "Name Fonts Colors Templates" at bounding box center [461, 72] width 576 height 29
click at [413, 74] on div "Name Fonts Colors Templates" at bounding box center [461, 72] width 576 height 29
click at [429, 72] on div "Name Fonts Colors Templates" at bounding box center [461, 72] width 576 height 29
click at [473, 178] on p "Next" at bounding box center [461, 167] width 144 height 46
drag, startPoint x: 447, startPoint y: 106, endPoint x: 429, endPoint y: 88, distance: 25.5
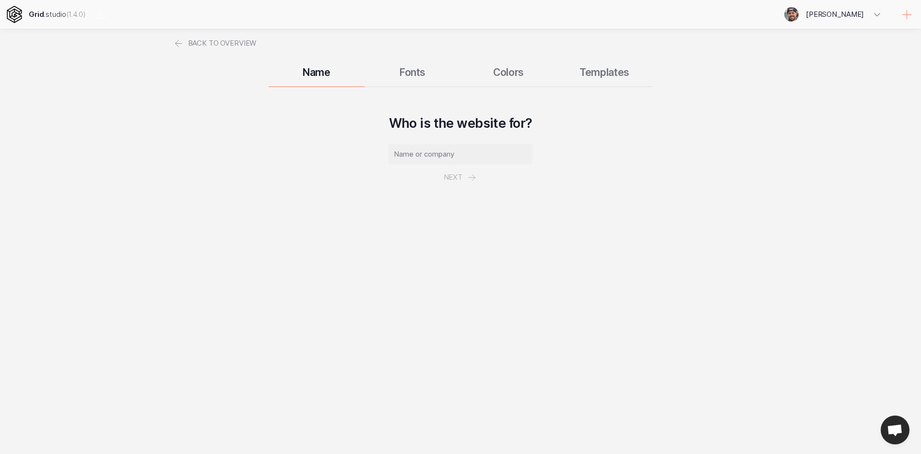
click at [446, 106] on div "Back to overview Name Fonts Colors Templates Who is the website for? Next" at bounding box center [461, 128] width 576 height 140
click at [423, 80] on div "Name Fonts Colors Templates" at bounding box center [461, 72] width 576 height 29
click at [402, 72] on div "Name Fonts Colors Templates" at bounding box center [461, 72] width 576 height 29
click at [227, 49] on span "Back to overview" at bounding box center [222, 43] width 69 height 29
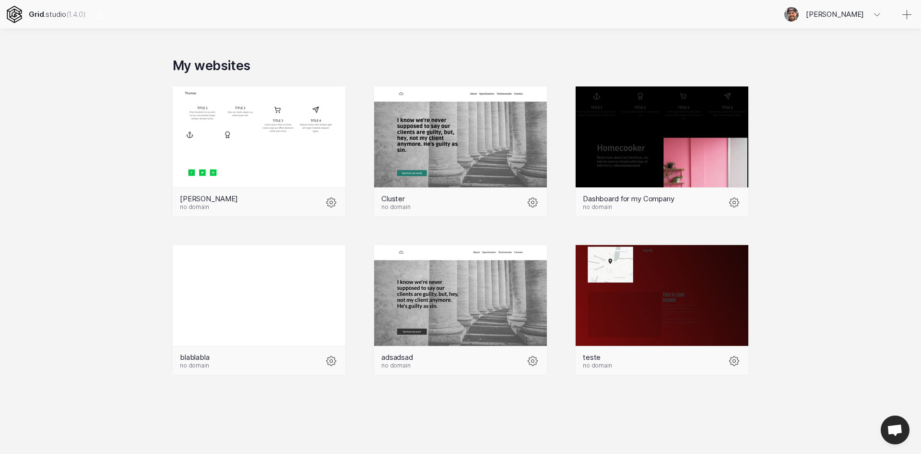
click at [43, 19] on div "Grid .studio (1.4.0)" at bounding box center [57, 14] width 57 height 29
click at [25, 13] on link at bounding box center [14, 14] width 29 height 29
click at [21, 13] on icon at bounding box center [14, 14] width 17 height 17
click at [910, 11] on icon at bounding box center [908, 15] width 12 height 12
